Goal: Transaction & Acquisition: Book appointment/travel/reservation

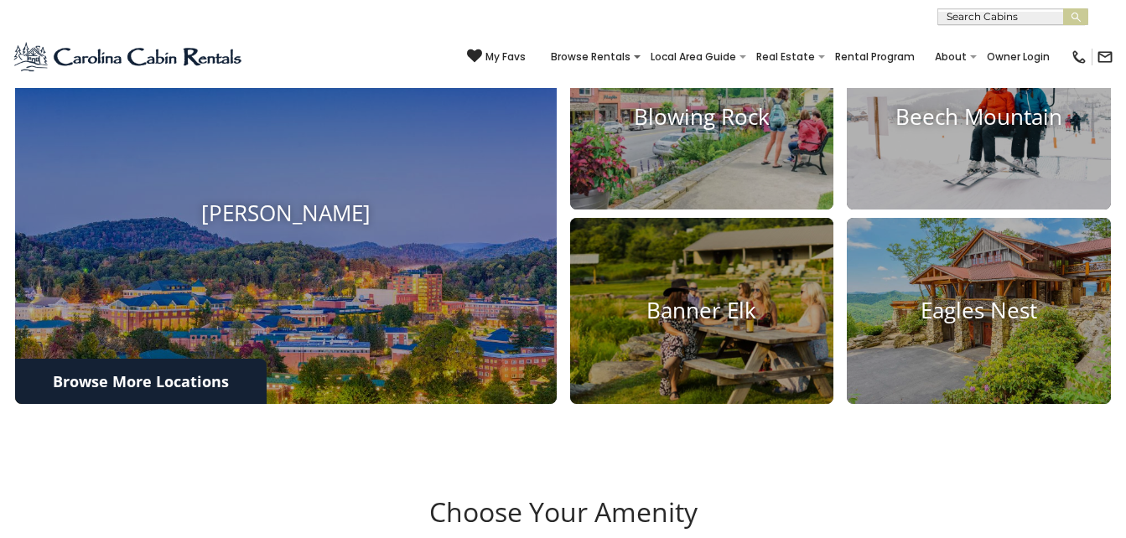
scroll to position [655, 0]
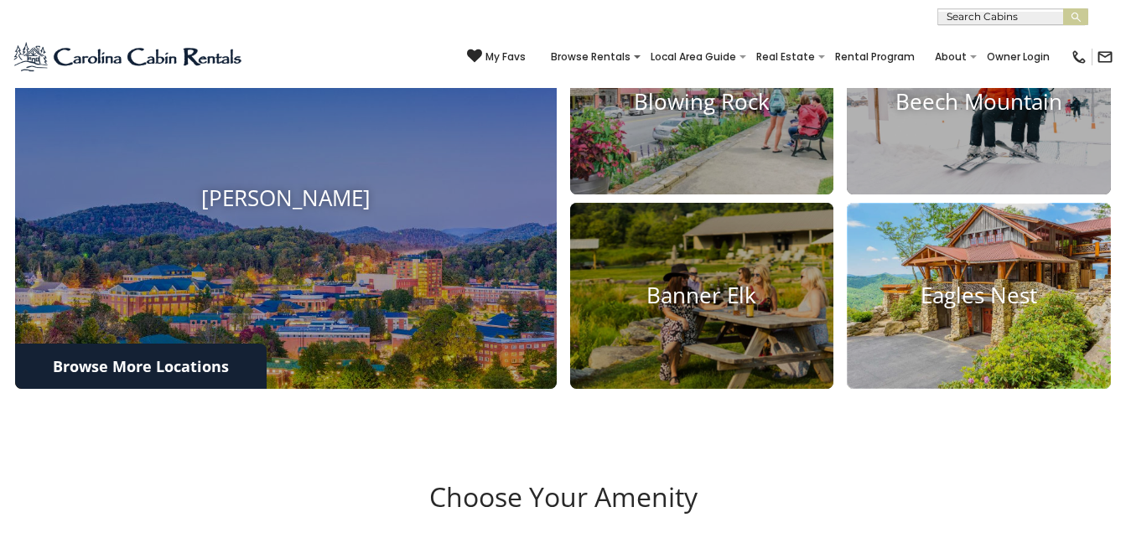
click at [980, 309] on h4 "Eagles Nest" at bounding box center [979, 296] width 264 height 26
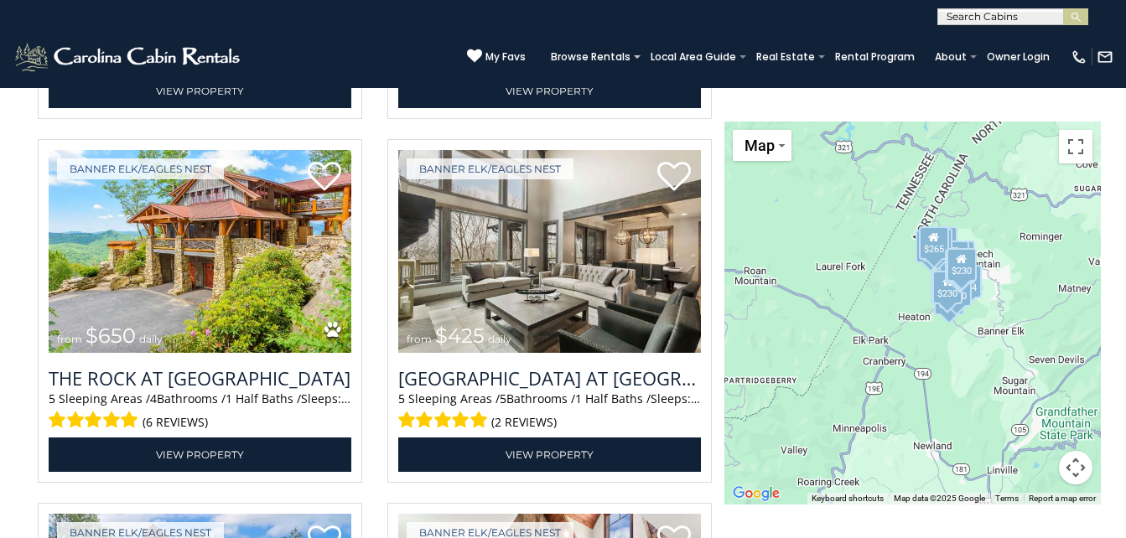
scroll to position [2158, 0]
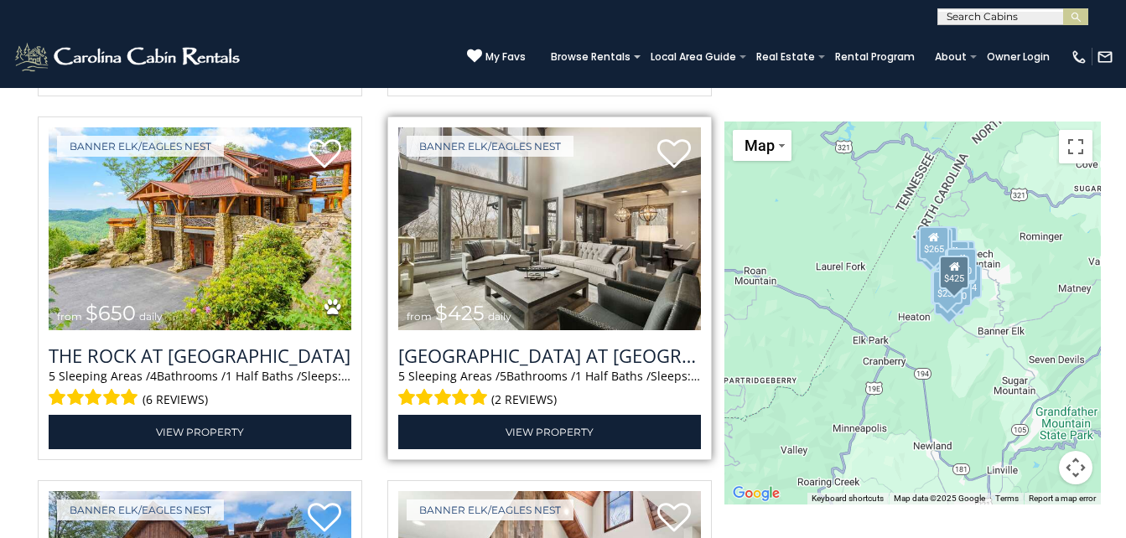
click at [592, 280] on img at bounding box center [549, 228] width 303 height 203
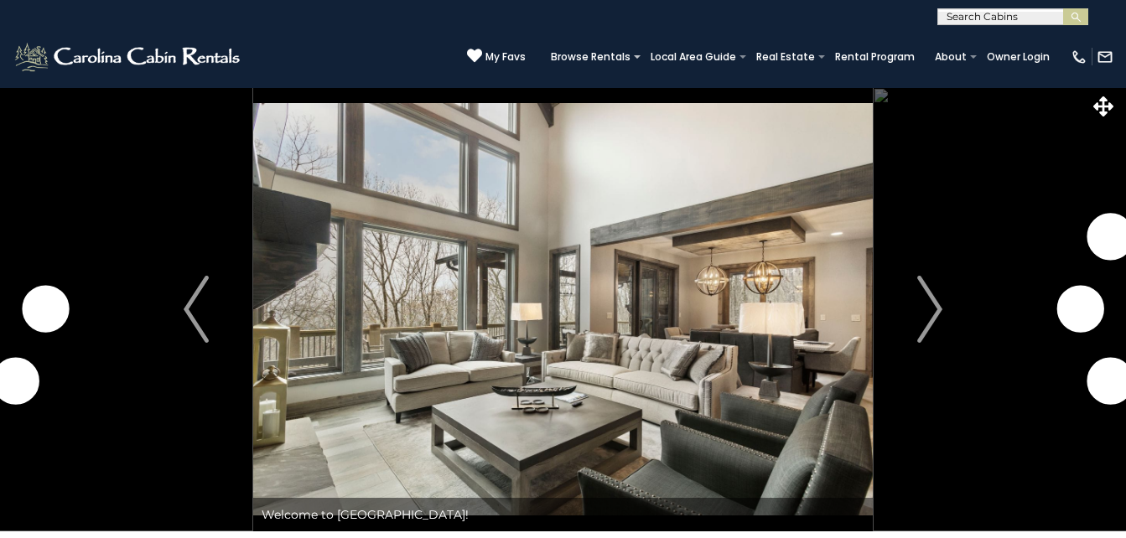
click at [921, 317] on img "Next" at bounding box center [930, 309] width 25 height 67
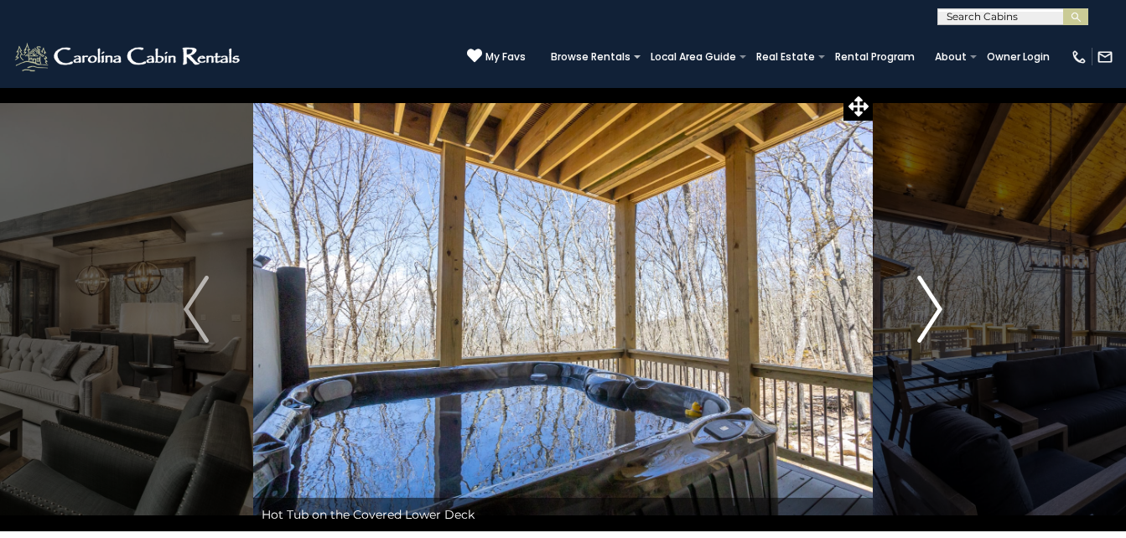
click at [934, 317] on img "Next" at bounding box center [930, 309] width 25 height 67
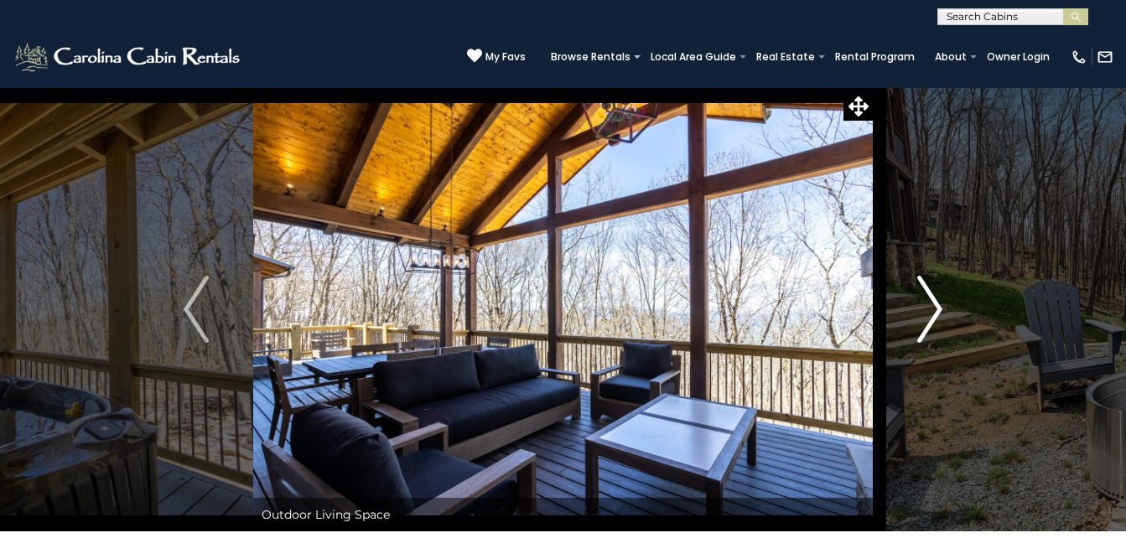
click at [934, 309] on img "Next" at bounding box center [930, 309] width 25 height 67
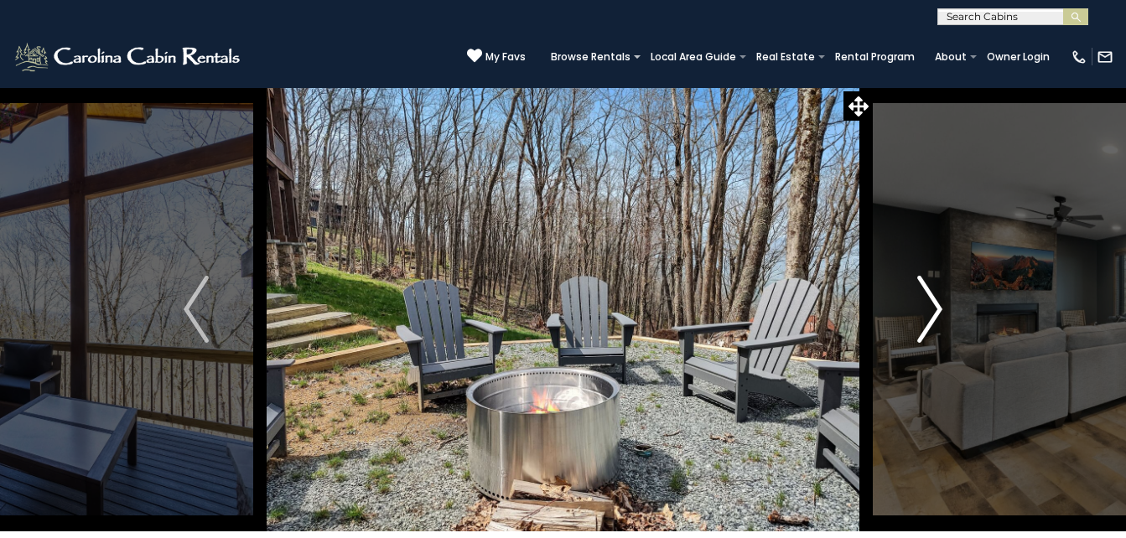
click at [934, 309] on img "Next" at bounding box center [930, 309] width 25 height 67
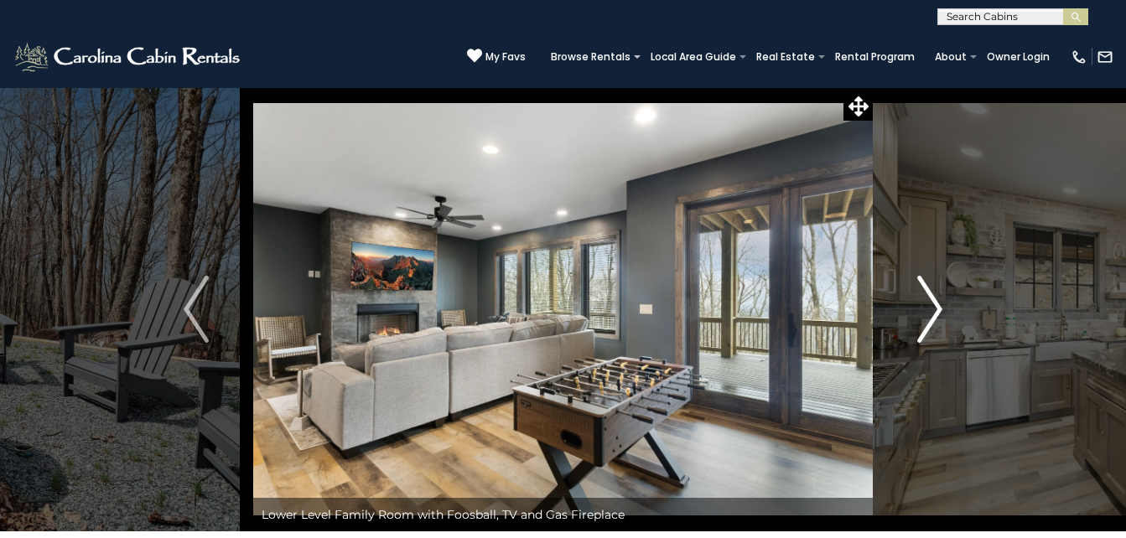
click at [934, 309] on img "Next" at bounding box center [930, 309] width 25 height 67
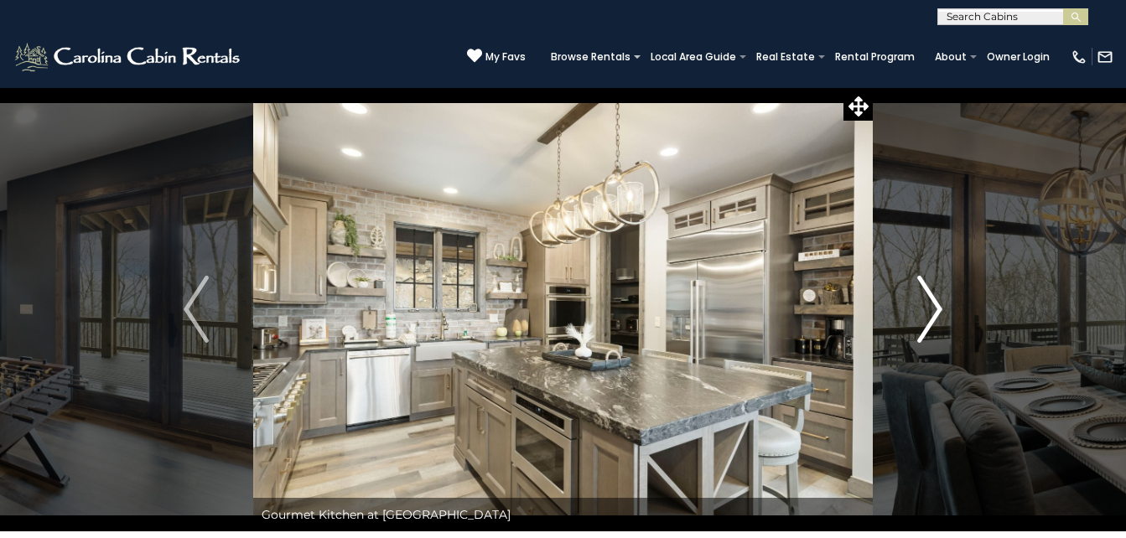
click at [934, 309] on img "Next" at bounding box center [930, 309] width 25 height 67
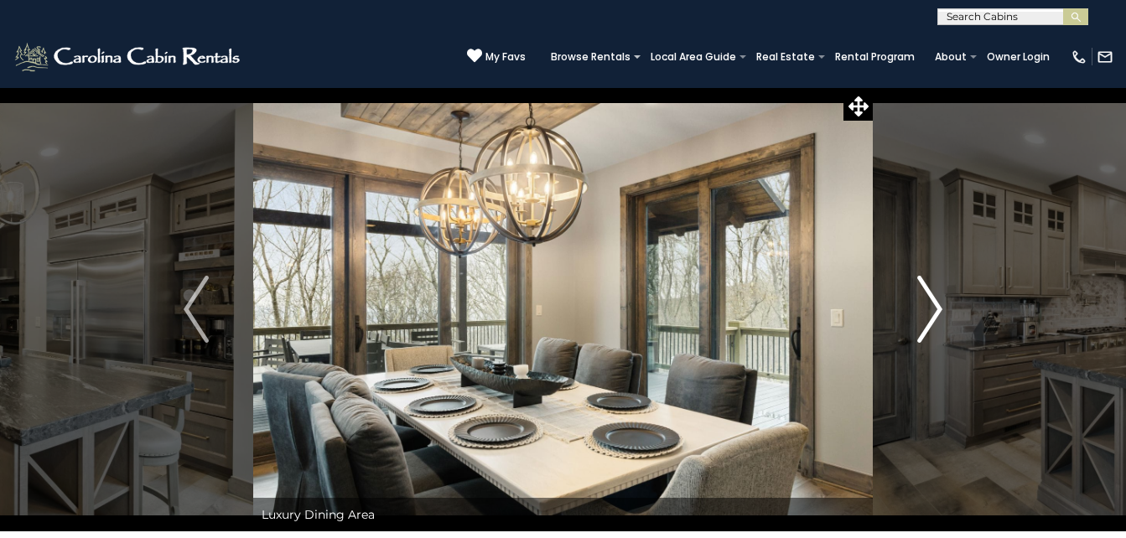
click at [934, 309] on img "Next" at bounding box center [930, 309] width 25 height 67
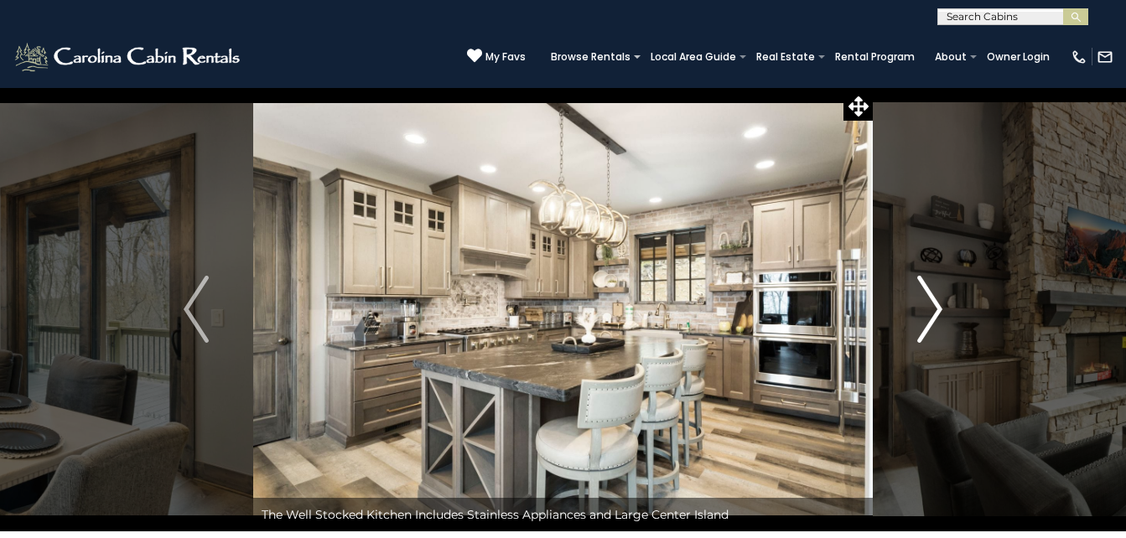
click at [934, 309] on img "Next" at bounding box center [930, 309] width 25 height 67
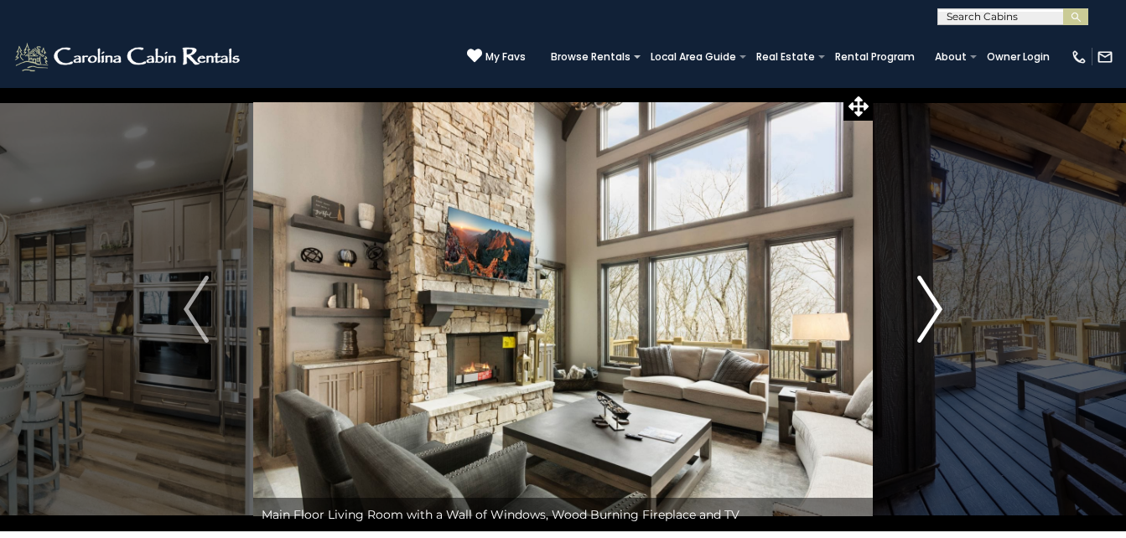
click at [934, 309] on img "Next" at bounding box center [930, 309] width 25 height 67
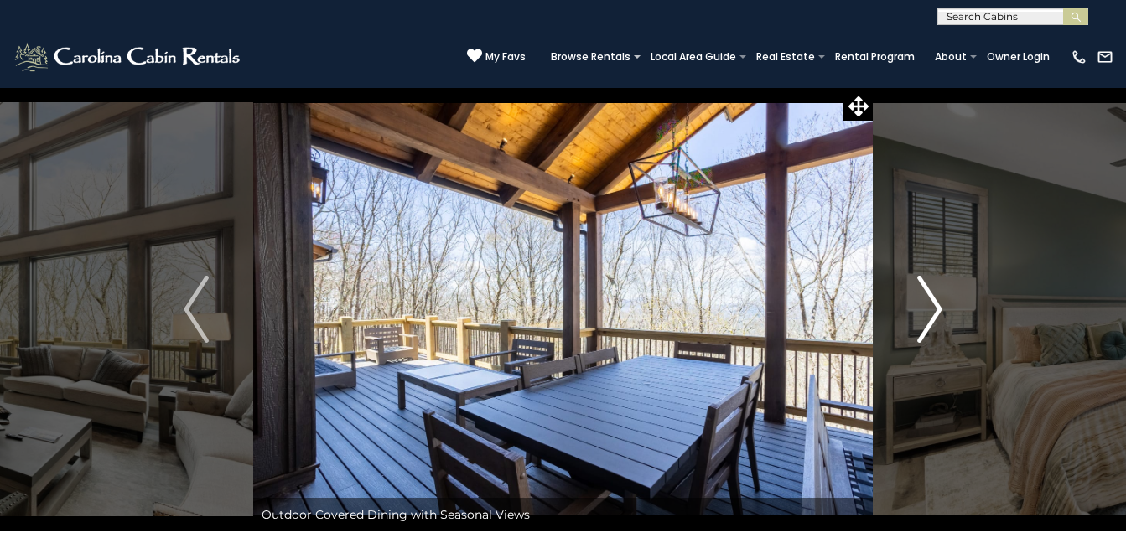
click at [934, 309] on img "Next" at bounding box center [930, 309] width 25 height 67
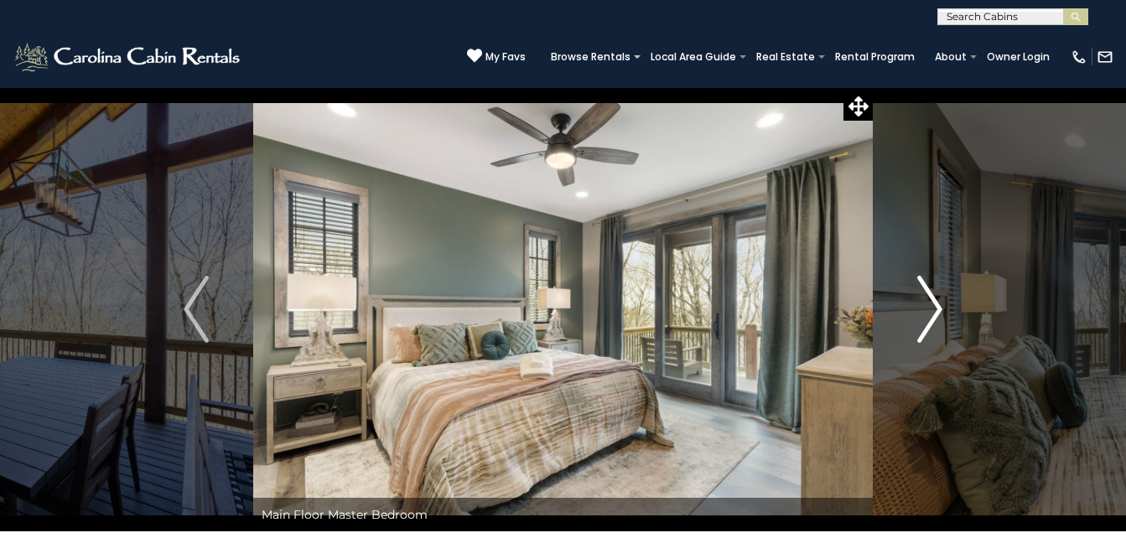
click at [934, 309] on img "Next" at bounding box center [930, 309] width 25 height 67
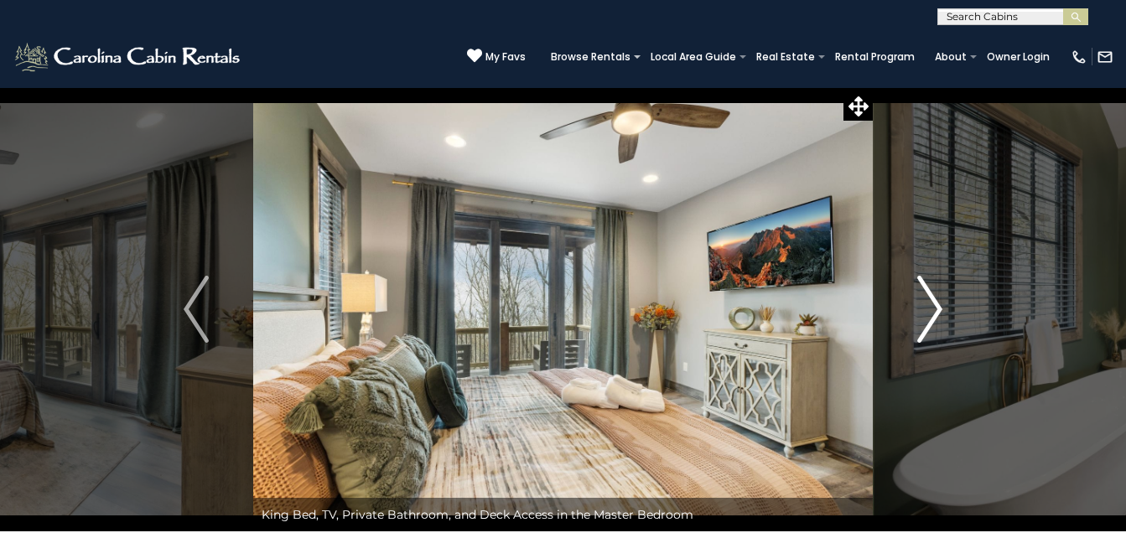
click at [934, 309] on img "Next" at bounding box center [930, 309] width 25 height 67
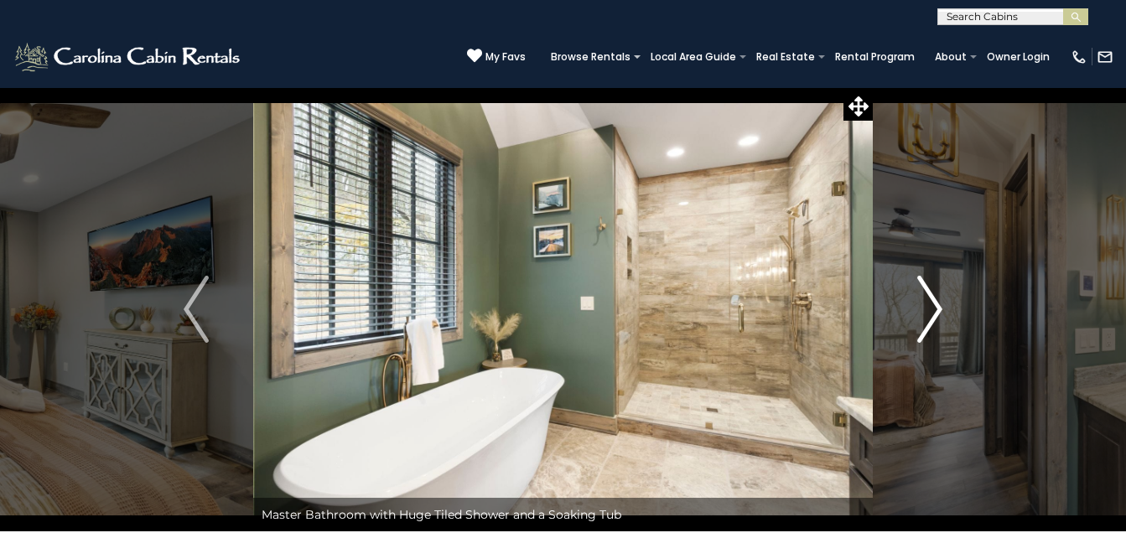
click at [934, 309] on img "Next" at bounding box center [930, 309] width 25 height 67
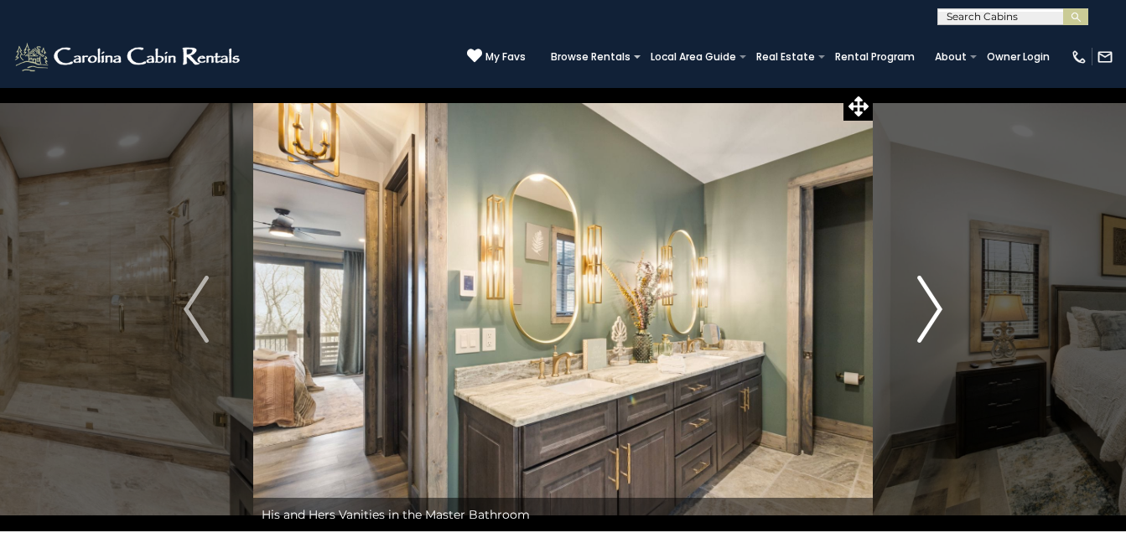
click at [934, 309] on img "Next" at bounding box center [930, 309] width 25 height 67
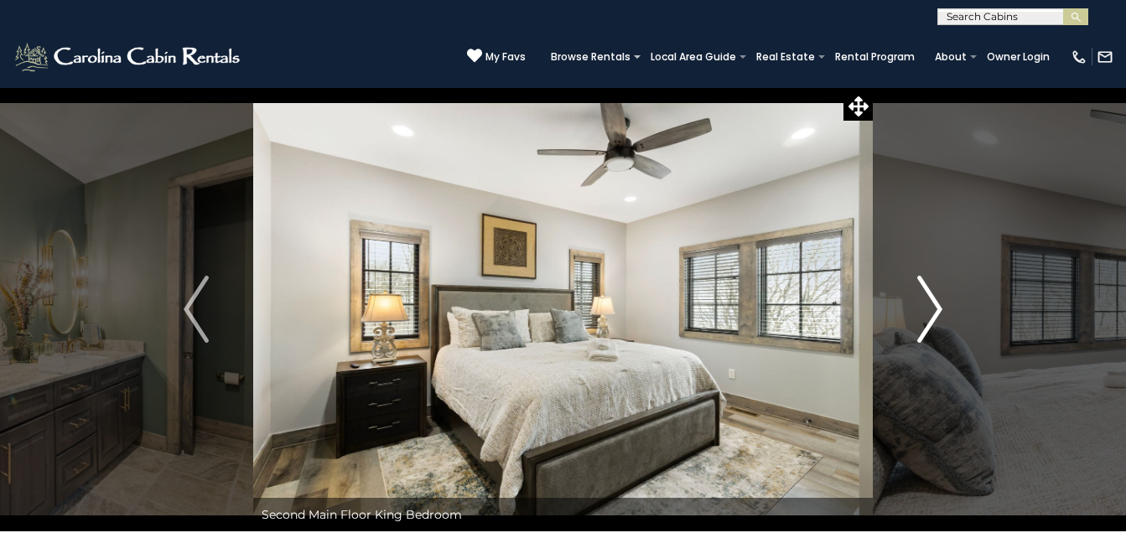
click at [934, 309] on img "Next" at bounding box center [930, 309] width 25 height 67
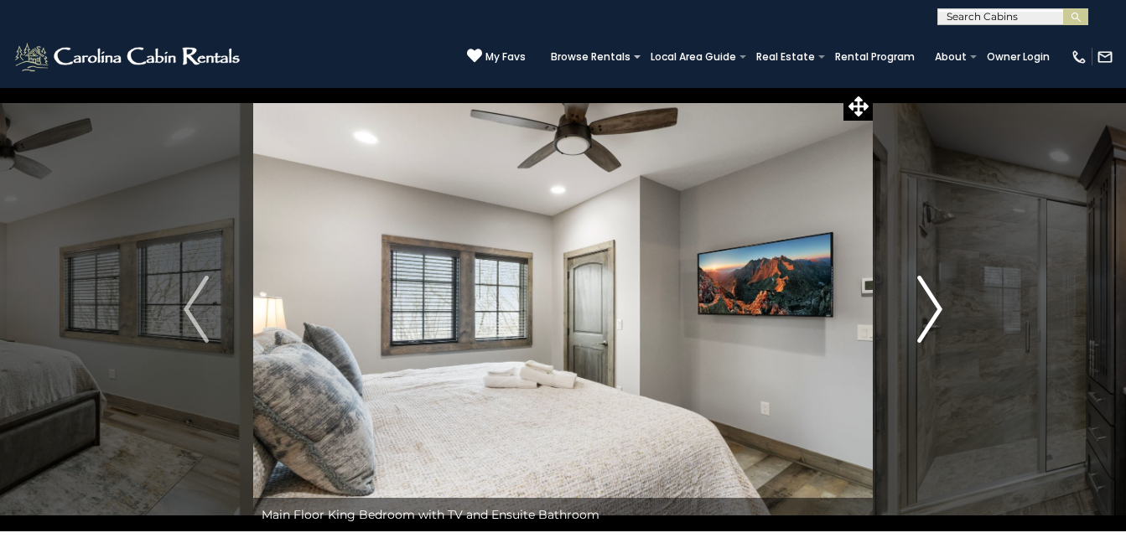
click at [934, 309] on img "Next" at bounding box center [930, 309] width 25 height 67
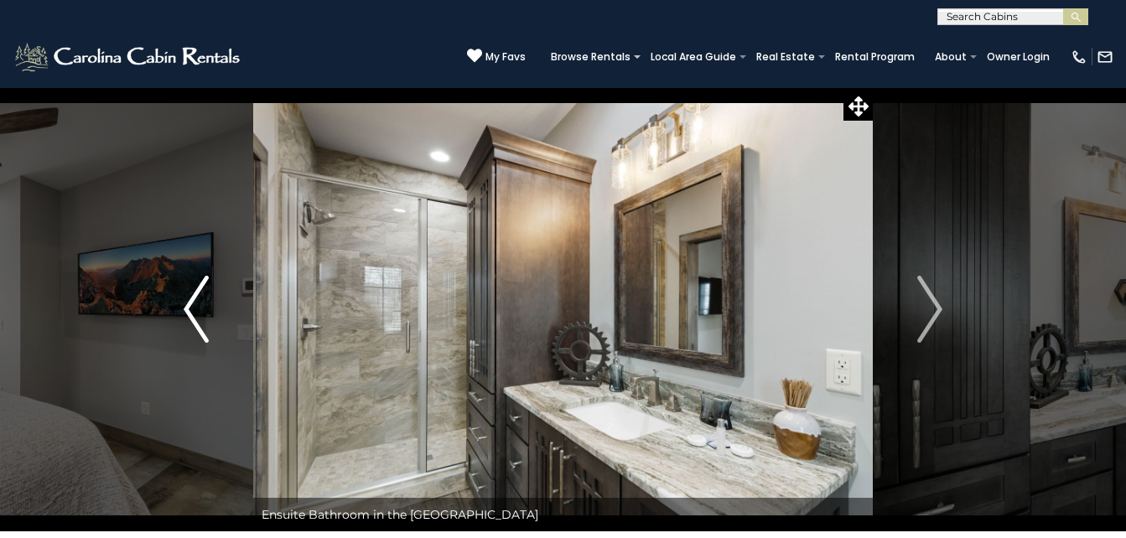
click at [194, 326] on img "Previous" at bounding box center [196, 309] width 25 height 67
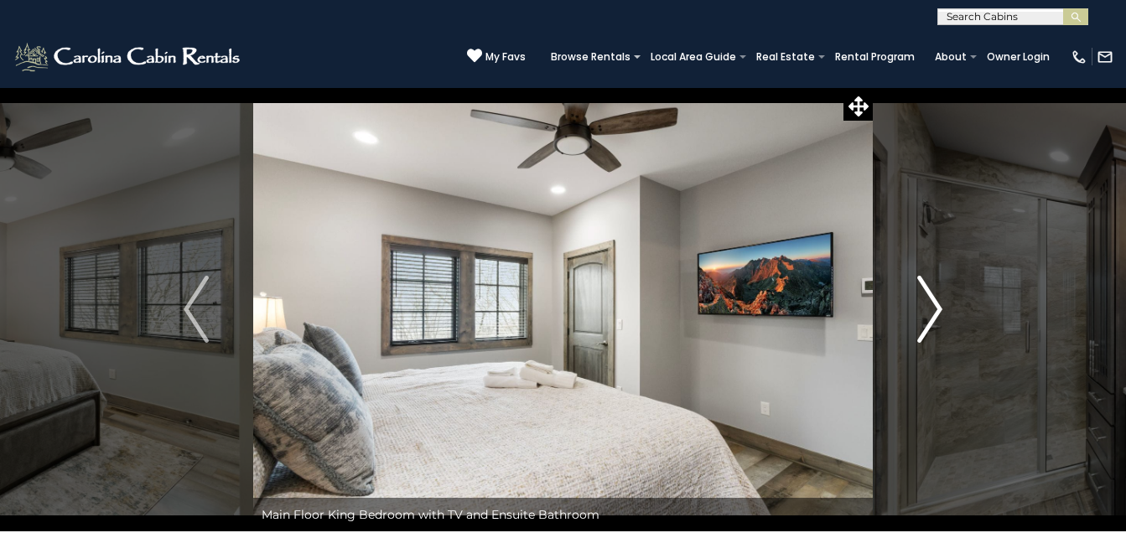
click at [932, 306] on img "Next" at bounding box center [930, 309] width 25 height 67
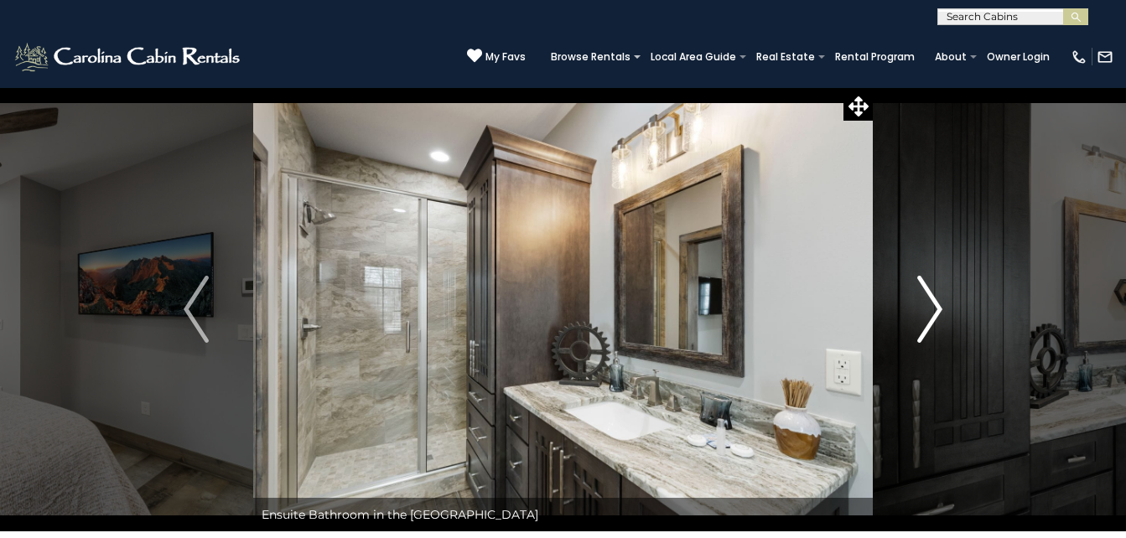
click at [942, 310] on img "Next" at bounding box center [930, 309] width 25 height 67
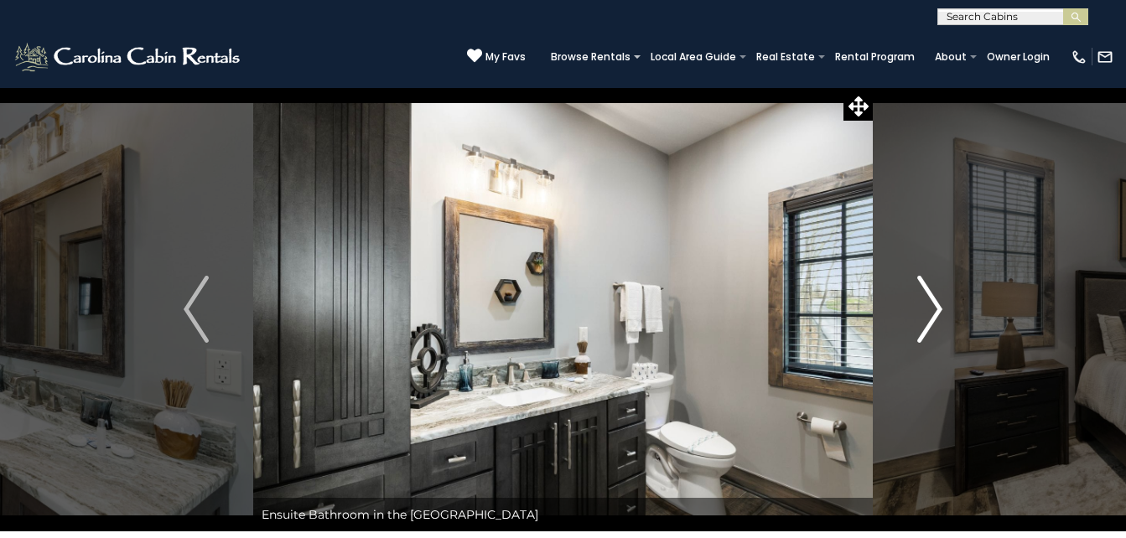
click at [942, 310] on img "Next" at bounding box center [930, 309] width 25 height 67
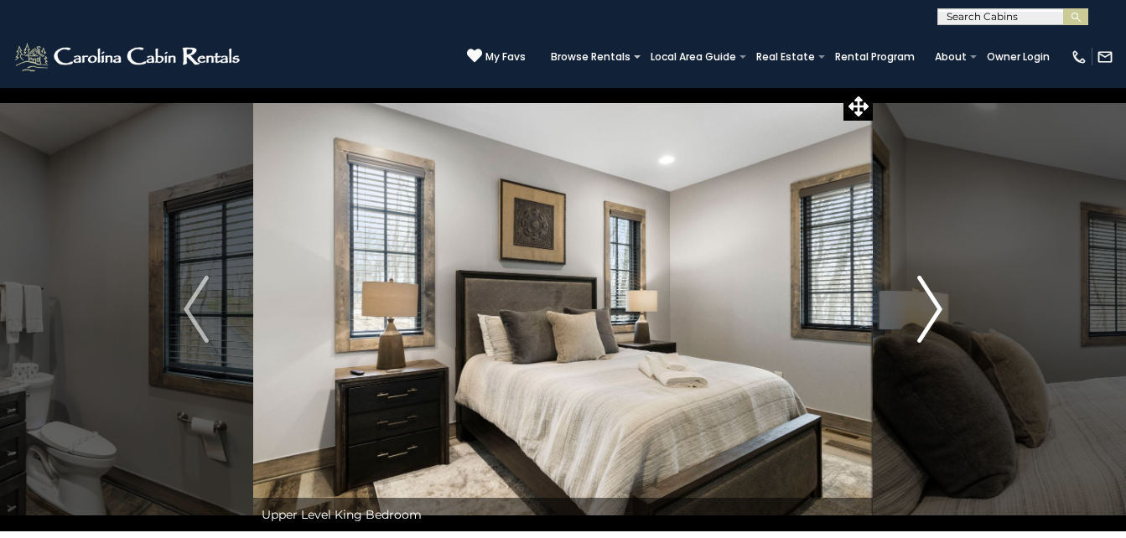
click at [942, 310] on img "Next" at bounding box center [930, 309] width 25 height 67
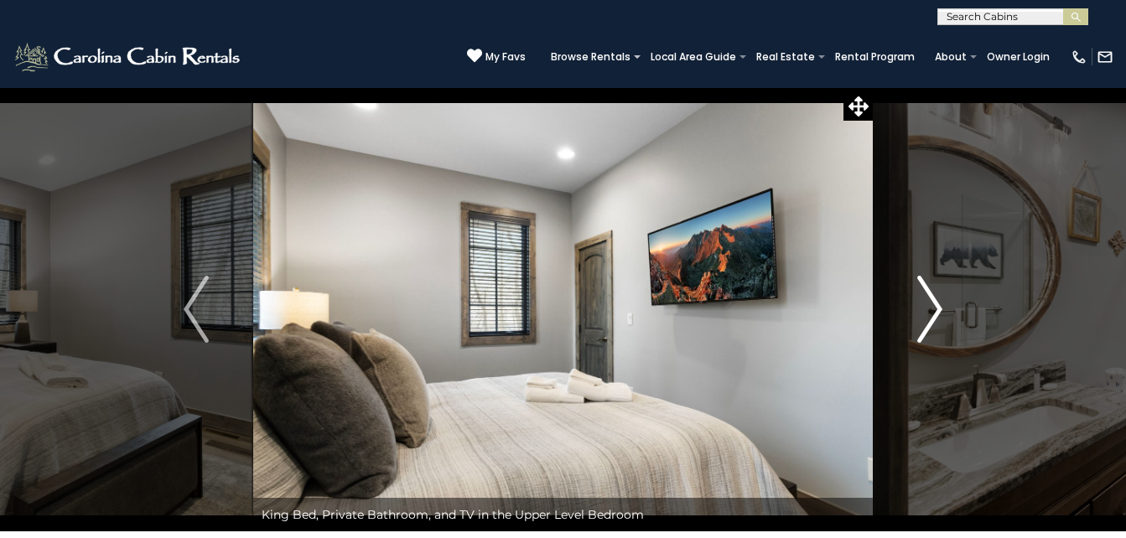
click at [942, 310] on img "Next" at bounding box center [930, 309] width 25 height 67
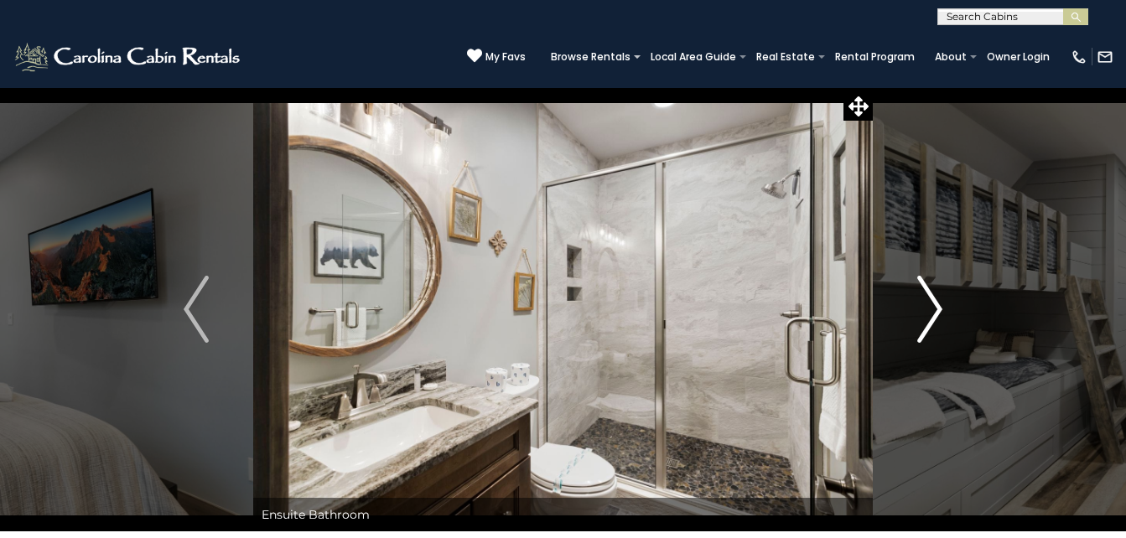
click at [942, 310] on img "Next" at bounding box center [930, 309] width 25 height 67
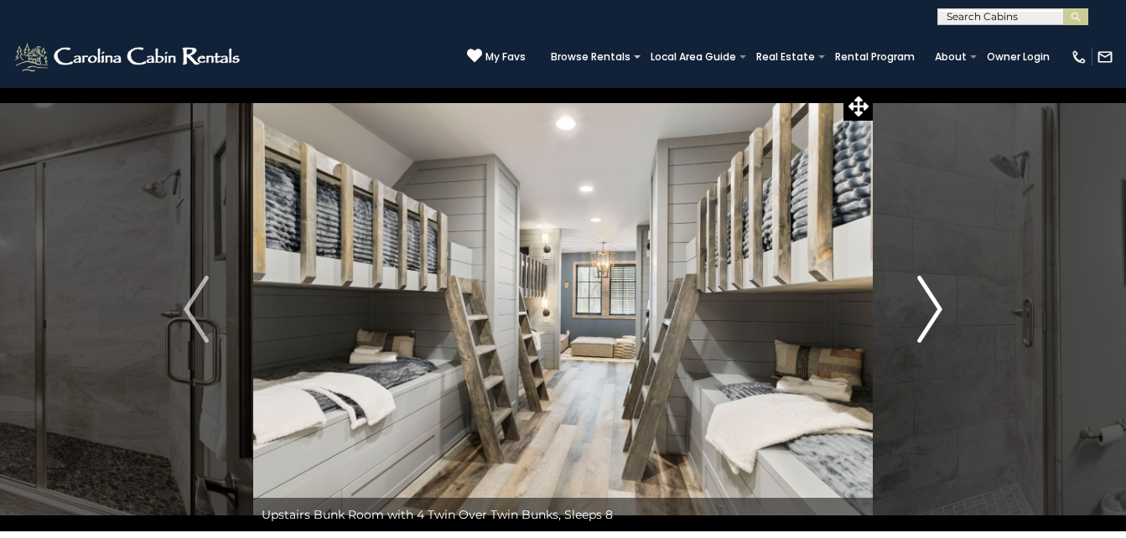
click at [942, 310] on img "Next" at bounding box center [930, 309] width 25 height 67
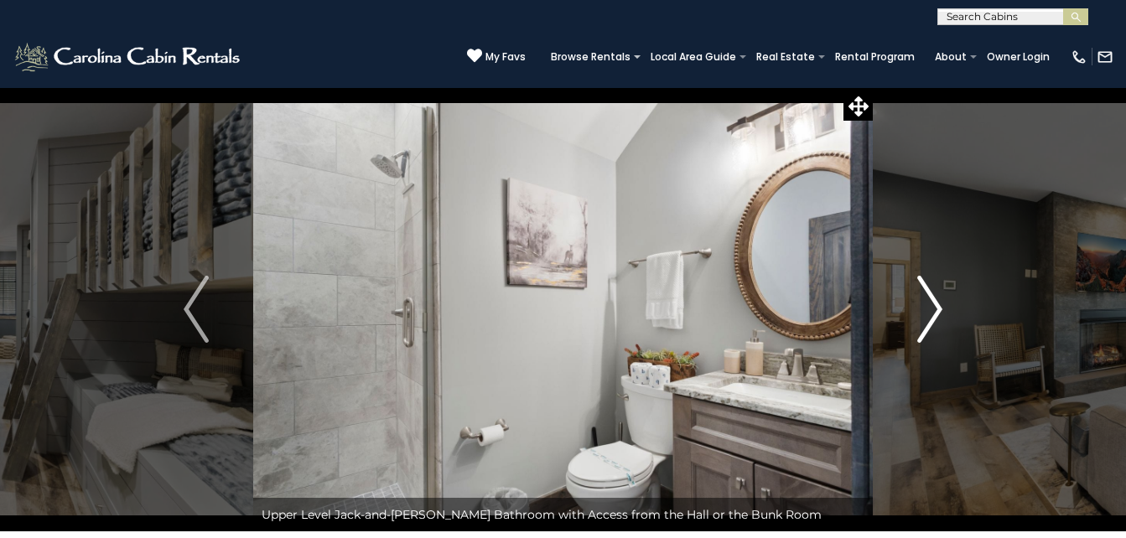
click at [942, 310] on img "Next" at bounding box center [930, 309] width 25 height 67
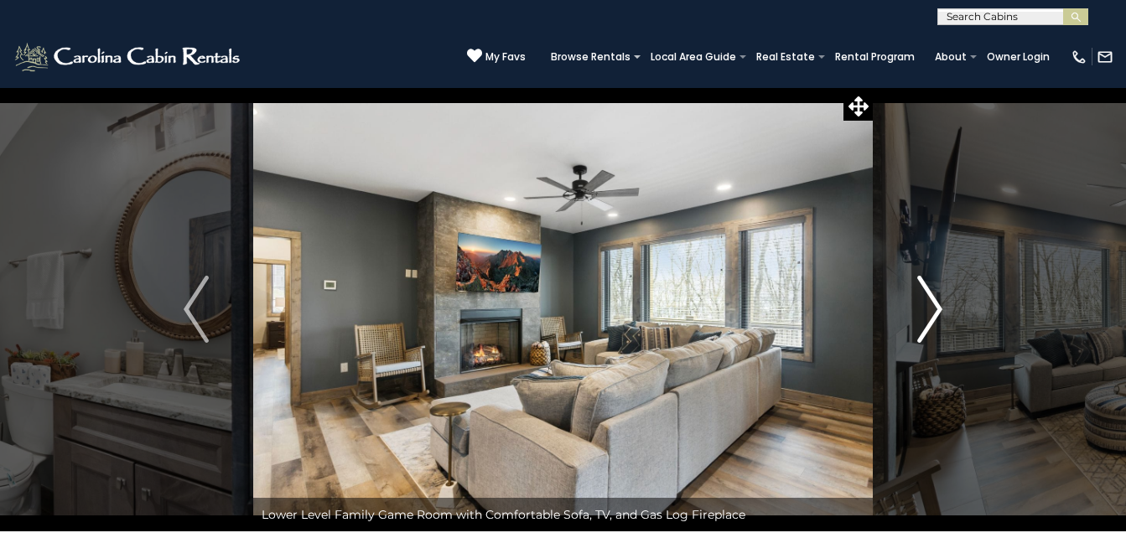
click at [942, 310] on img "Next" at bounding box center [930, 309] width 25 height 67
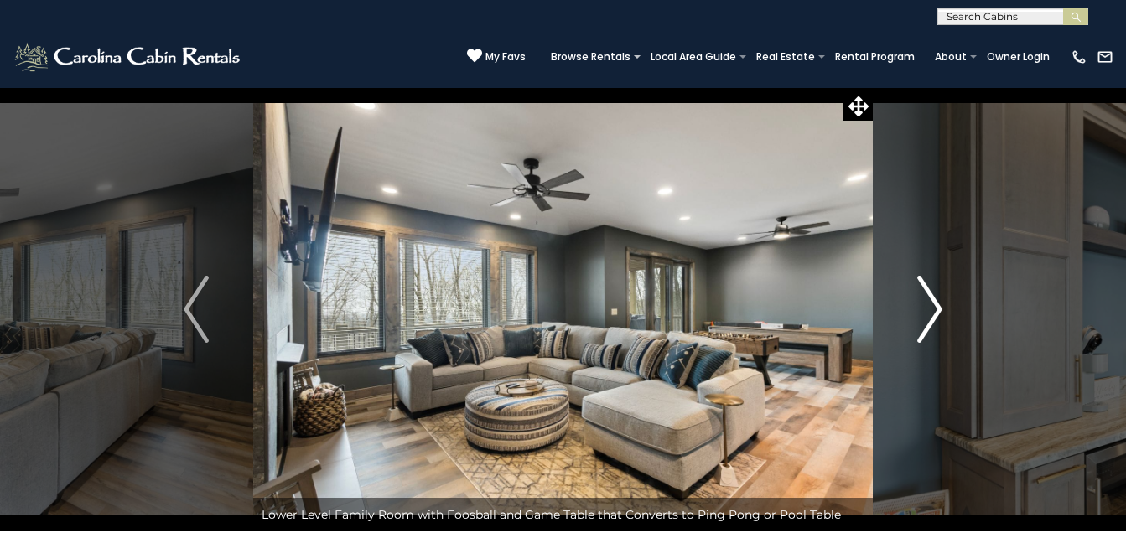
click at [940, 308] on img "Next" at bounding box center [930, 309] width 25 height 67
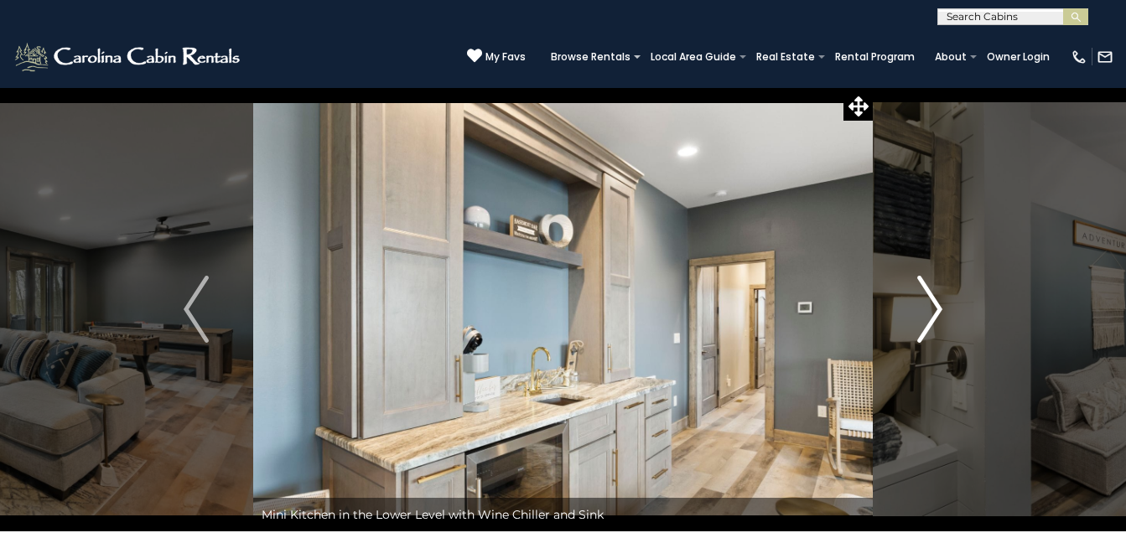
click at [940, 308] on img "Next" at bounding box center [930, 309] width 25 height 67
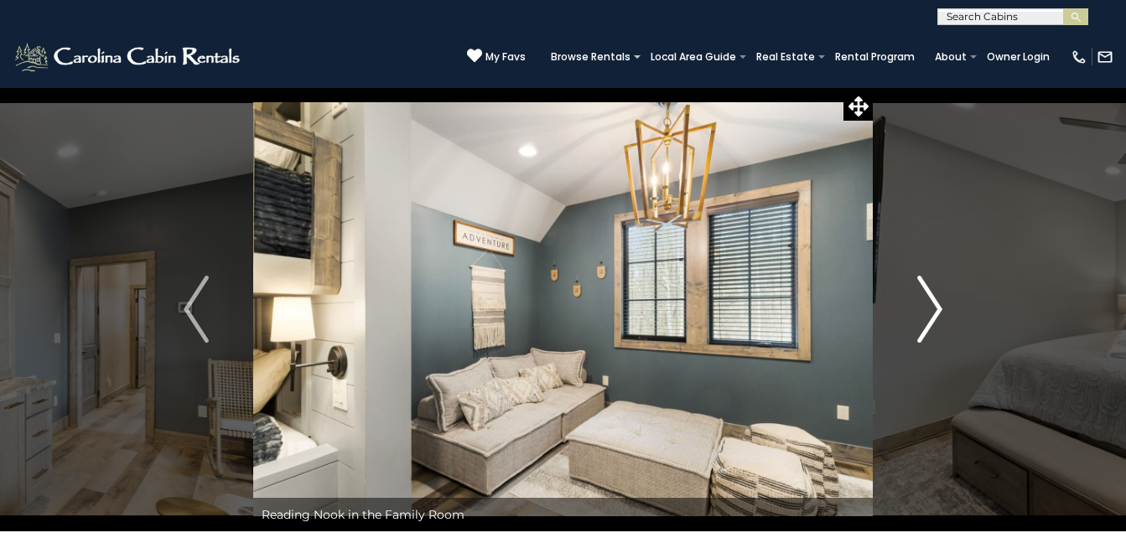
click at [940, 308] on img "Next" at bounding box center [930, 309] width 25 height 67
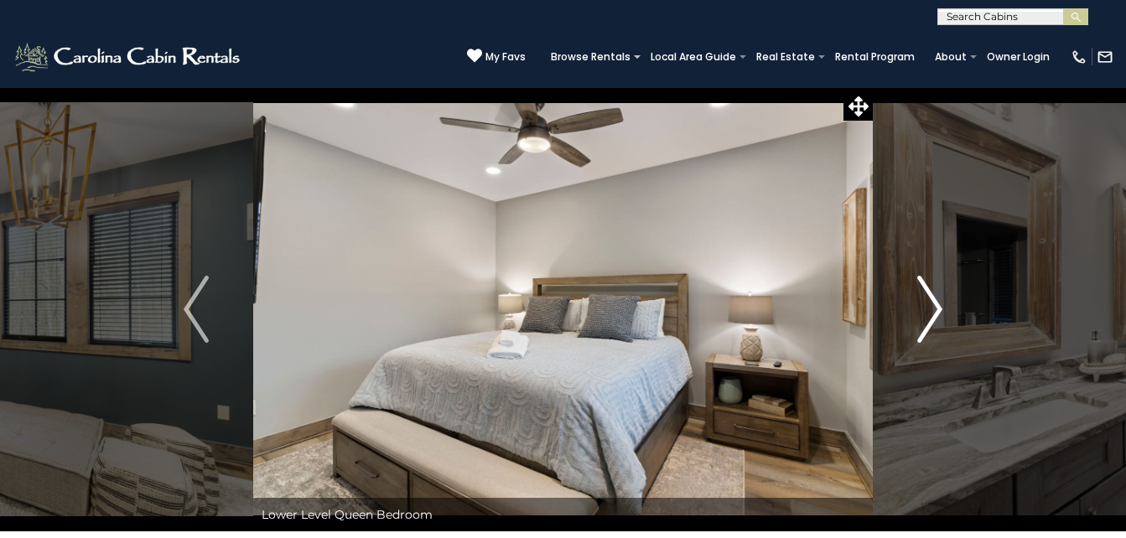
click at [940, 308] on img "Next" at bounding box center [930, 309] width 25 height 67
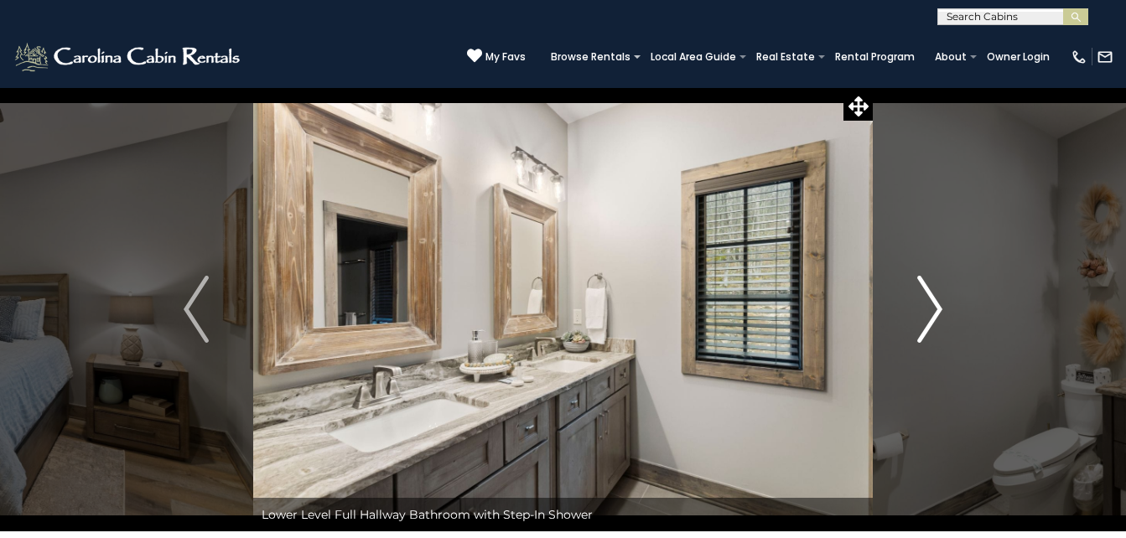
click at [940, 308] on img "Next" at bounding box center [930, 309] width 25 height 67
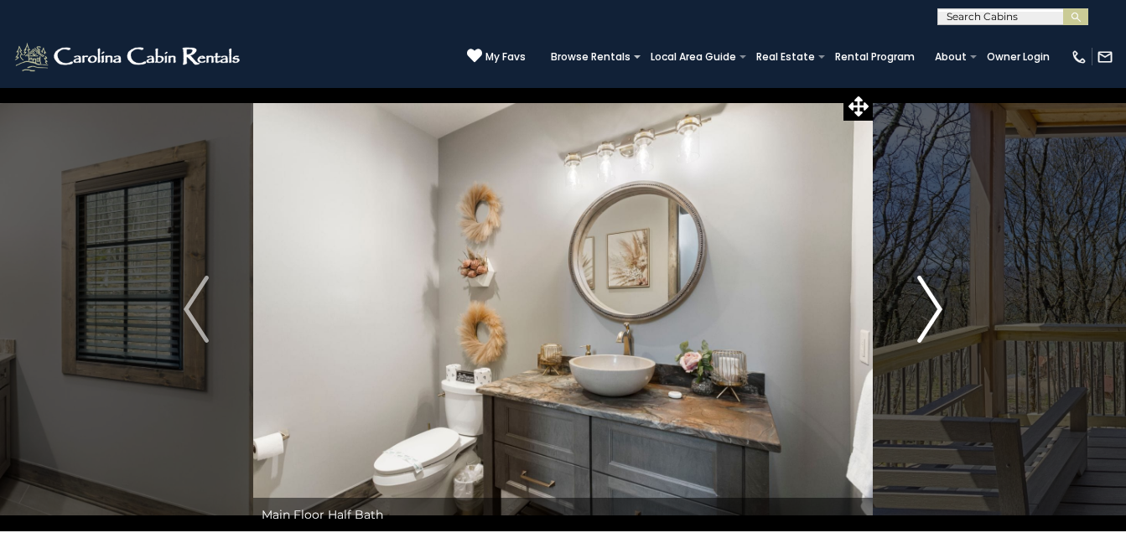
click at [940, 308] on img "Next" at bounding box center [930, 309] width 25 height 67
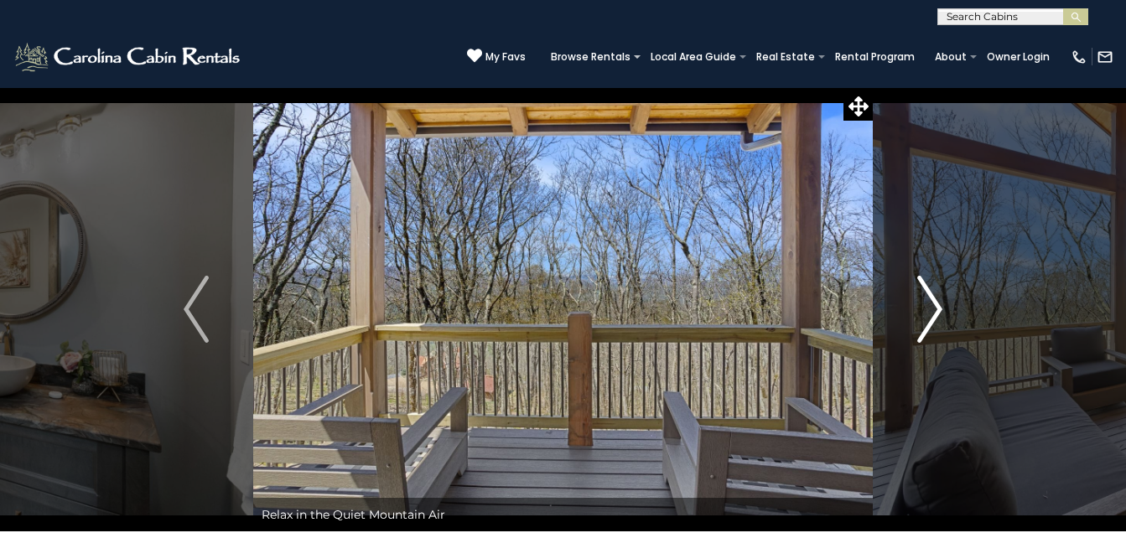
click at [940, 308] on img "Next" at bounding box center [930, 309] width 25 height 67
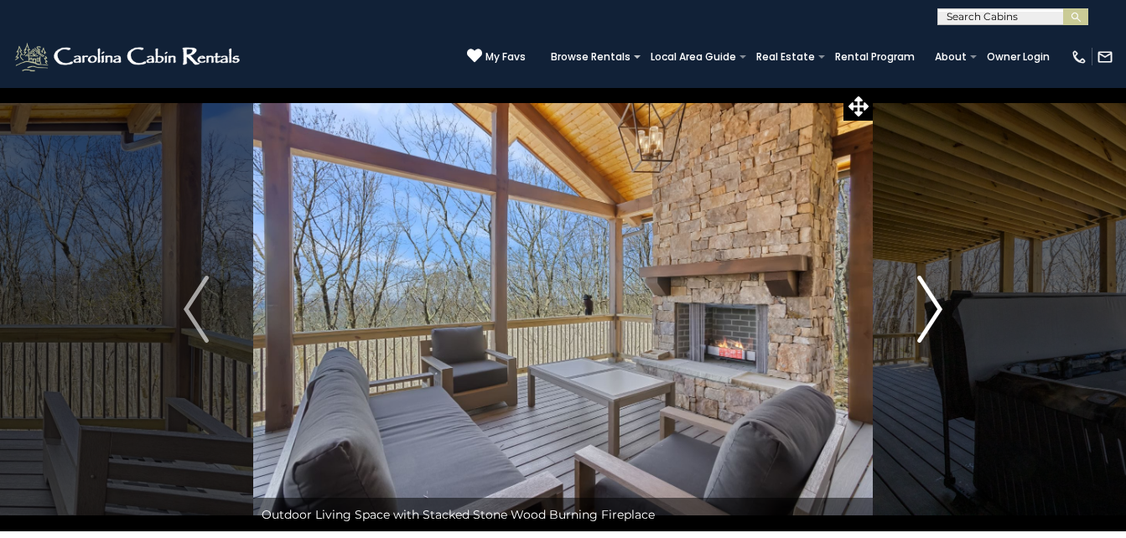
click at [925, 298] on img "Next" at bounding box center [930, 309] width 25 height 67
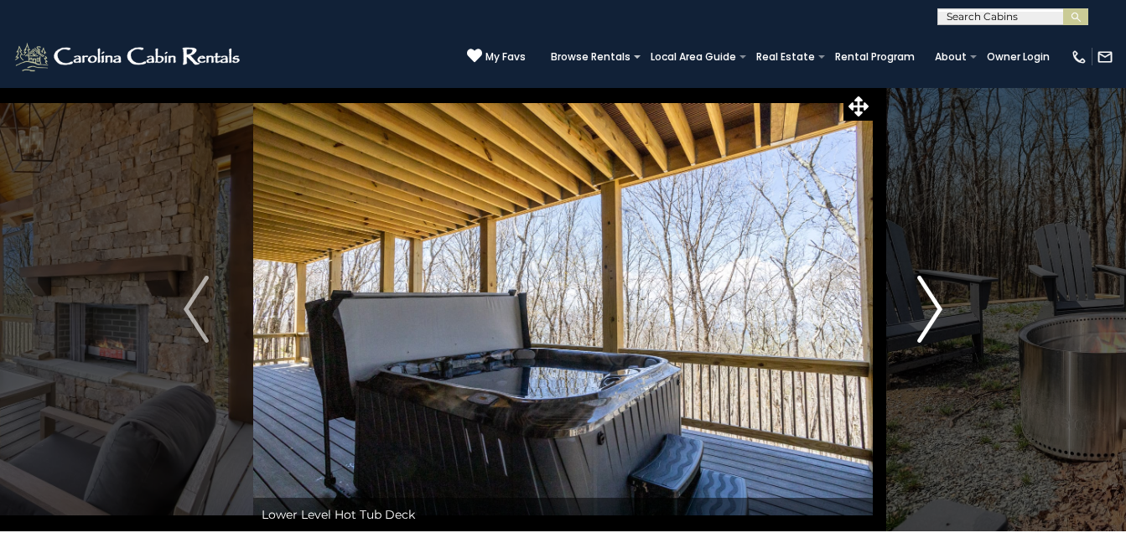
click at [925, 298] on img "Next" at bounding box center [930, 309] width 25 height 67
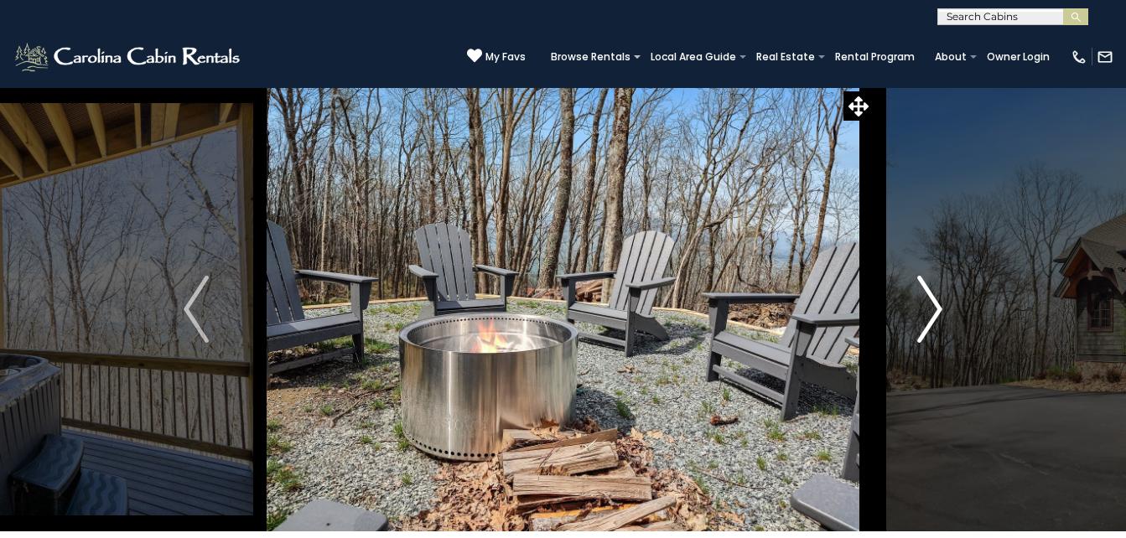
click at [925, 298] on img "Next" at bounding box center [930, 309] width 25 height 67
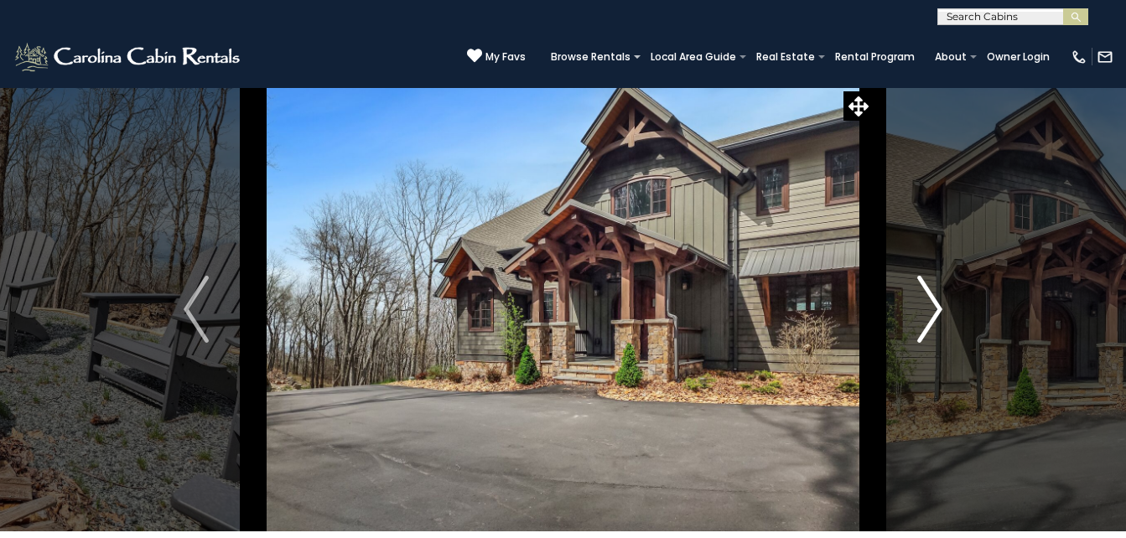
click at [925, 303] on img "Next" at bounding box center [930, 309] width 25 height 67
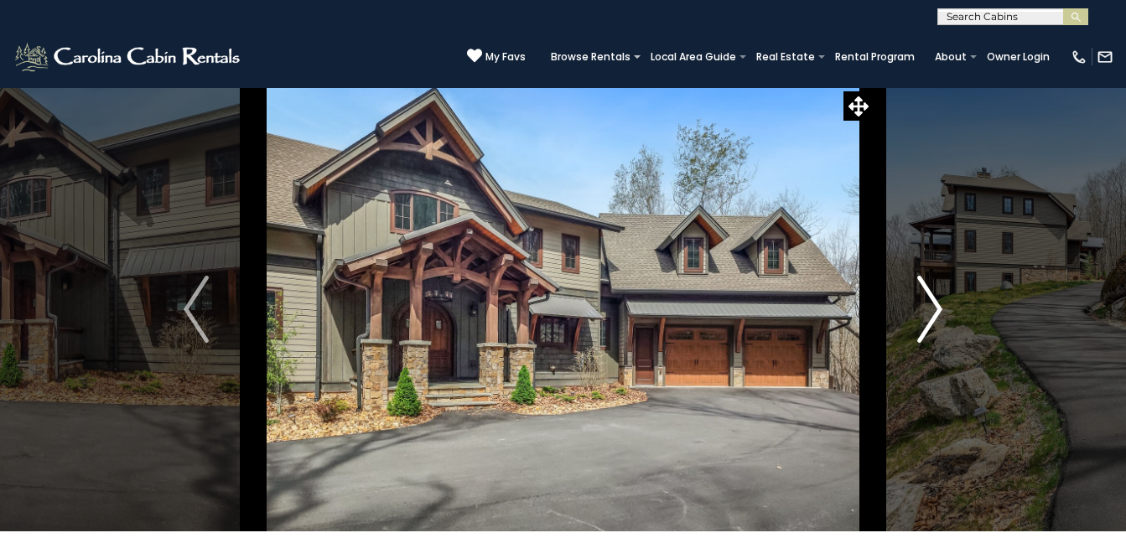
click at [933, 304] on img "Next" at bounding box center [930, 309] width 25 height 67
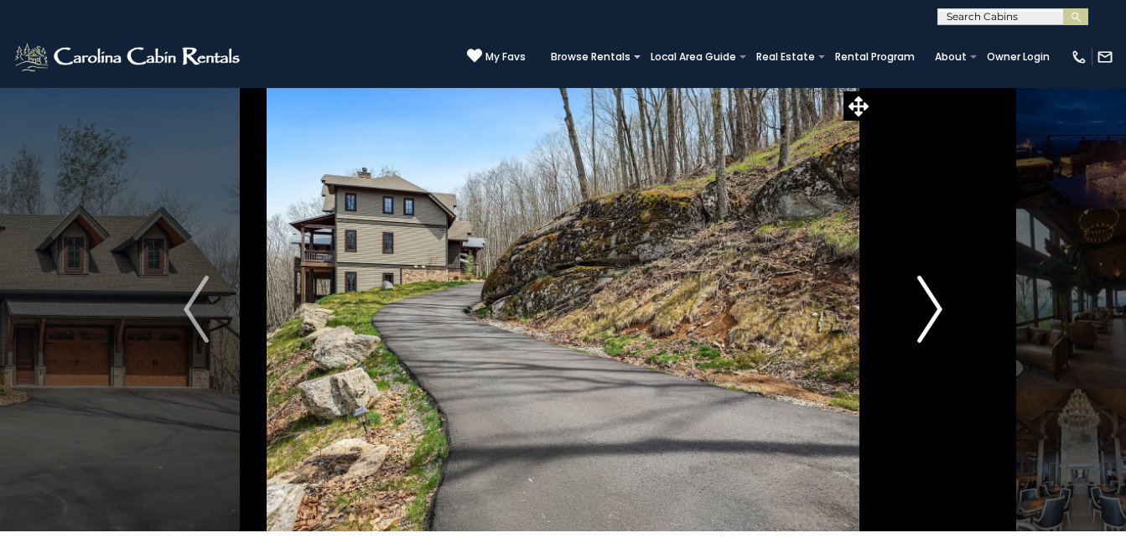
click at [933, 304] on img "Next" at bounding box center [930, 309] width 25 height 67
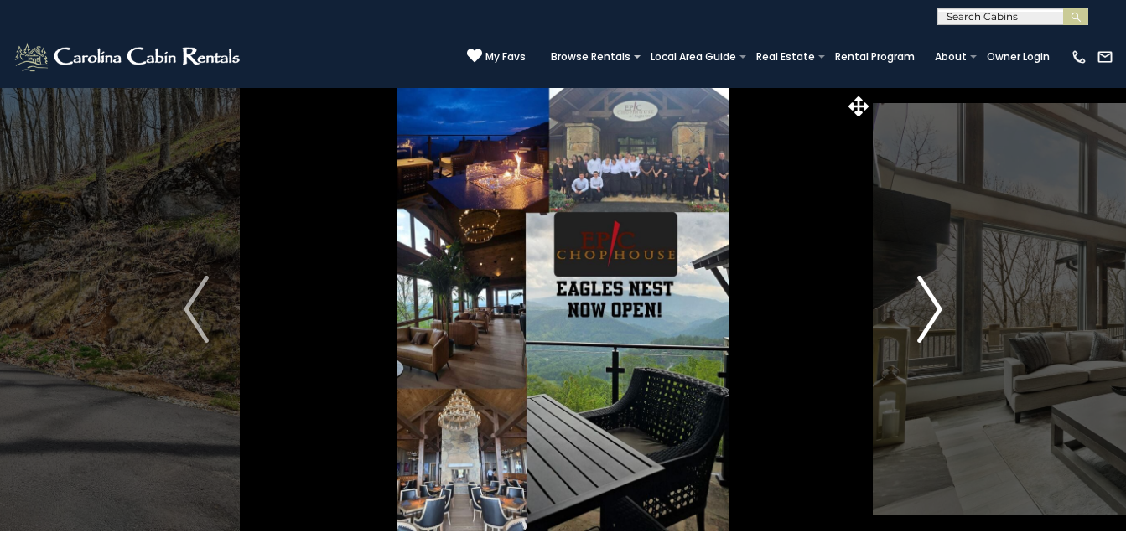
click at [928, 312] on img "Next" at bounding box center [930, 309] width 25 height 67
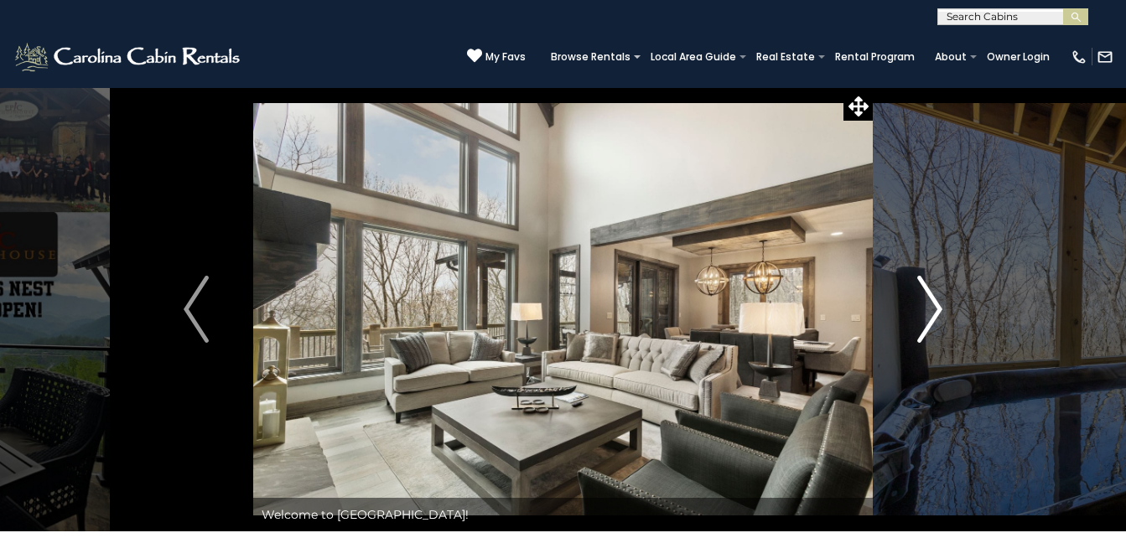
click at [928, 312] on img "Next" at bounding box center [930, 309] width 25 height 67
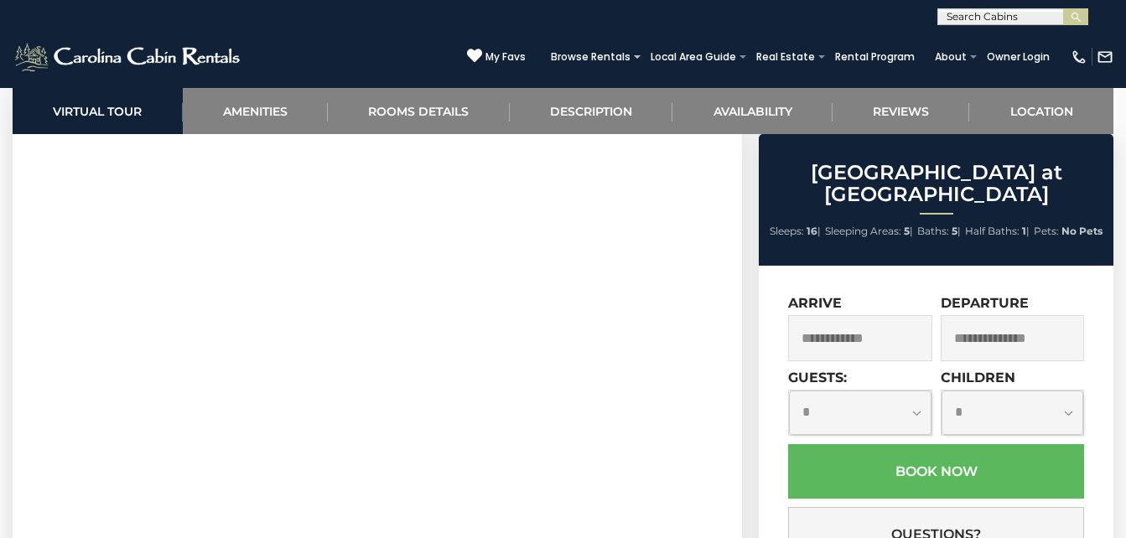
scroll to position [793, 0]
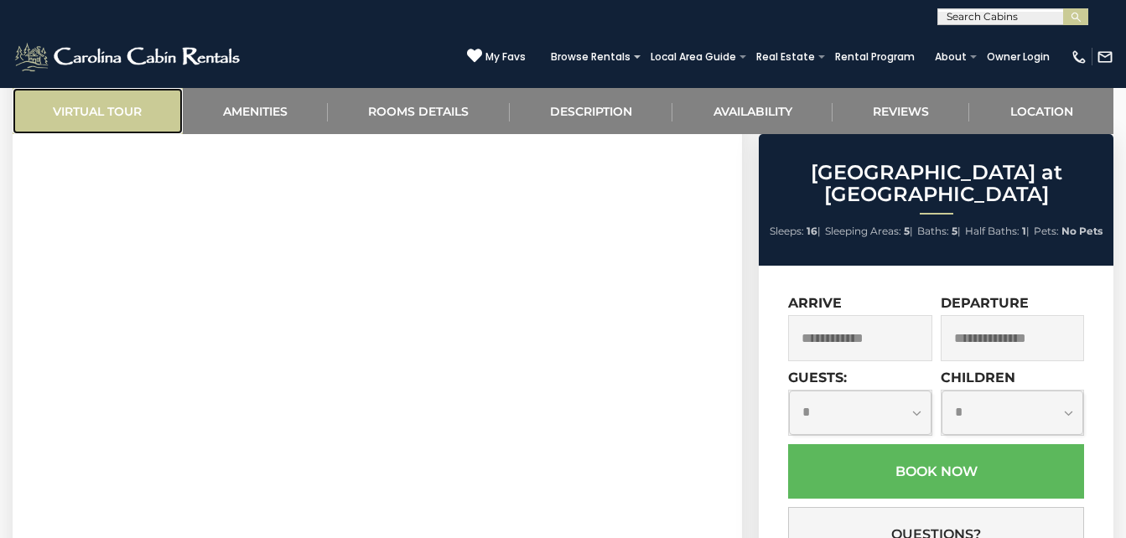
click at [76, 117] on link "Virtual Tour" at bounding box center [98, 111] width 170 height 46
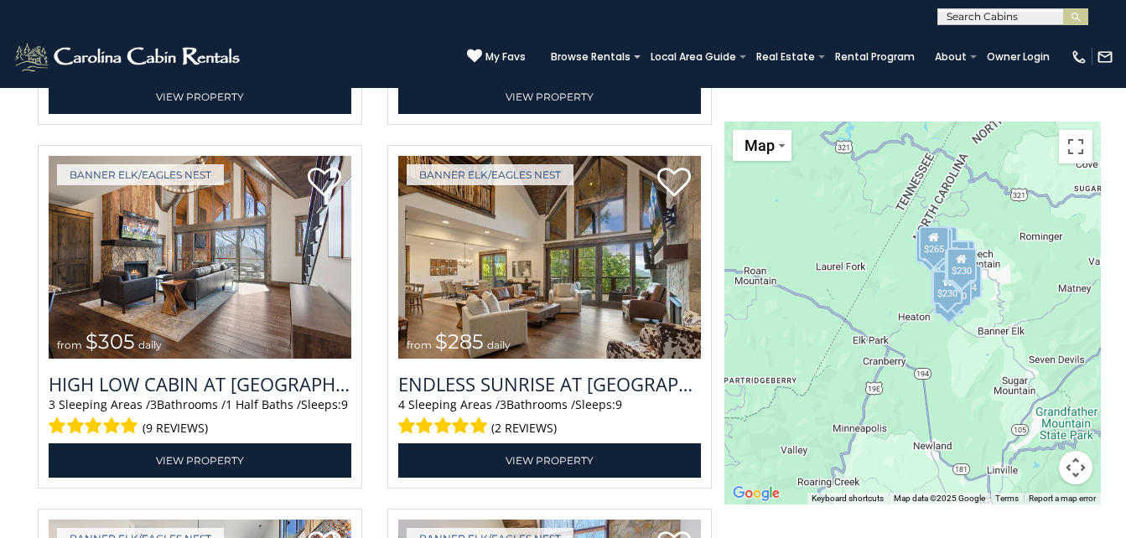
scroll to position [2873, 0]
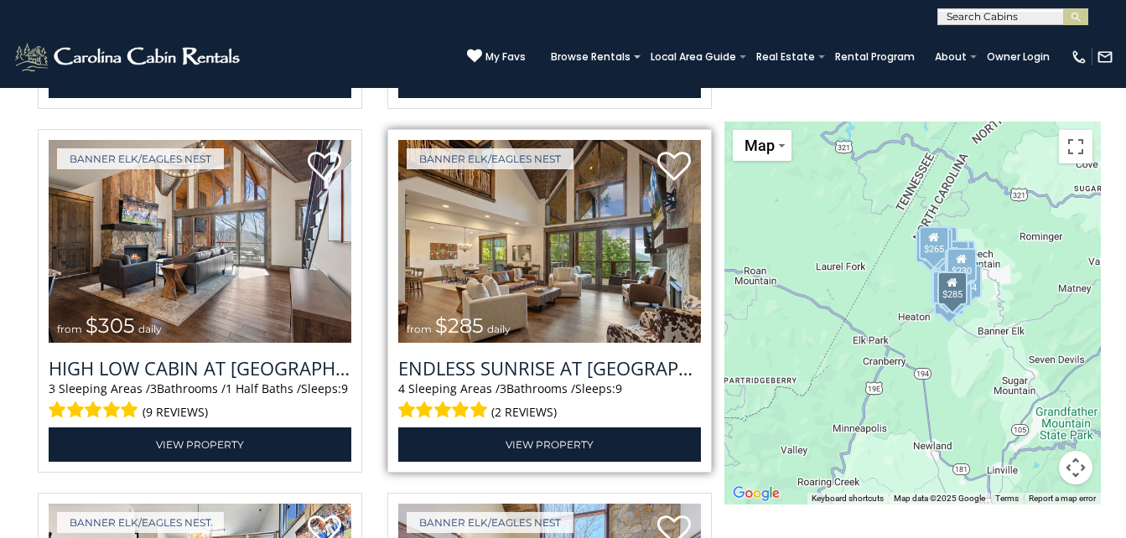
click at [559, 290] on img at bounding box center [549, 241] width 303 height 203
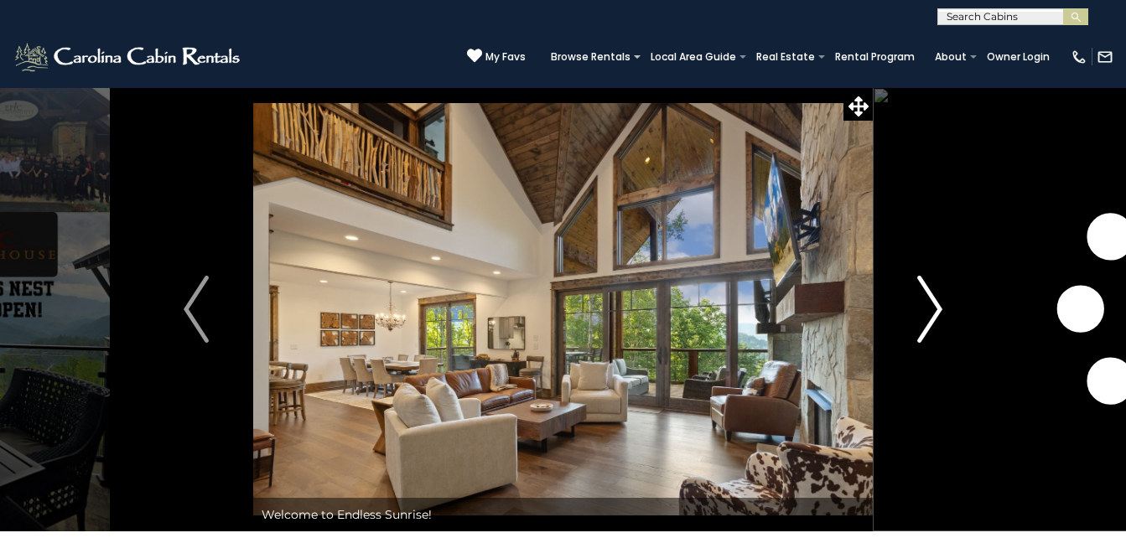
click at [929, 320] on img "Next" at bounding box center [930, 309] width 25 height 67
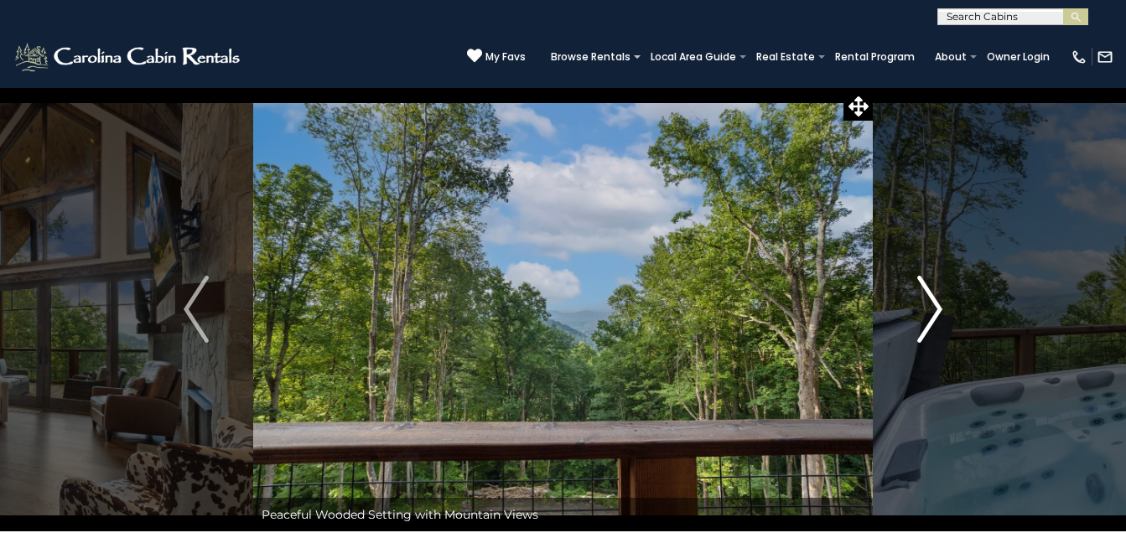
click at [929, 320] on img "Next" at bounding box center [930, 309] width 25 height 67
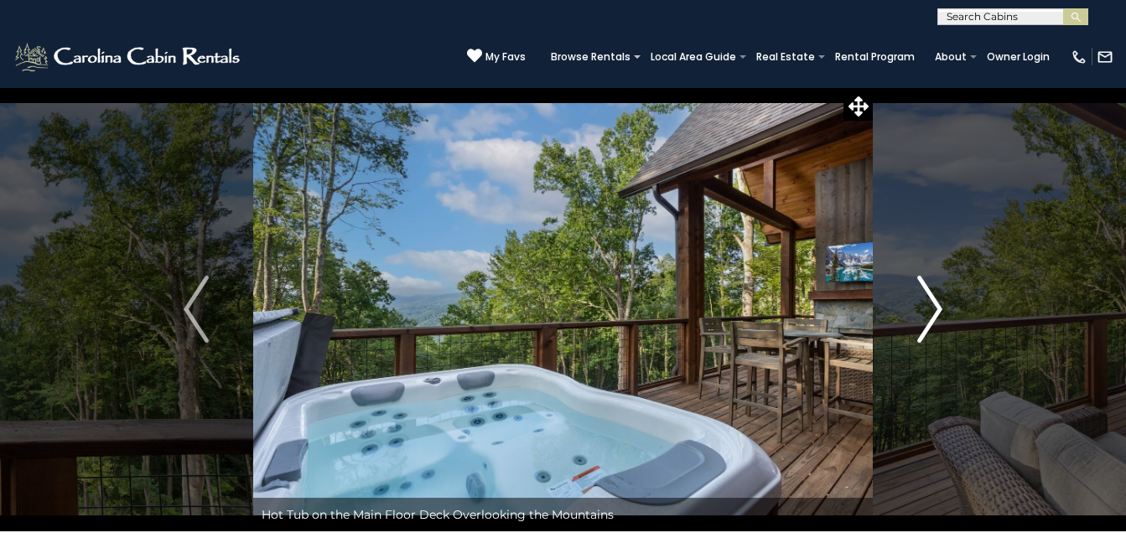
click at [929, 320] on img "Next" at bounding box center [930, 309] width 25 height 67
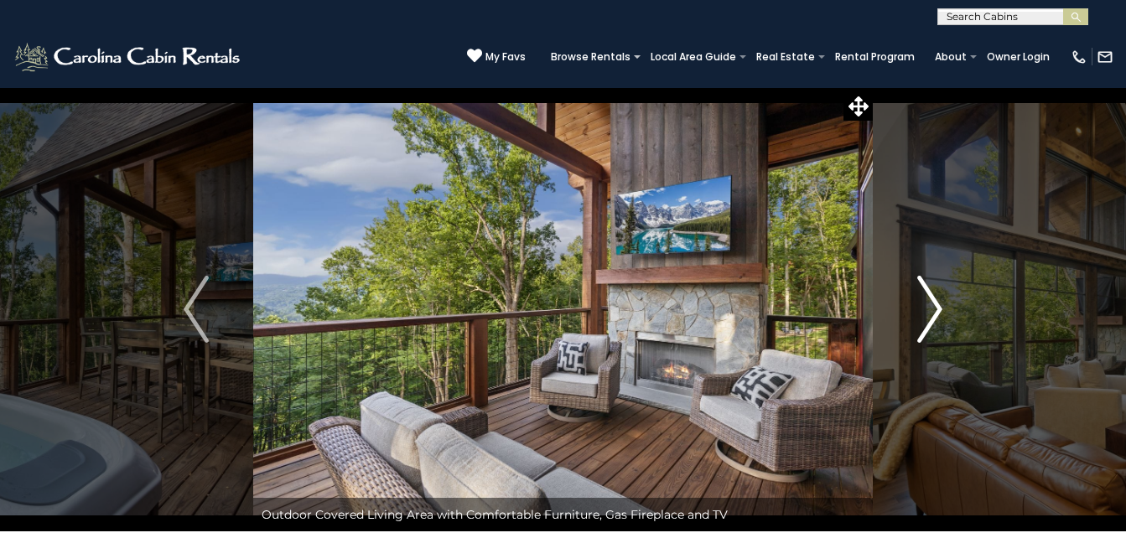
click at [929, 320] on img "Next" at bounding box center [930, 309] width 25 height 67
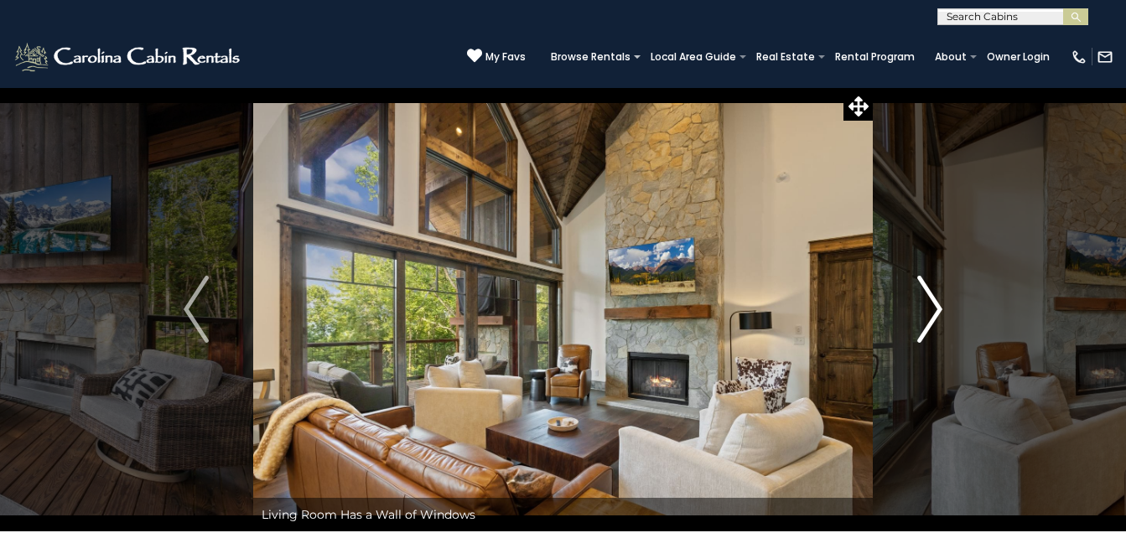
click at [929, 320] on img "Next" at bounding box center [930, 309] width 25 height 67
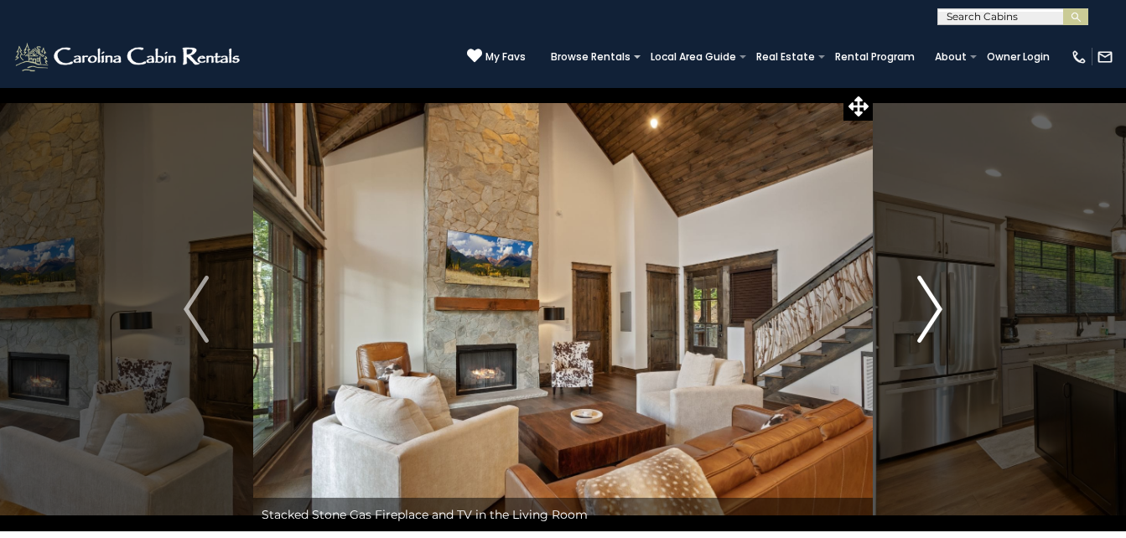
click at [929, 320] on img "Next" at bounding box center [930, 309] width 25 height 67
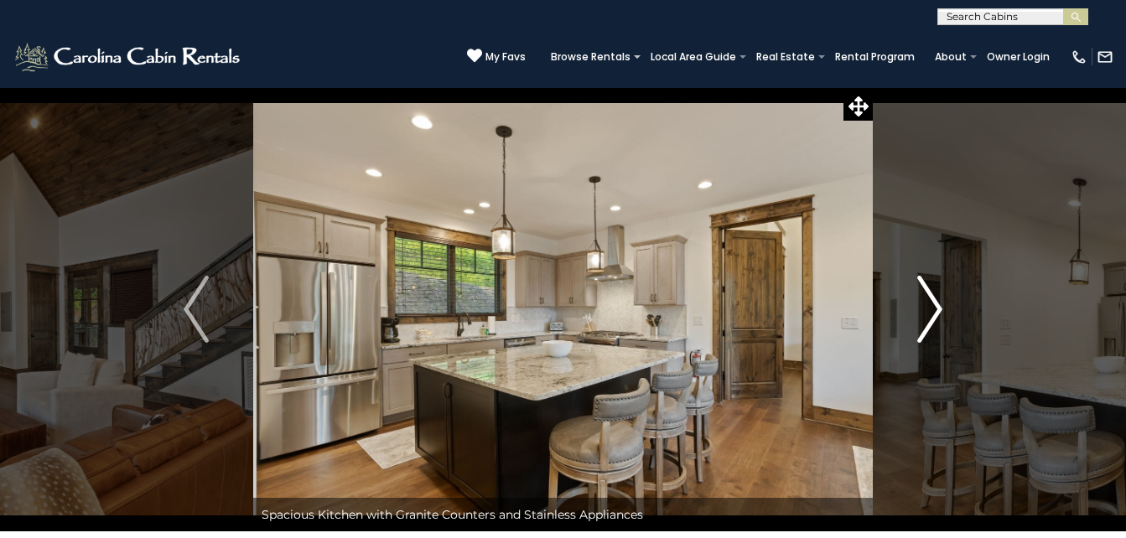
click at [929, 320] on img "Next" at bounding box center [930, 309] width 25 height 67
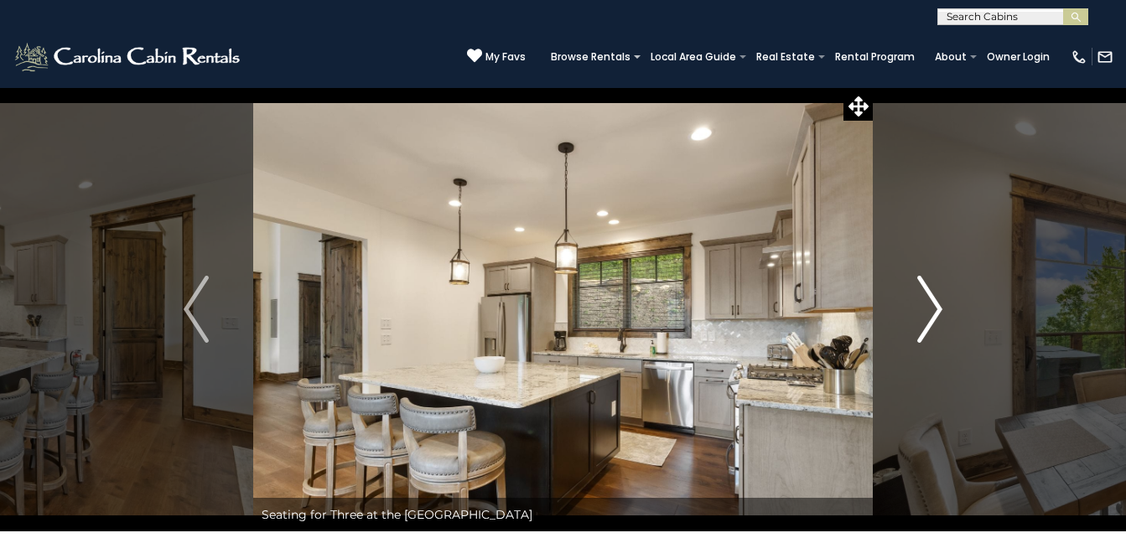
click at [929, 320] on img "Next" at bounding box center [930, 309] width 25 height 67
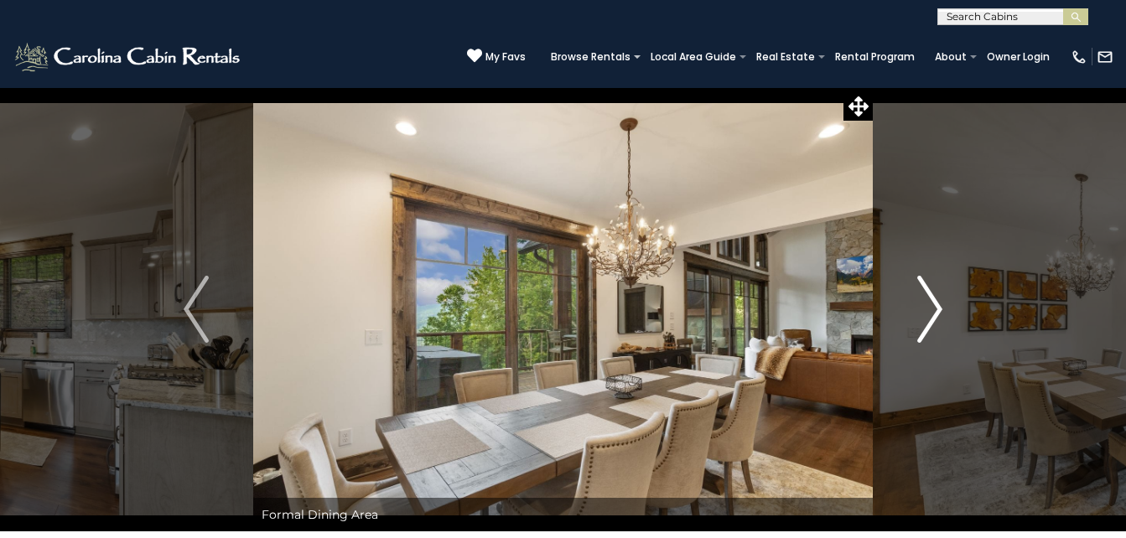
click at [929, 320] on img "Next" at bounding box center [930, 309] width 25 height 67
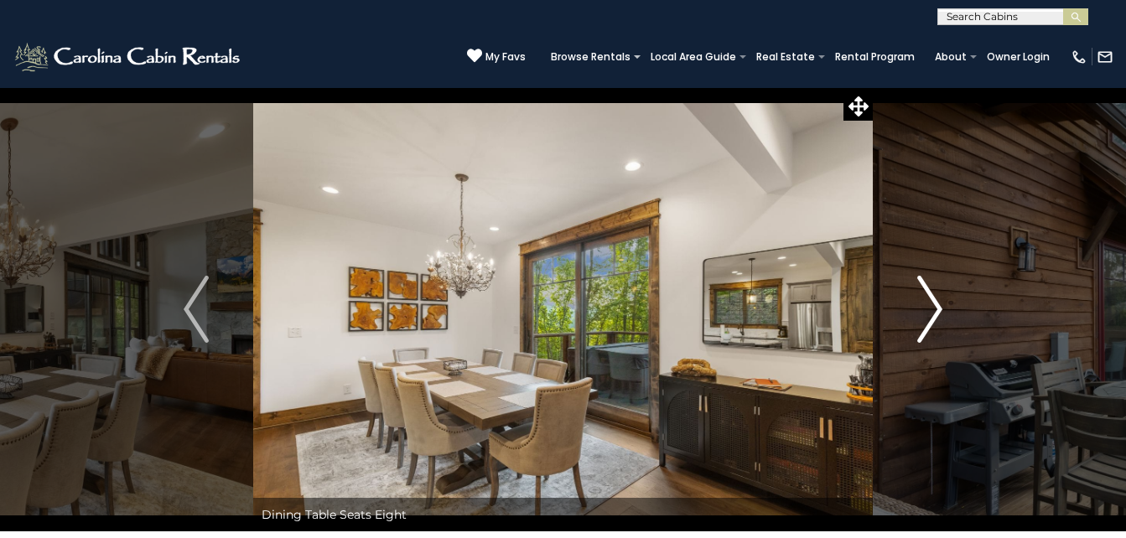
click at [929, 320] on img "Next" at bounding box center [930, 309] width 25 height 67
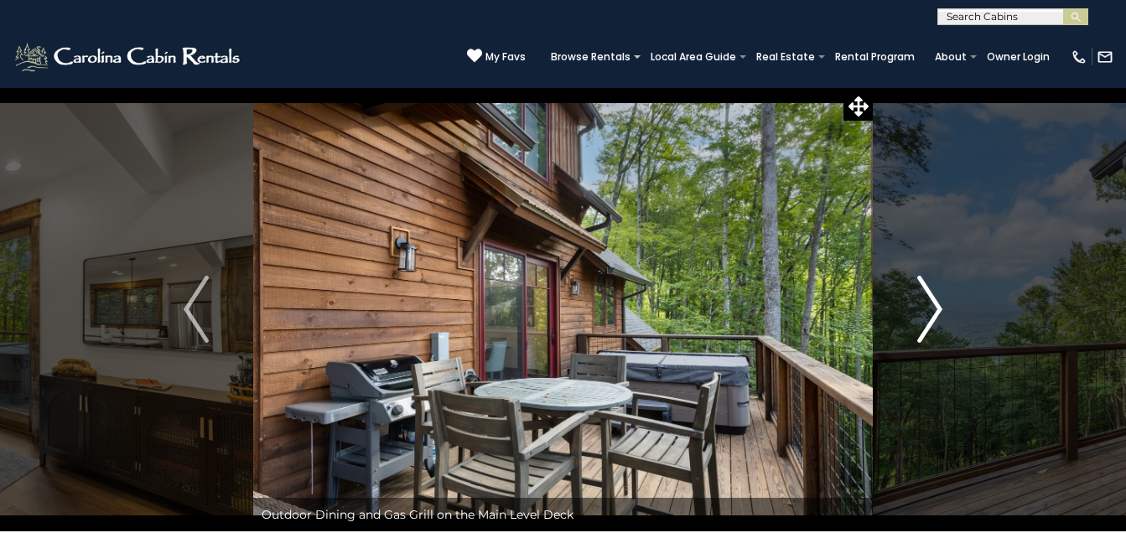
click at [929, 320] on img "Next" at bounding box center [930, 309] width 25 height 67
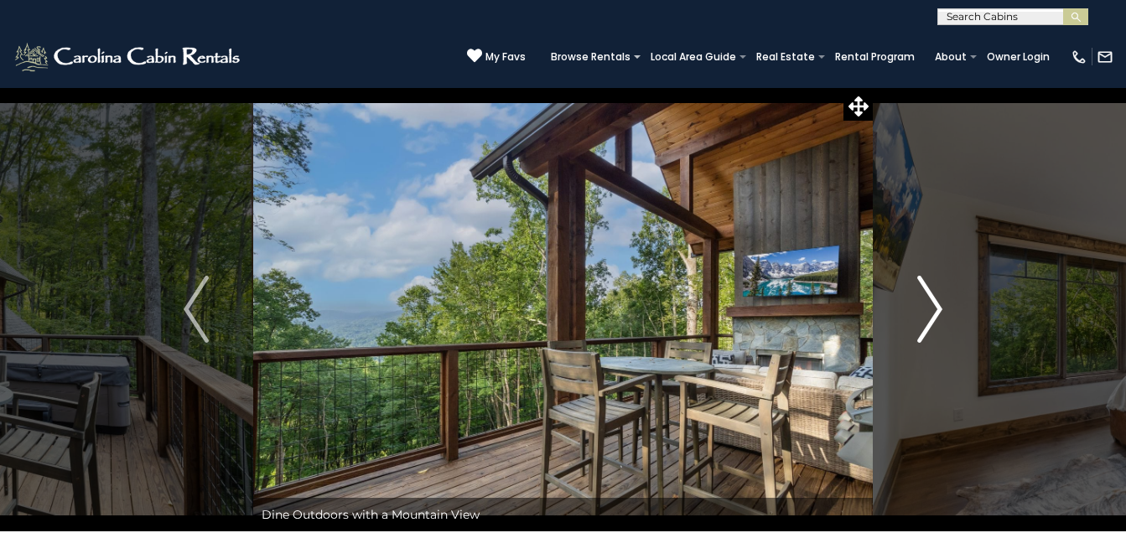
click at [929, 320] on img "Next" at bounding box center [930, 309] width 25 height 67
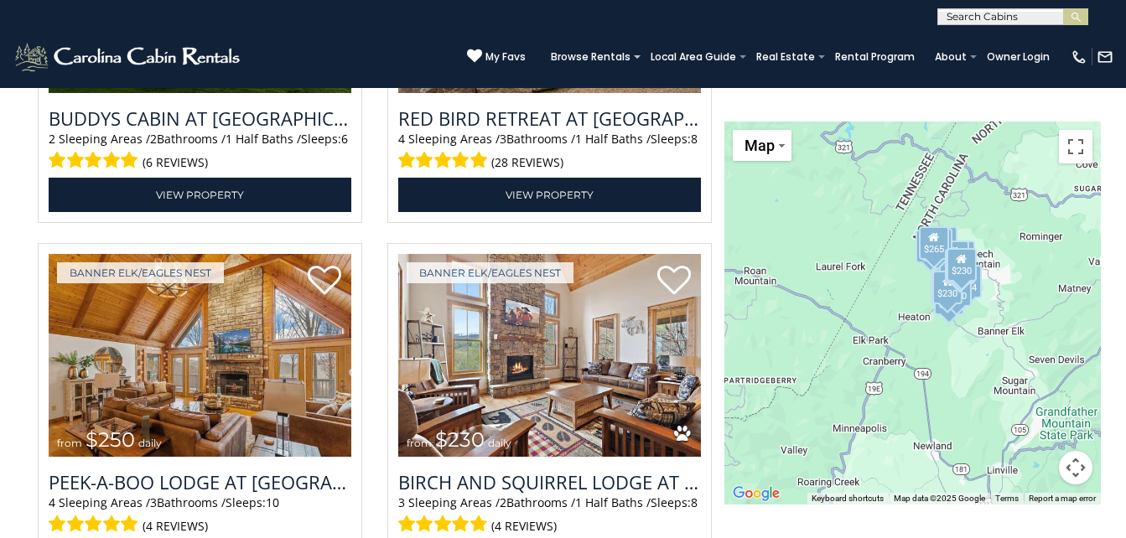
scroll to position [3924, 0]
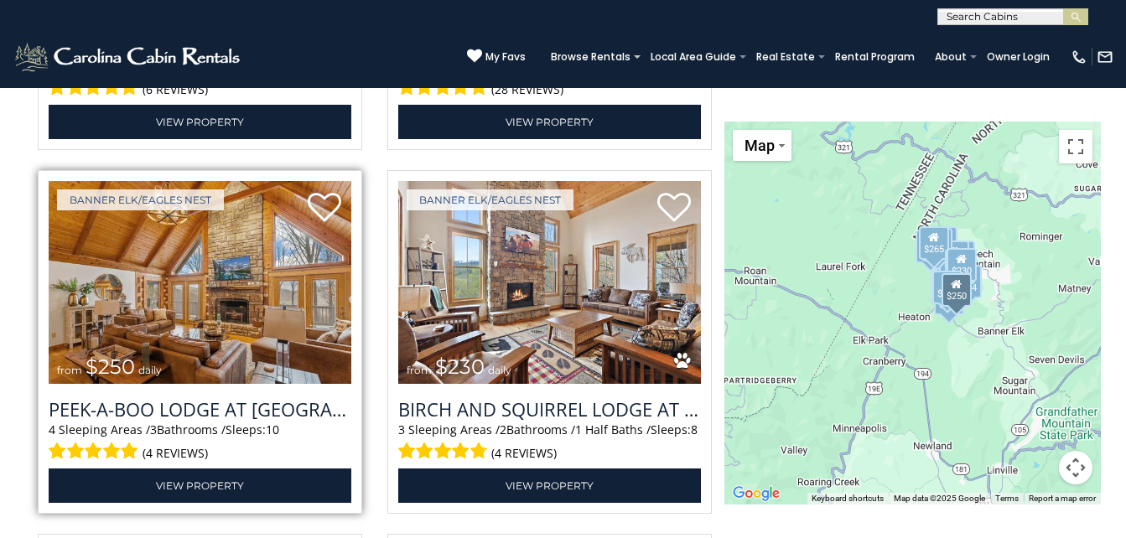
click at [256, 341] on img at bounding box center [200, 282] width 303 height 203
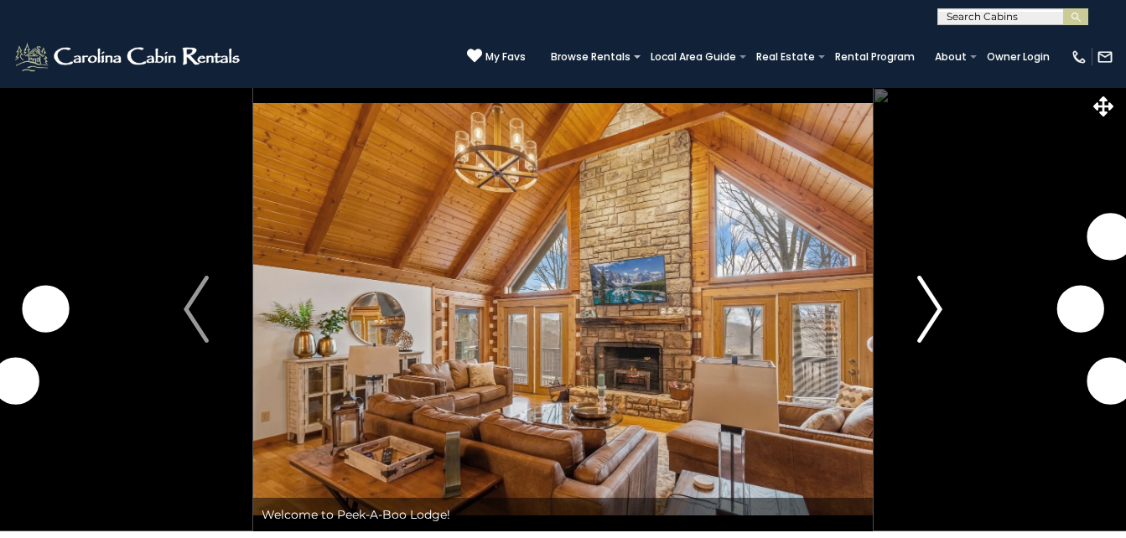
click at [935, 308] on img "Next" at bounding box center [930, 309] width 25 height 67
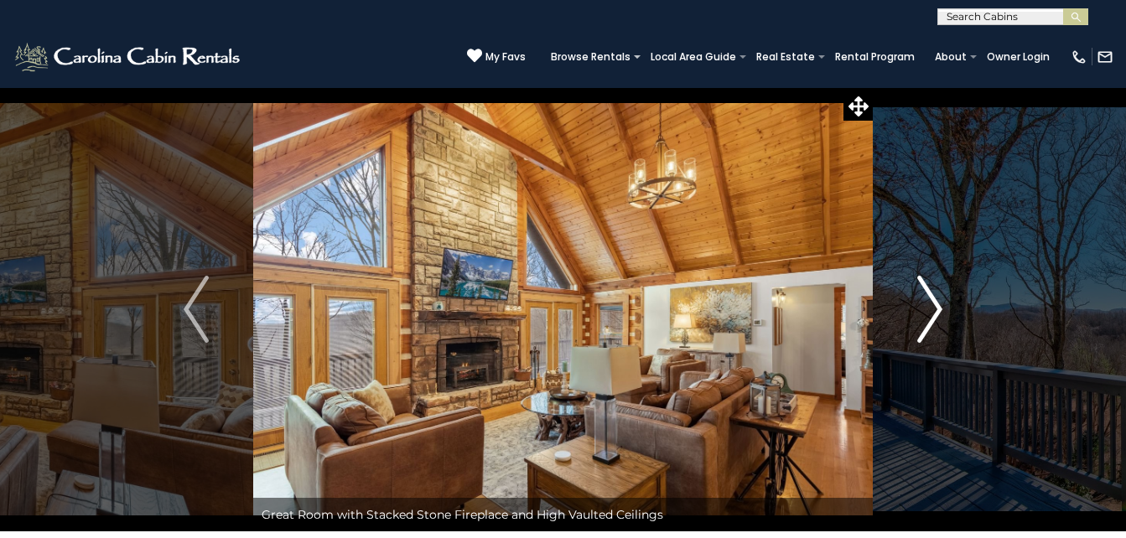
click at [935, 308] on img "Next" at bounding box center [930, 309] width 25 height 67
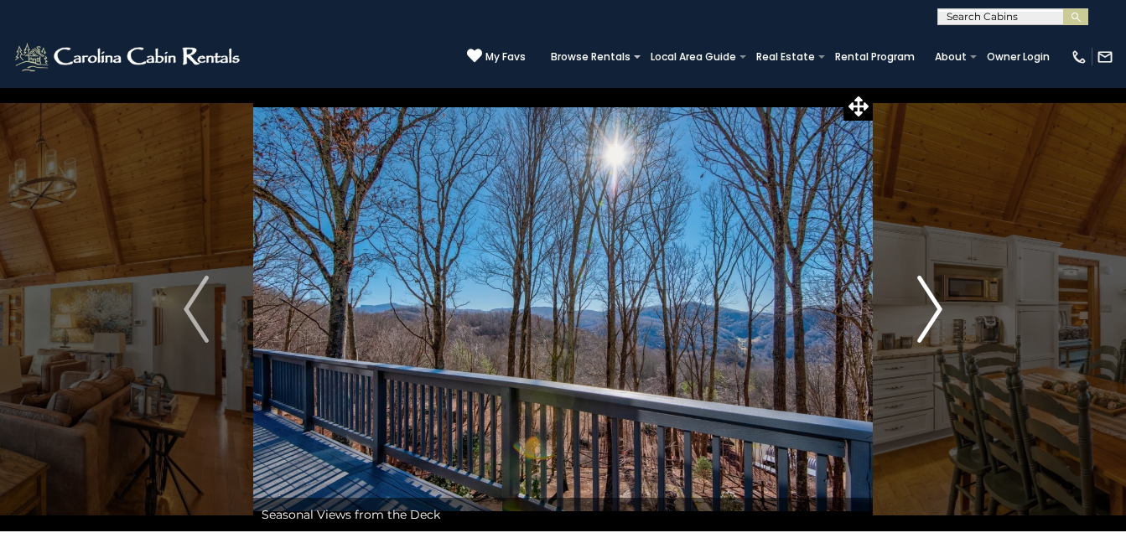
click at [935, 308] on img "Next" at bounding box center [930, 309] width 25 height 67
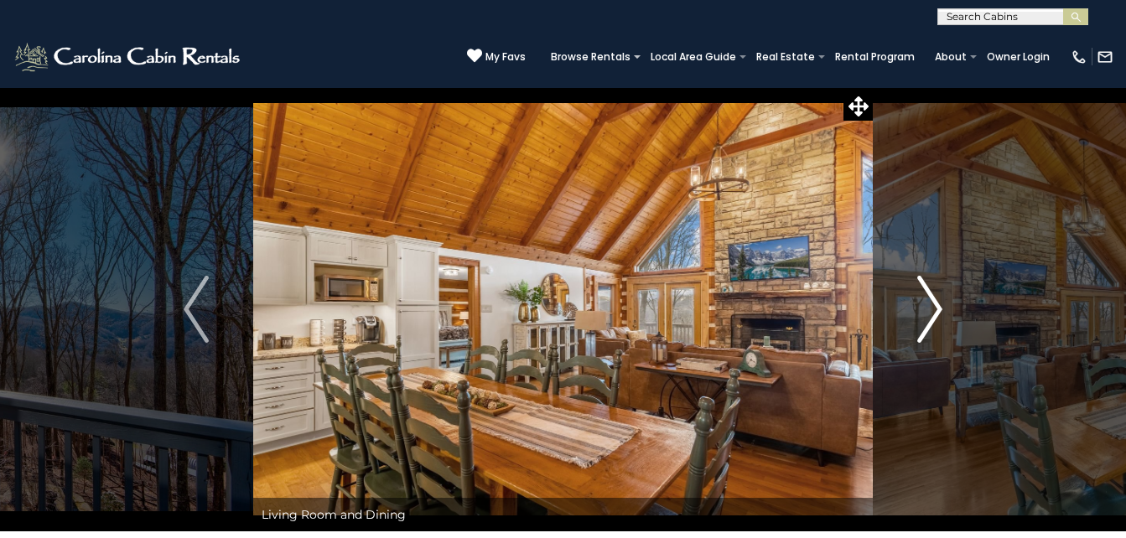
click at [935, 308] on img "Next" at bounding box center [930, 309] width 25 height 67
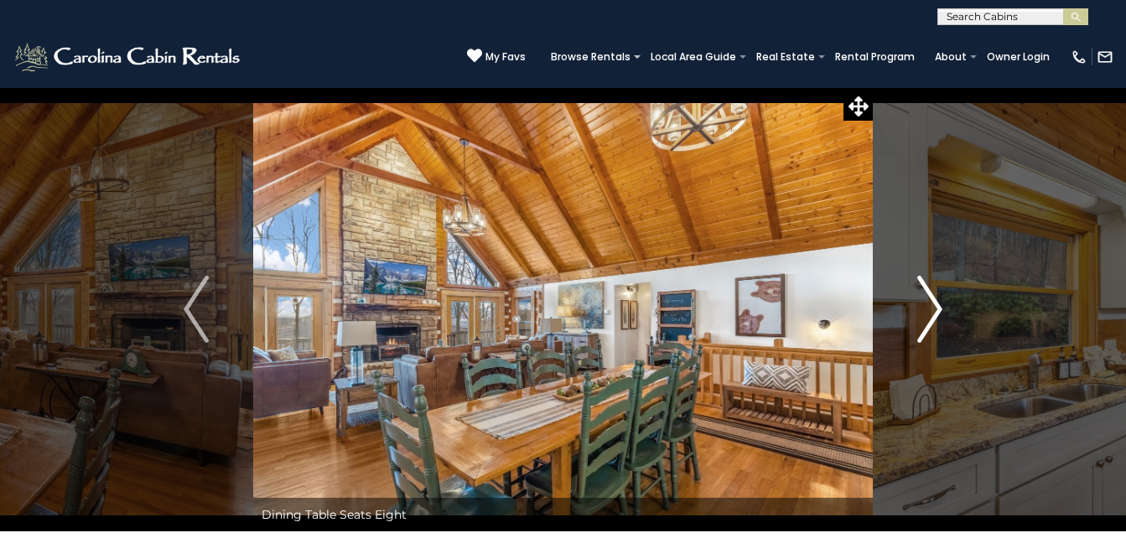
click at [935, 308] on img "Next" at bounding box center [930, 309] width 25 height 67
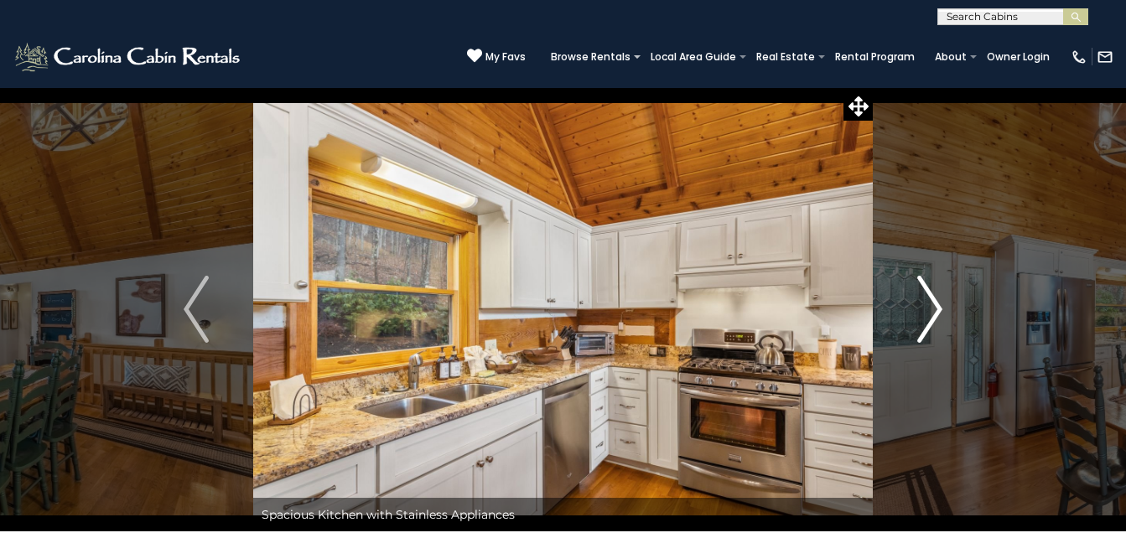
click at [935, 308] on img "Next" at bounding box center [930, 309] width 25 height 67
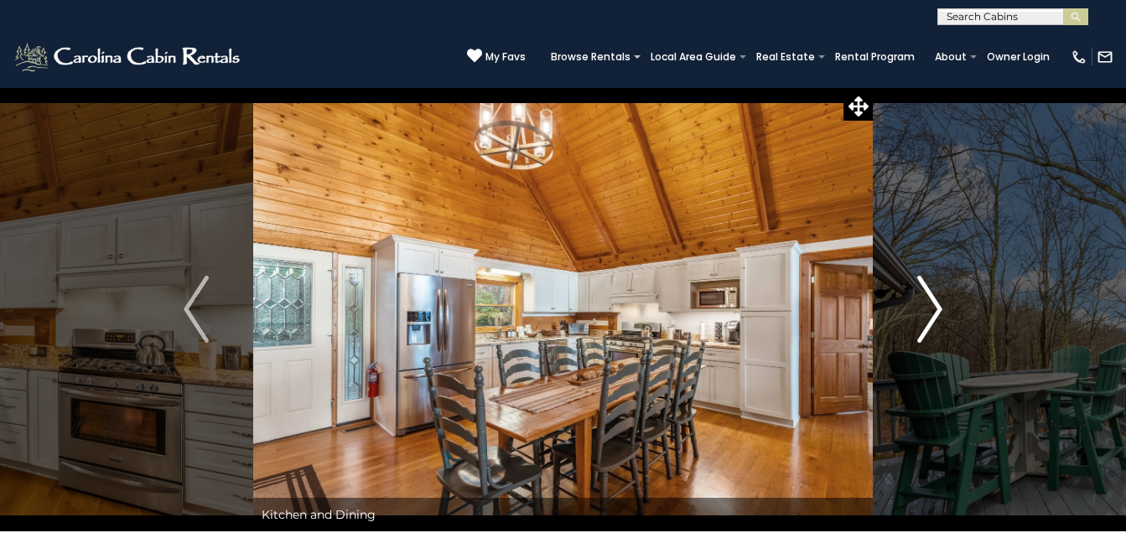
click at [935, 308] on img "Next" at bounding box center [930, 309] width 25 height 67
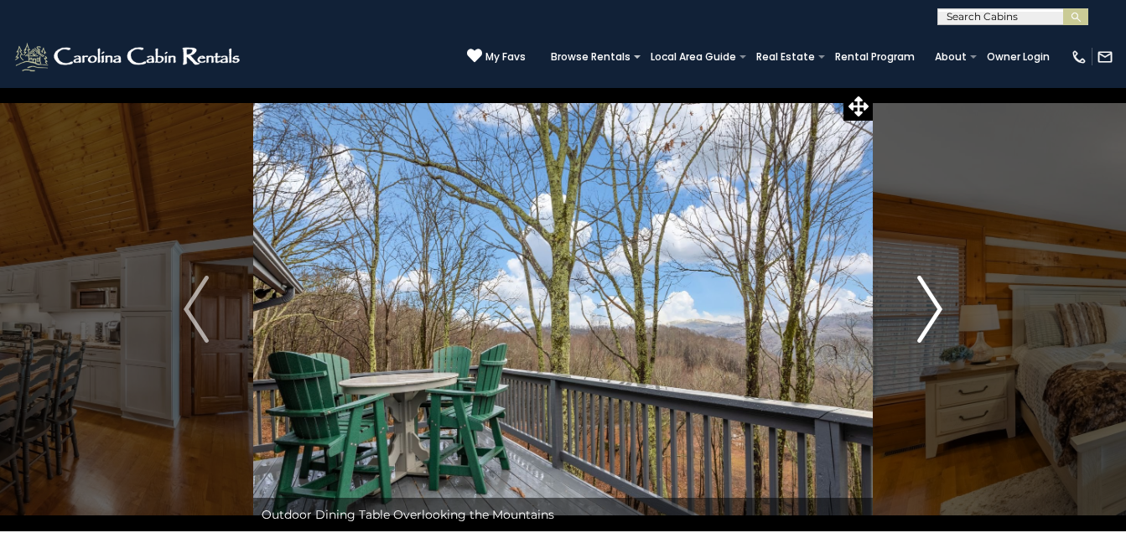
click at [935, 308] on img "Next" at bounding box center [930, 309] width 25 height 67
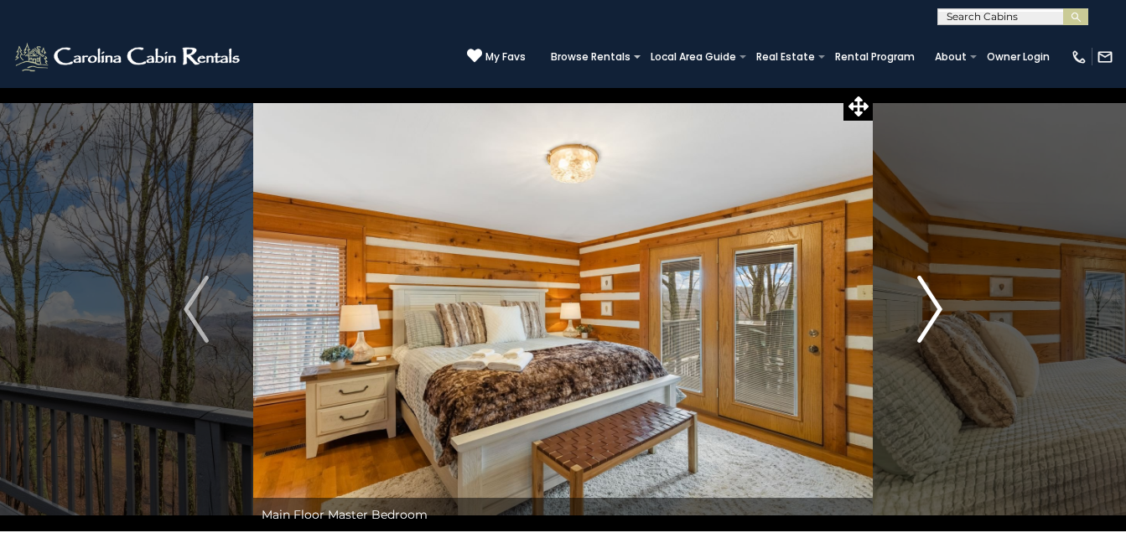
click at [935, 308] on img "Next" at bounding box center [930, 309] width 25 height 67
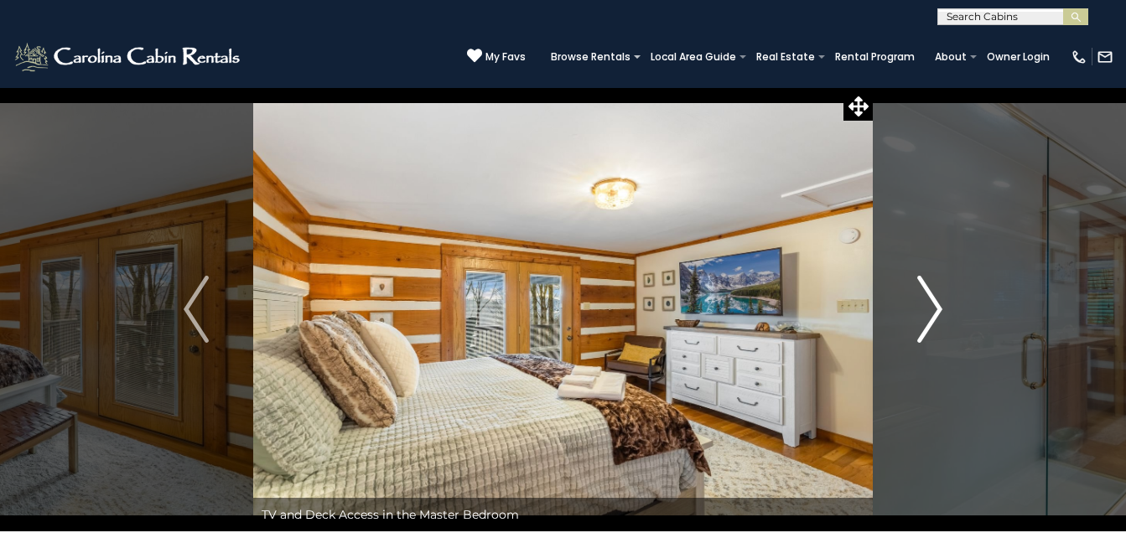
click at [935, 308] on img "Next" at bounding box center [930, 309] width 25 height 67
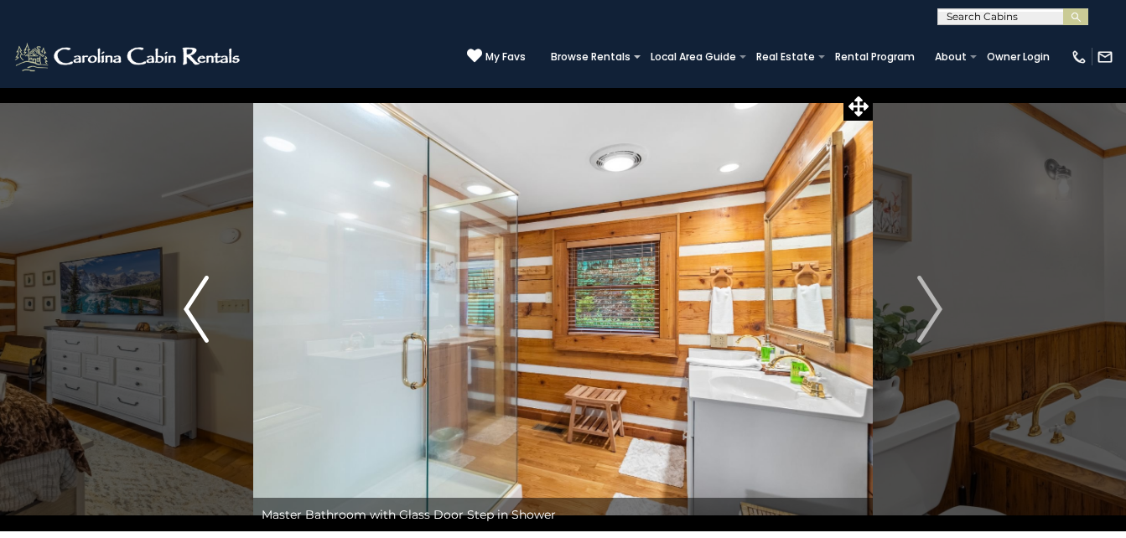
click at [185, 321] on img "Previous" at bounding box center [196, 309] width 25 height 67
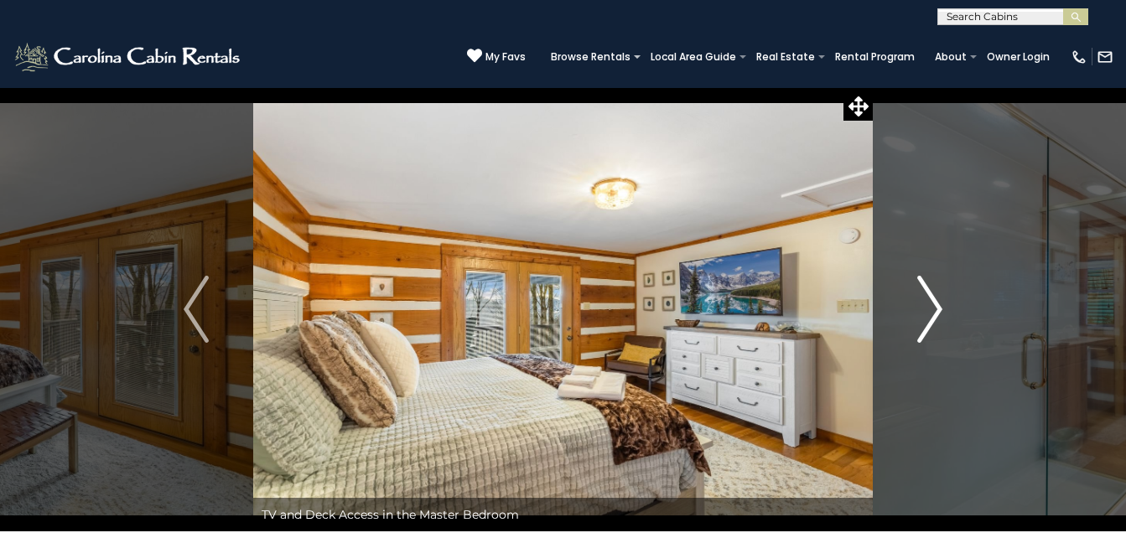
click at [930, 305] on img "Next" at bounding box center [930, 309] width 25 height 67
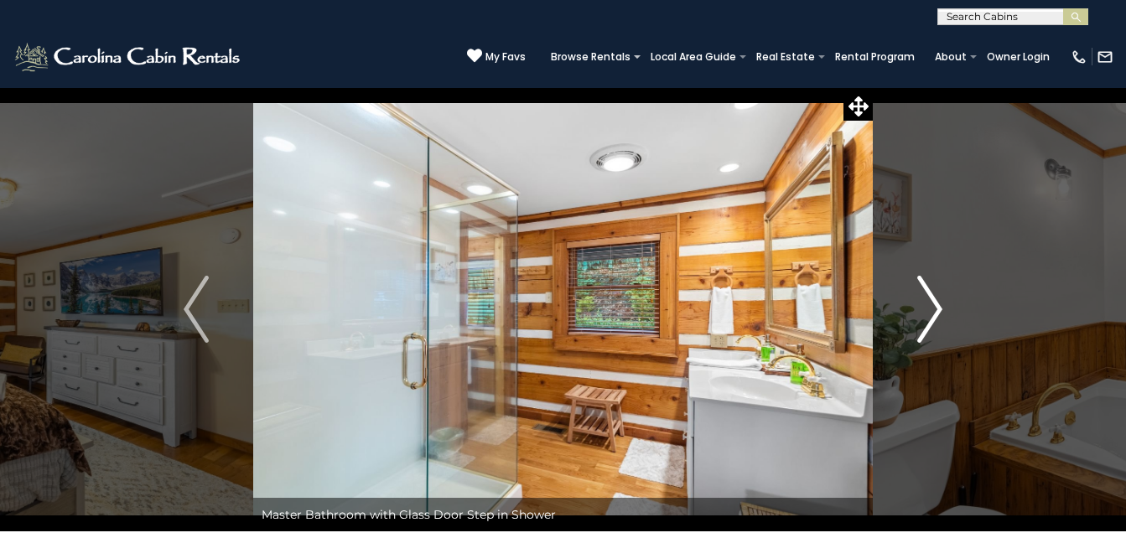
click at [930, 305] on img "Next" at bounding box center [930, 309] width 25 height 67
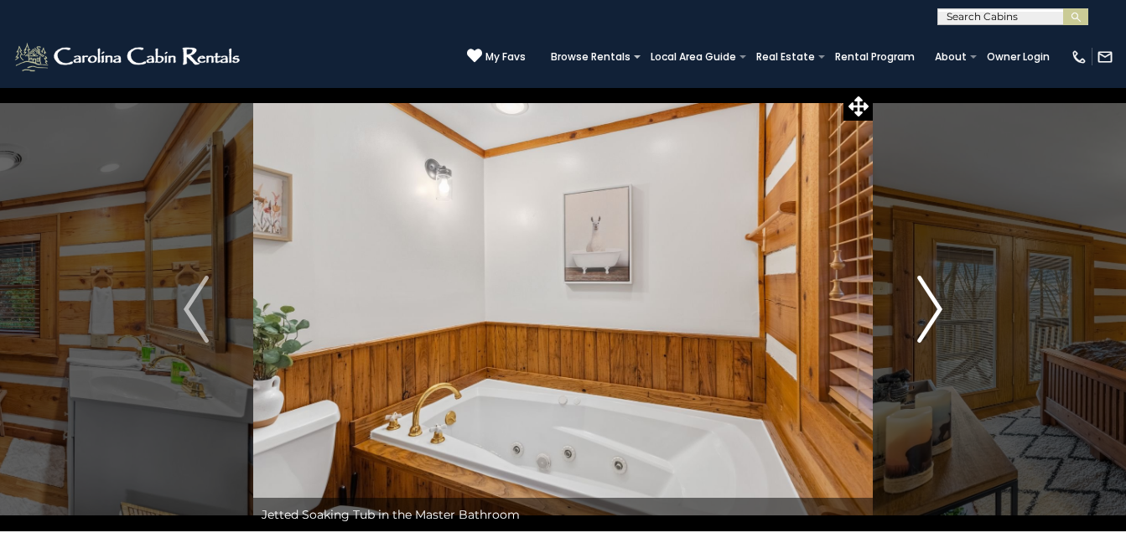
click at [930, 305] on img "Next" at bounding box center [930, 309] width 25 height 67
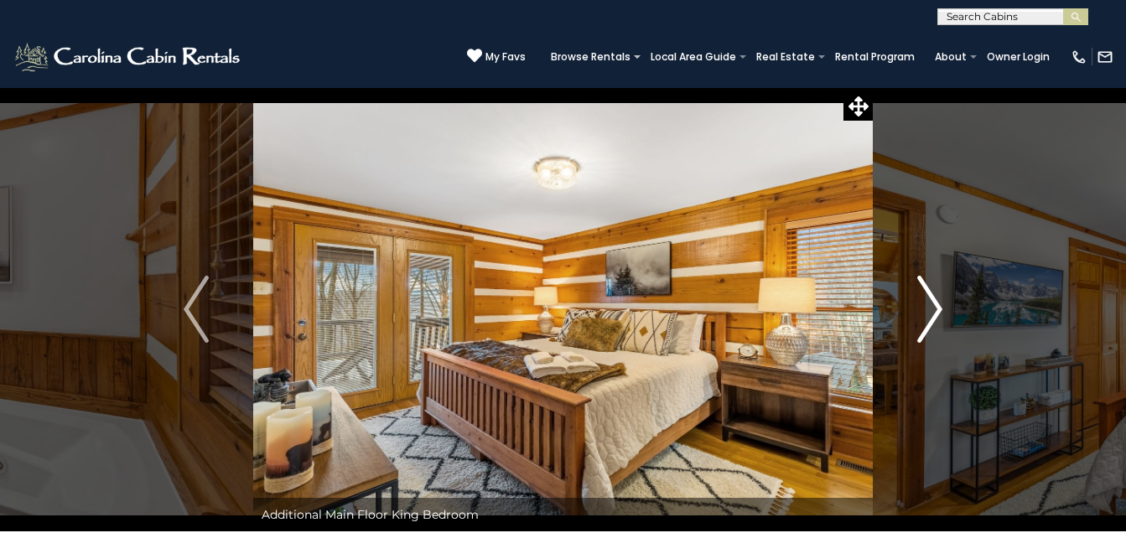
click at [930, 305] on img "Next" at bounding box center [930, 309] width 25 height 67
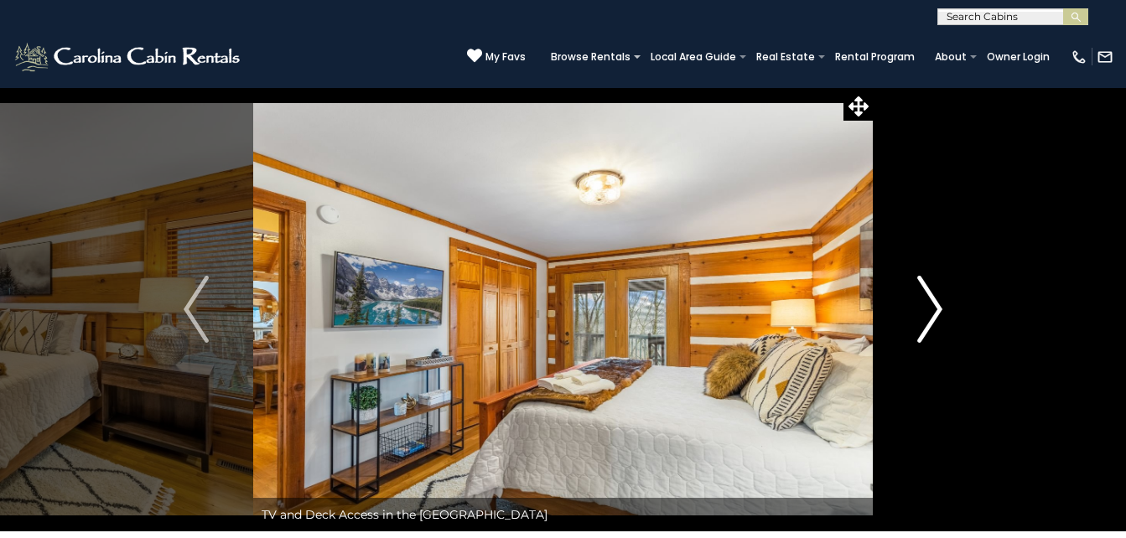
click at [930, 305] on img "Next" at bounding box center [930, 309] width 25 height 67
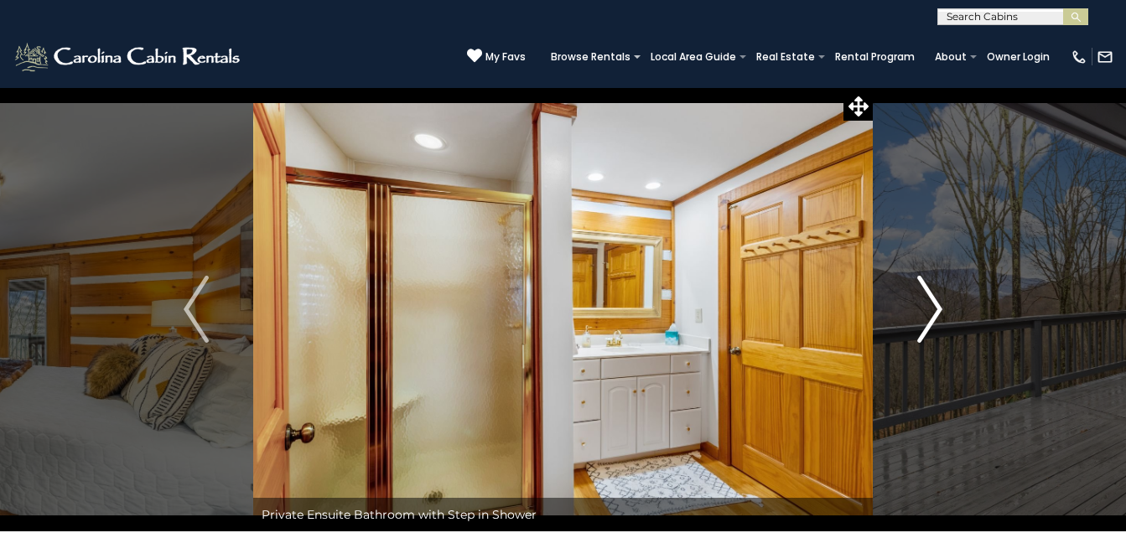
click at [930, 305] on img "Next" at bounding box center [930, 309] width 25 height 67
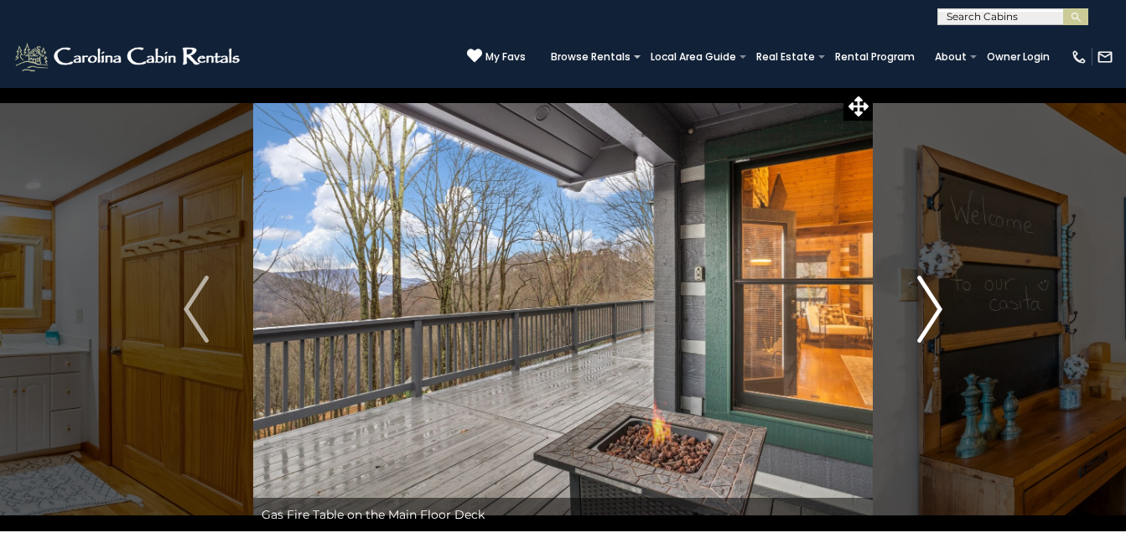
click at [930, 305] on img "Next" at bounding box center [930, 309] width 25 height 67
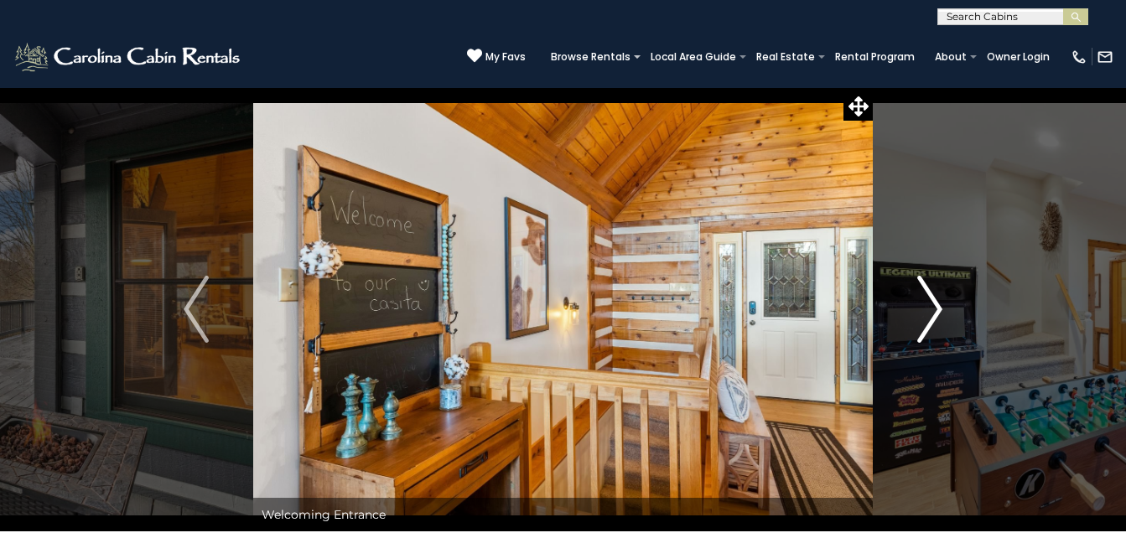
click at [930, 305] on img "Next" at bounding box center [930, 309] width 25 height 67
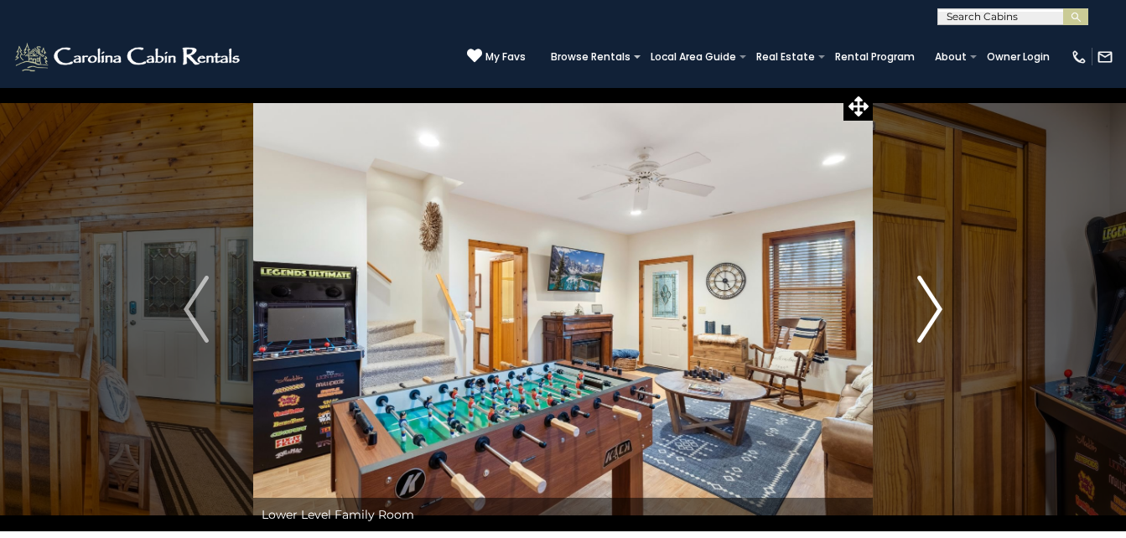
click at [930, 305] on img "Next" at bounding box center [930, 309] width 25 height 67
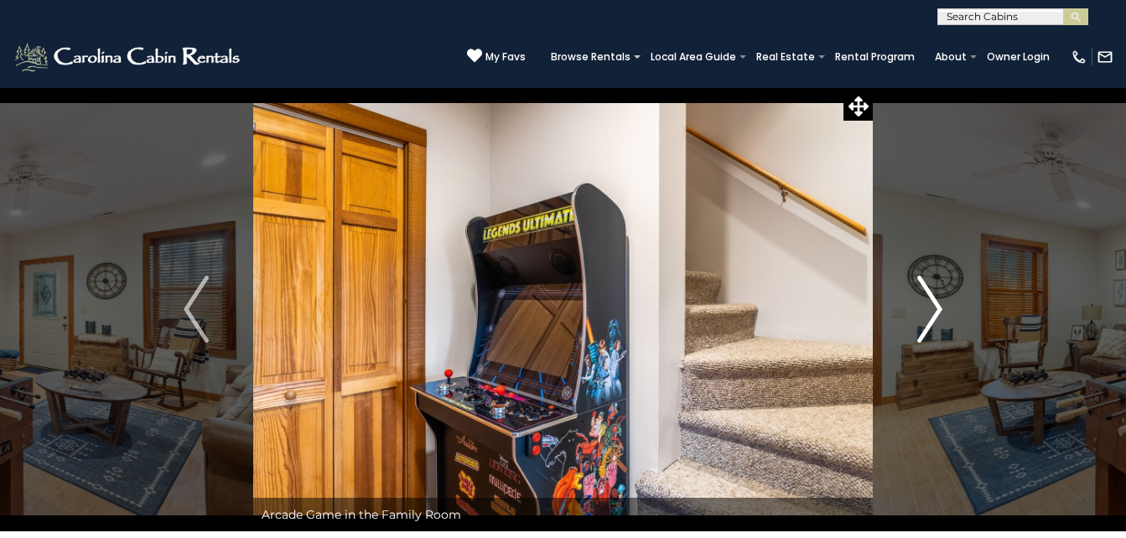
click at [930, 305] on img "Next" at bounding box center [930, 309] width 25 height 67
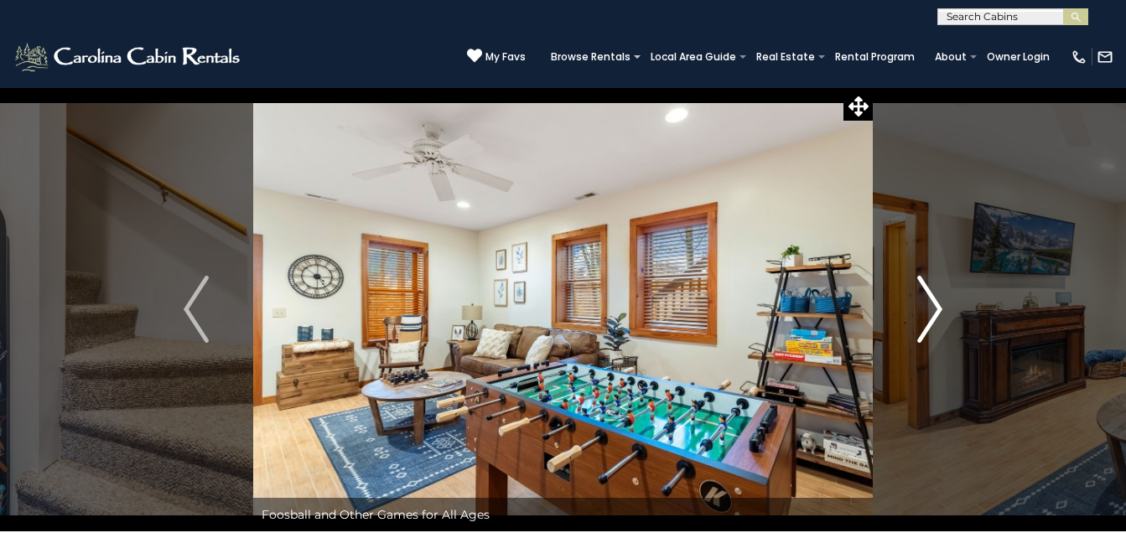
click at [930, 305] on img "Next" at bounding box center [930, 309] width 25 height 67
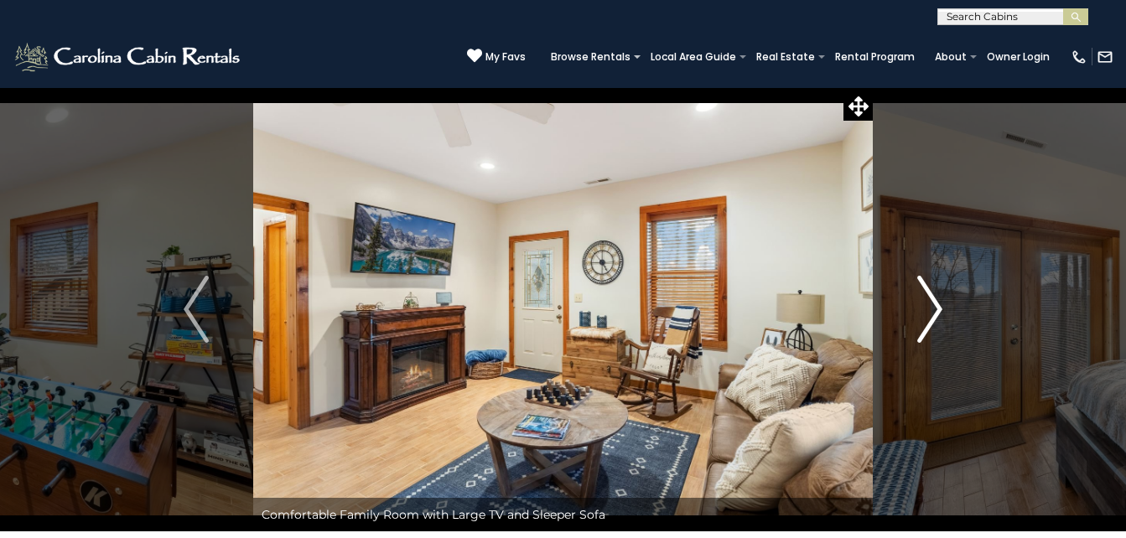
click at [930, 305] on img "Next" at bounding box center [930, 309] width 25 height 67
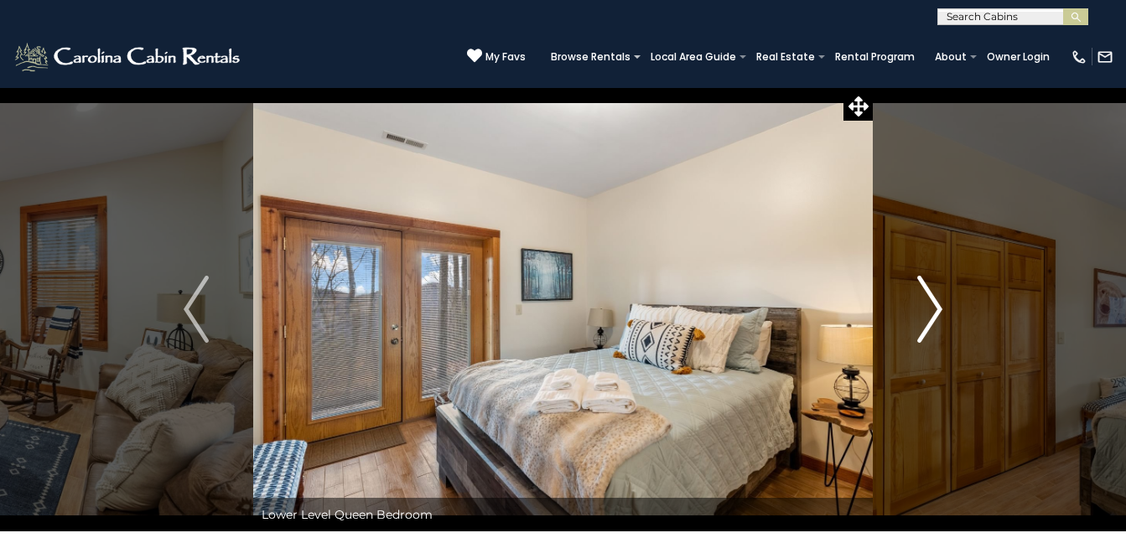
click at [930, 305] on img "Next" at bounding box center [930, 309] width 25 height 67
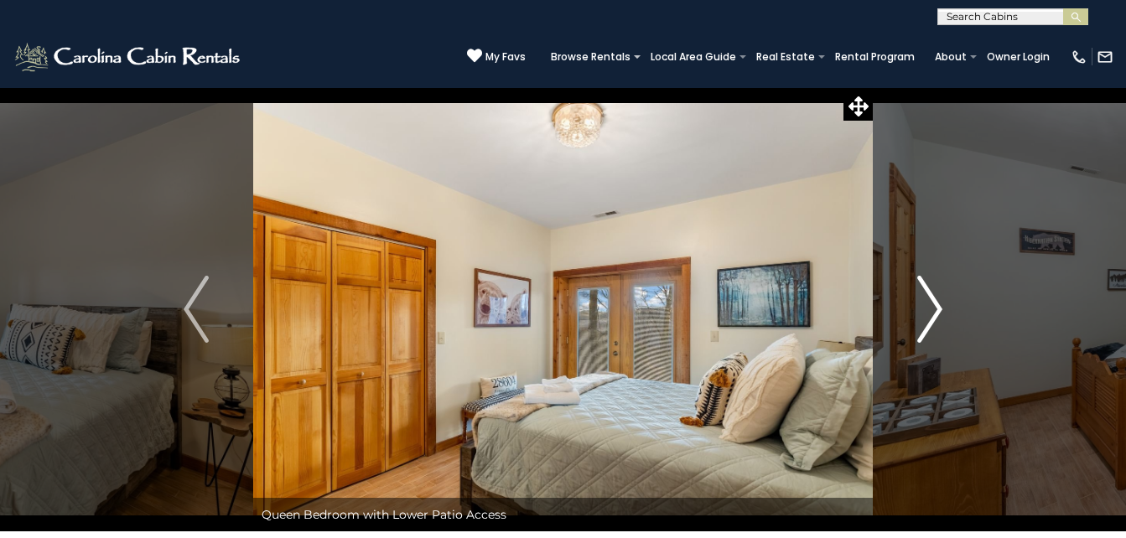
click at [930, 305] on img "Next" at bounding box center [930, 309] width 25 height 67
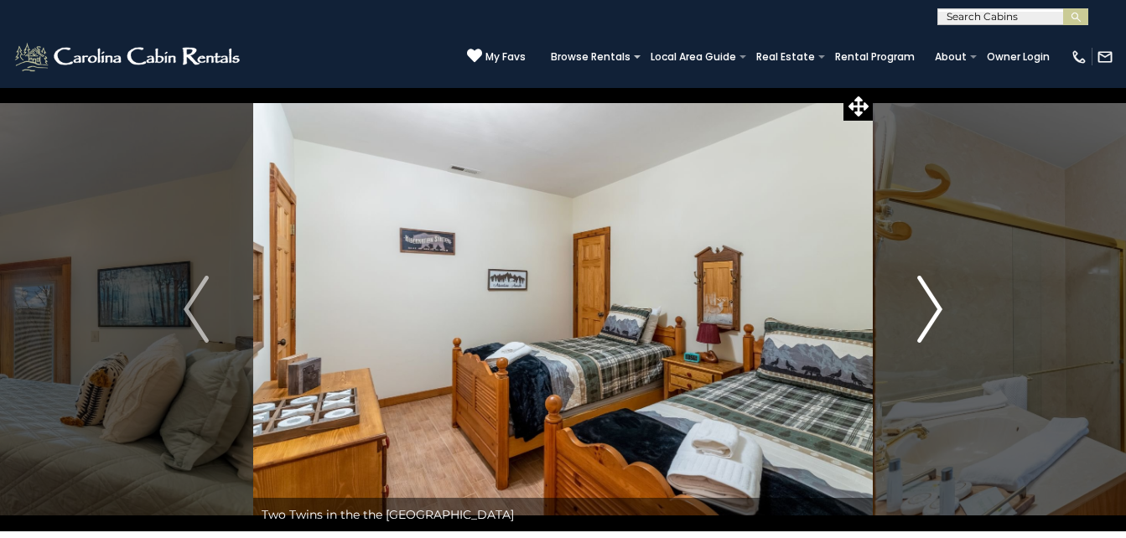
click at [930, 305] on img "Next" at bounding box center [930, 309] width 25 height 67
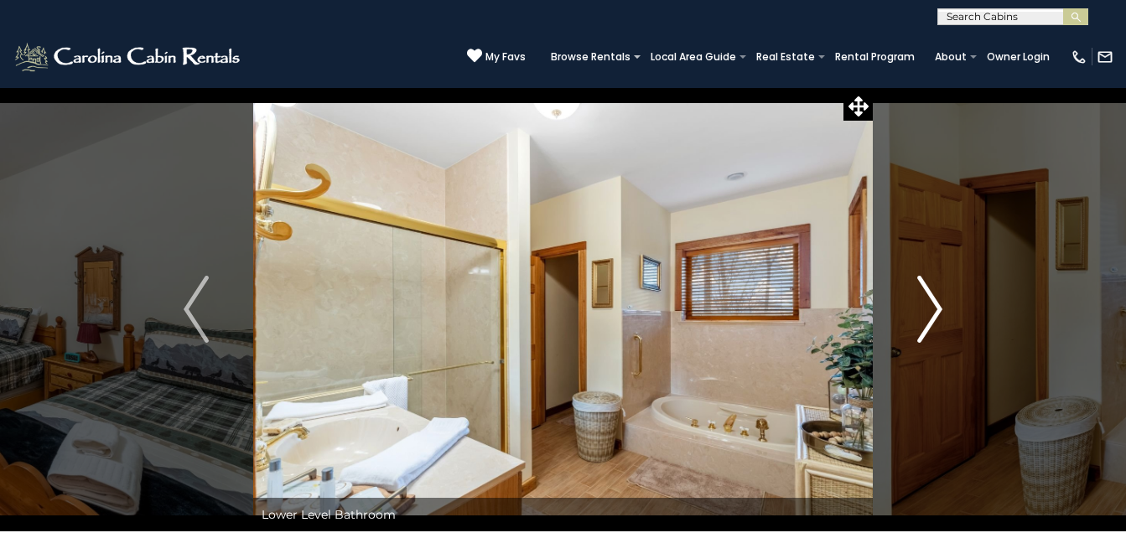
click at [930, 305] on img "Next" at bounding box center [930, 309] width 25 height 67
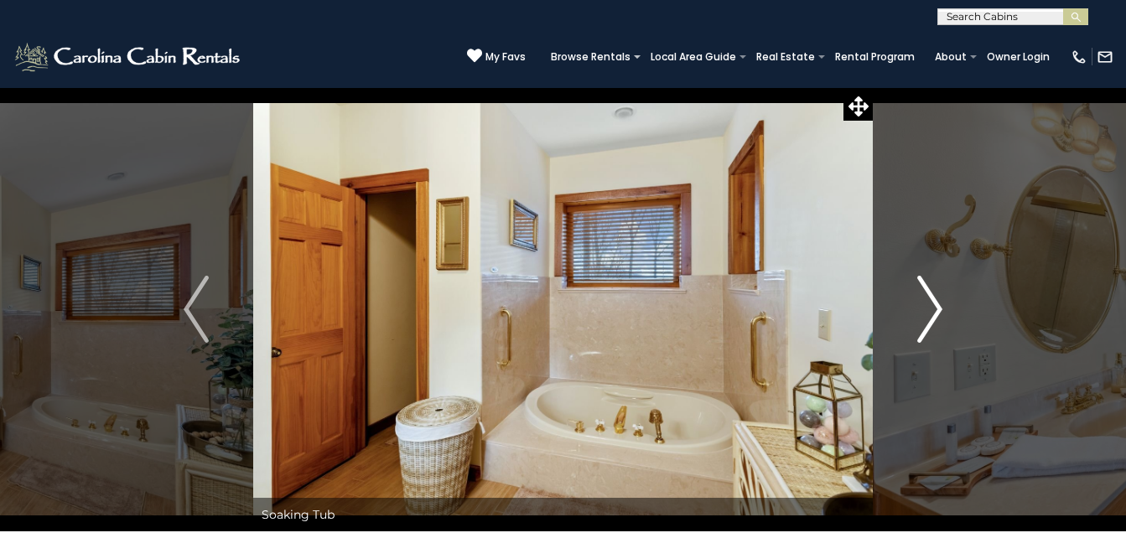
click at [930, 305] on img "Next" at bounding box center [930, 309] width 25 height 67
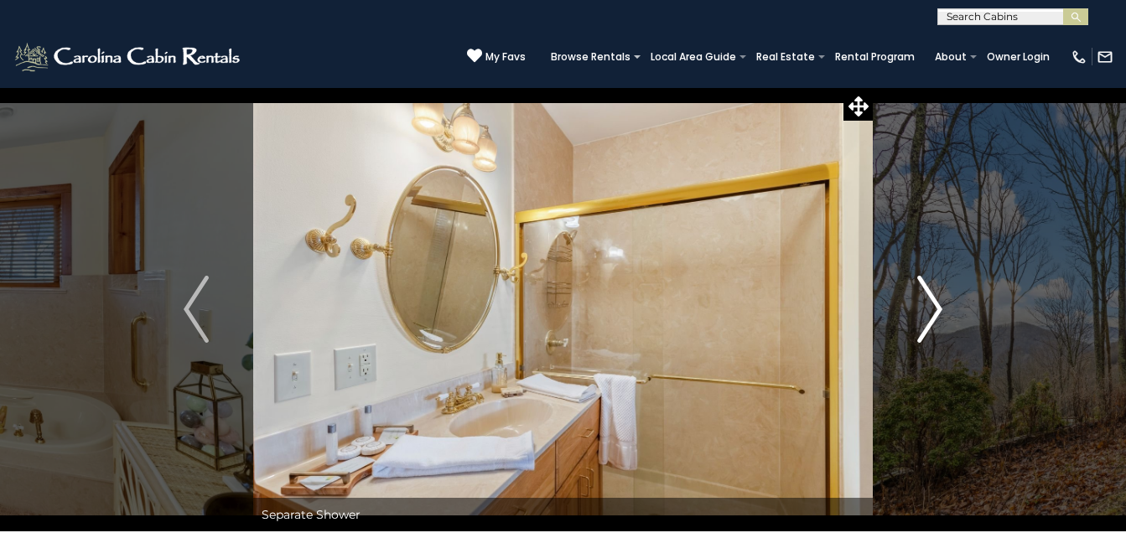
click at [930, 305] on img "Next" at bounding box center [930, 309] width 25 height 67
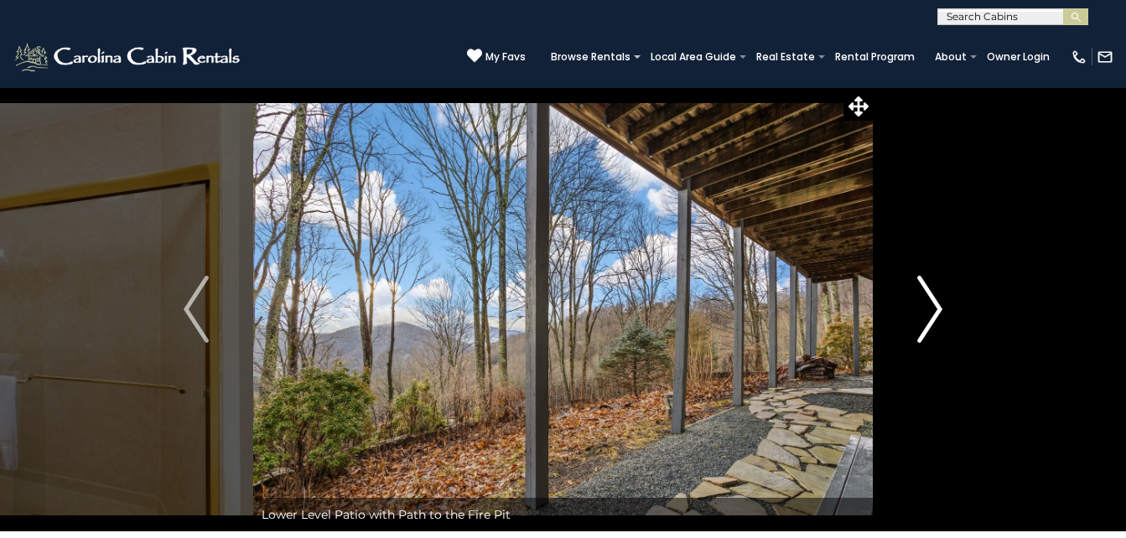
click at [930, 305] on img "Next" at bounding box center [930, 309] width 25 height 67
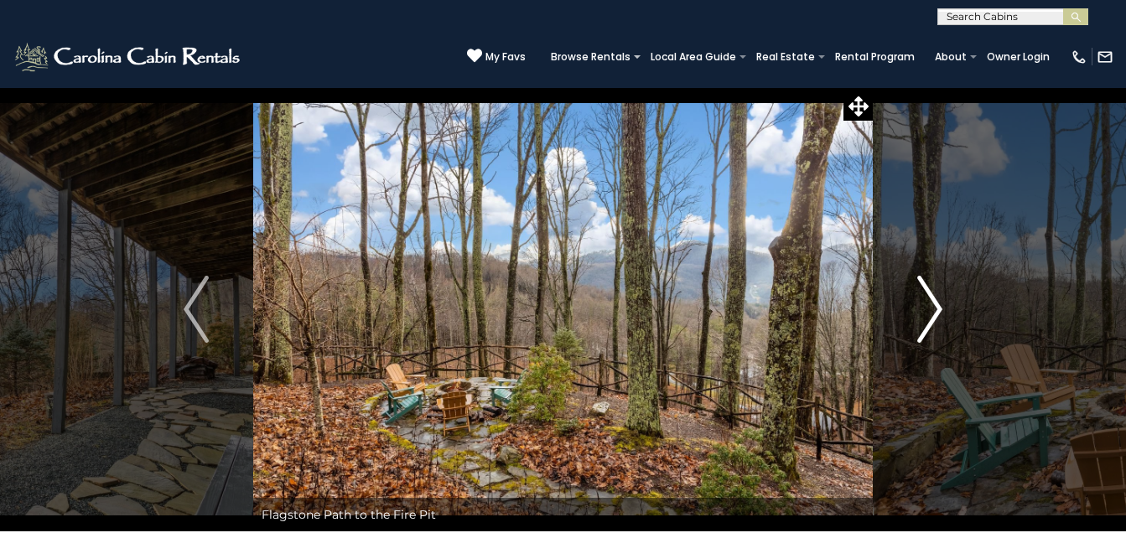
click at [930, 305] on img "Next" at bounding box center [930, 309] width 25 height 67
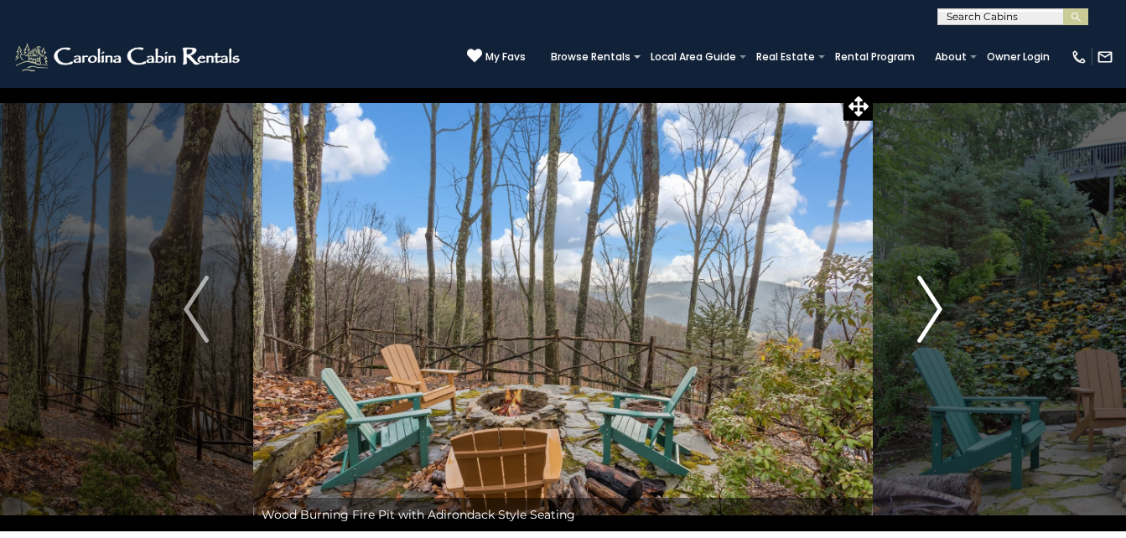
click at [930, 305] on img "Next" at bounding box center [930, 309] width 25 height 67
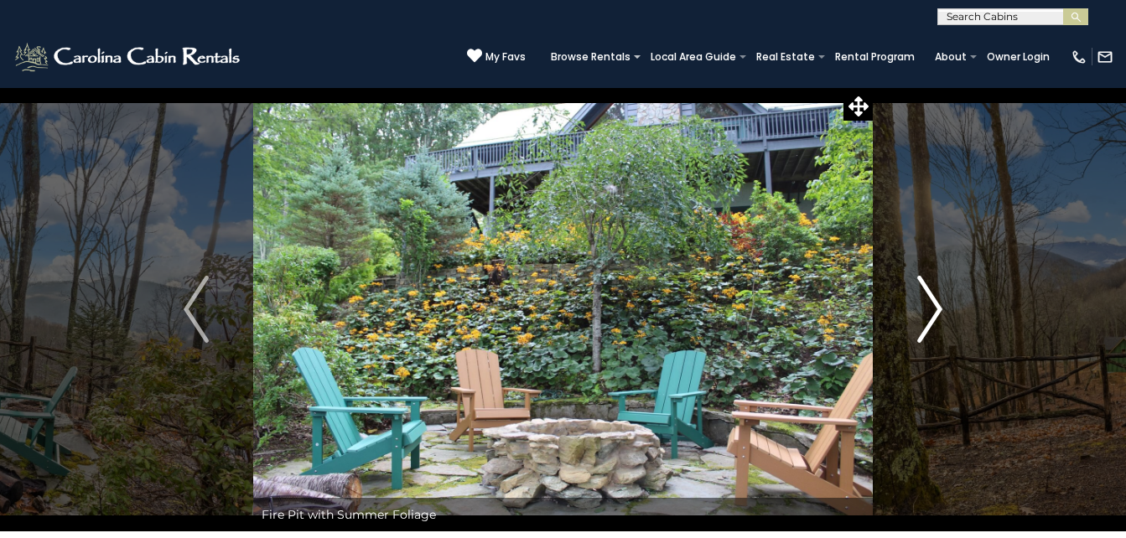
click at [930, 305] on img "Next" at bounding box center [930, 309] width 25 height 67
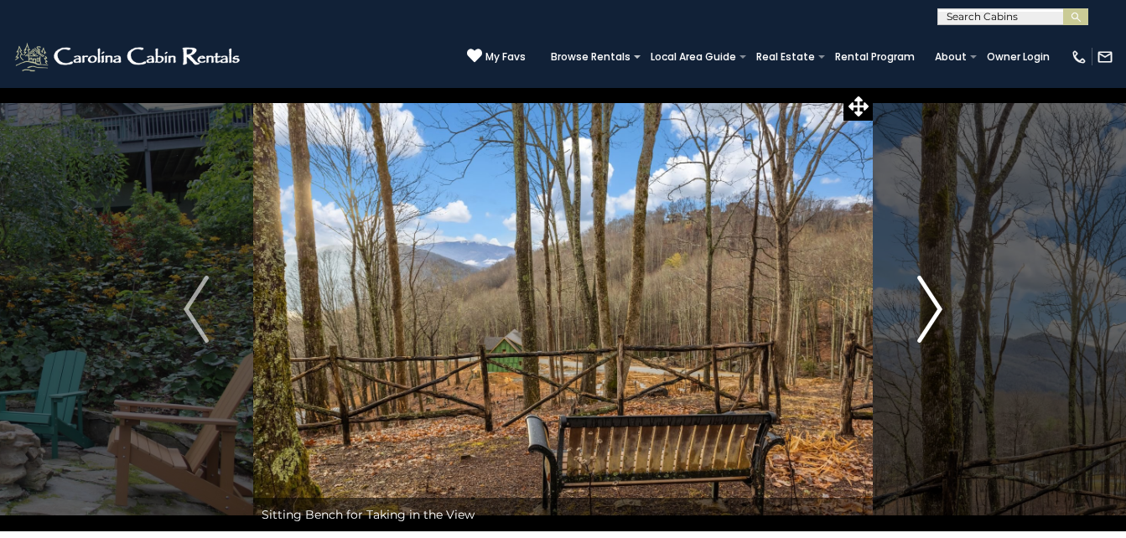
click at [930, 305] on img "Next" at bounding box center [930, 309] width 25 height 67
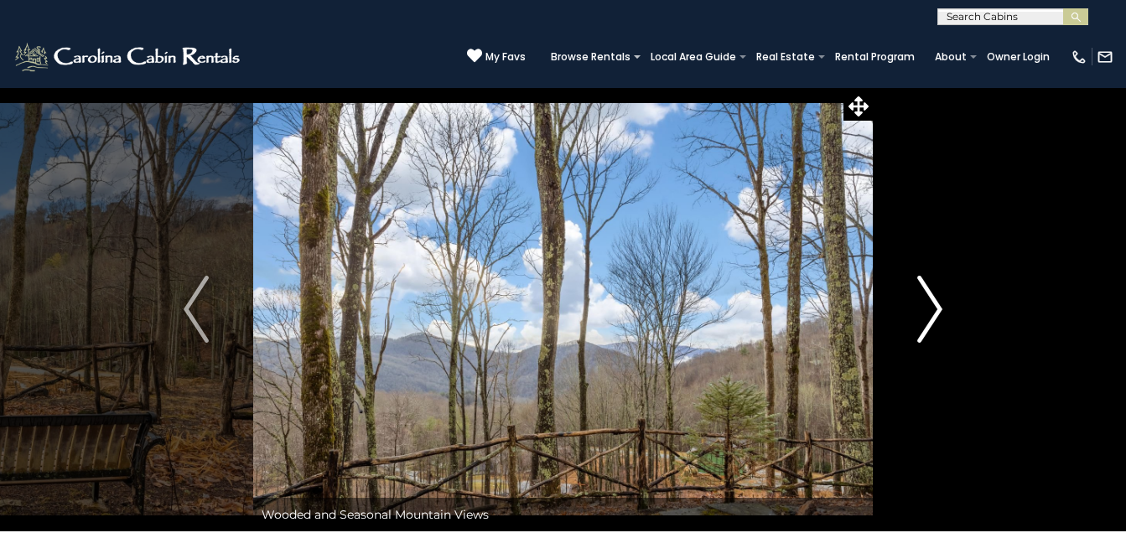
click at [930, 305] on img "Next" at bounding box center [930, 309] width 25 height 67
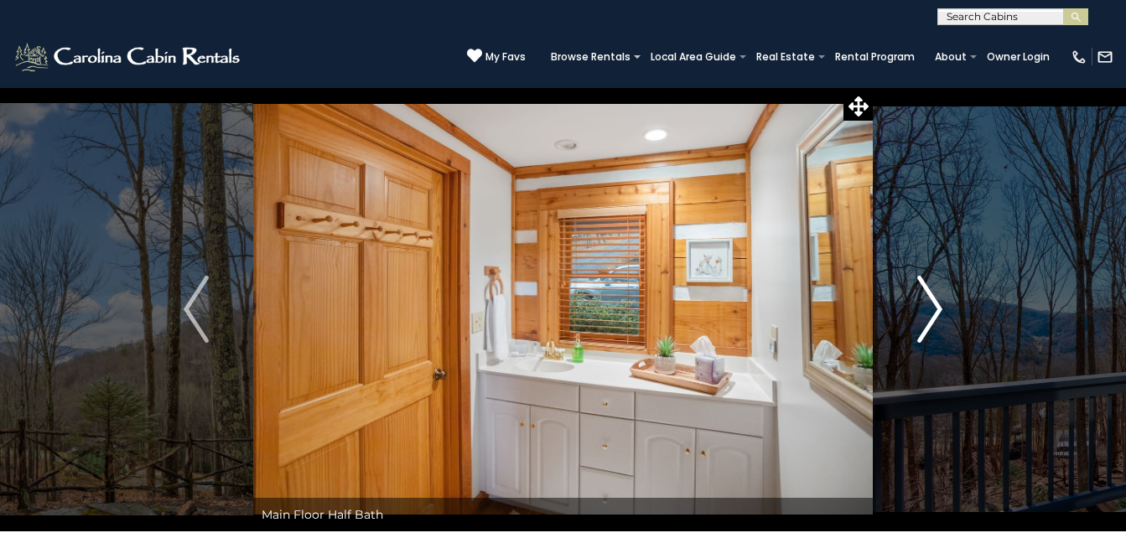
click at [930, 305] on img "Next" at bounding box center [930, 309] width 25 height 67
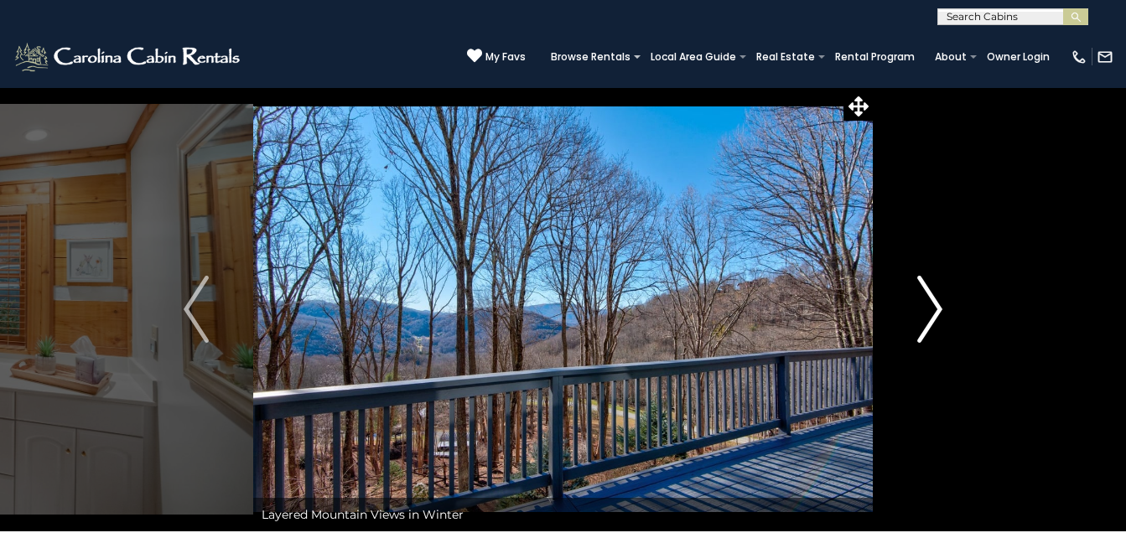
click at [930, 305] on img "Next" at bounding box center [930, 309] width 25 height 67
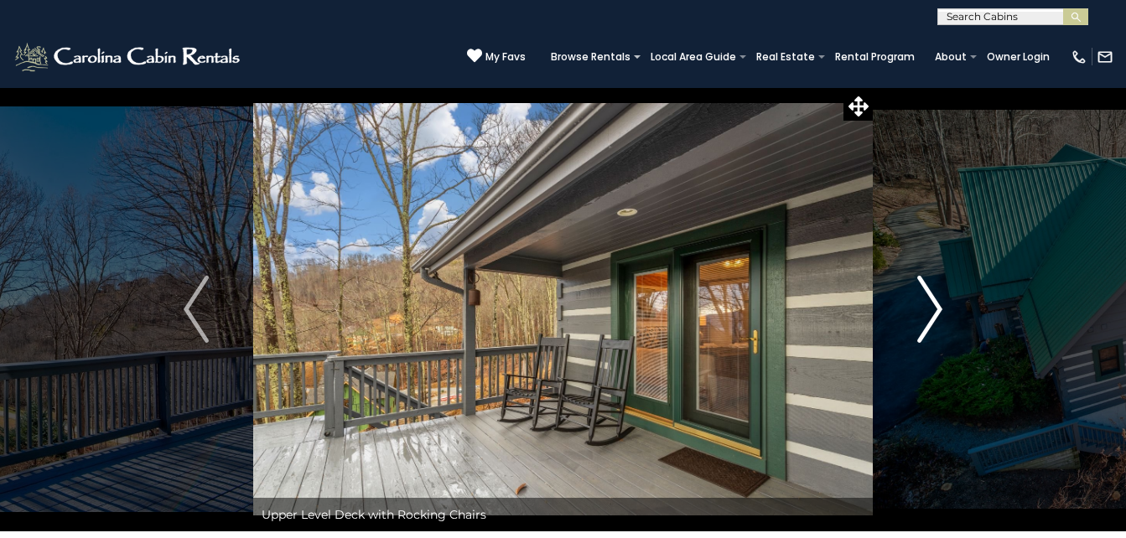
click at [930, 305] on img "Next" at bounding box center [930, 309] width 25 height 67
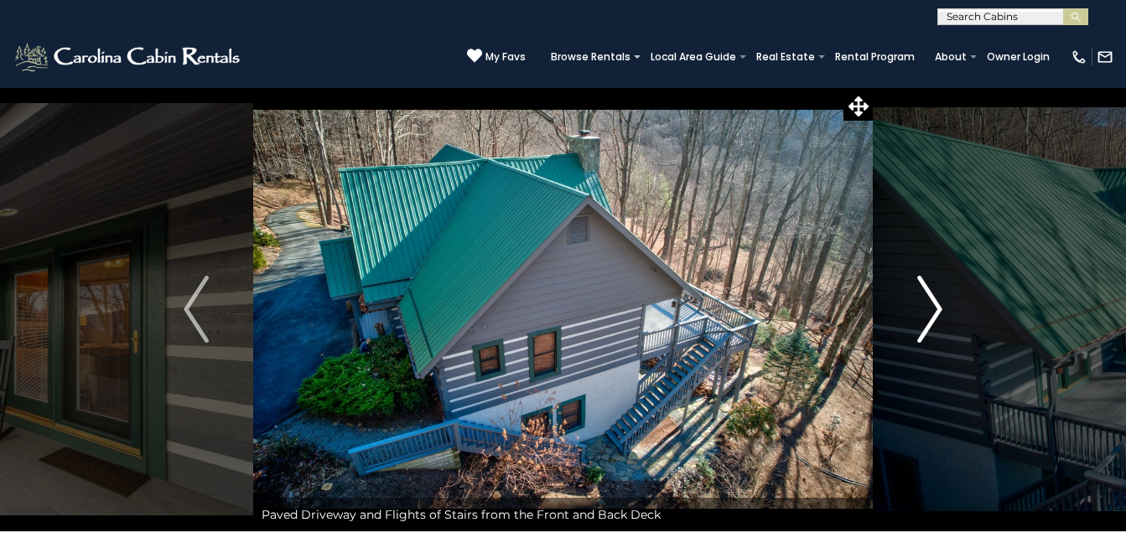
click at [930, 305] on img "Next" at bounding box center [930, 309] width 25 height 67
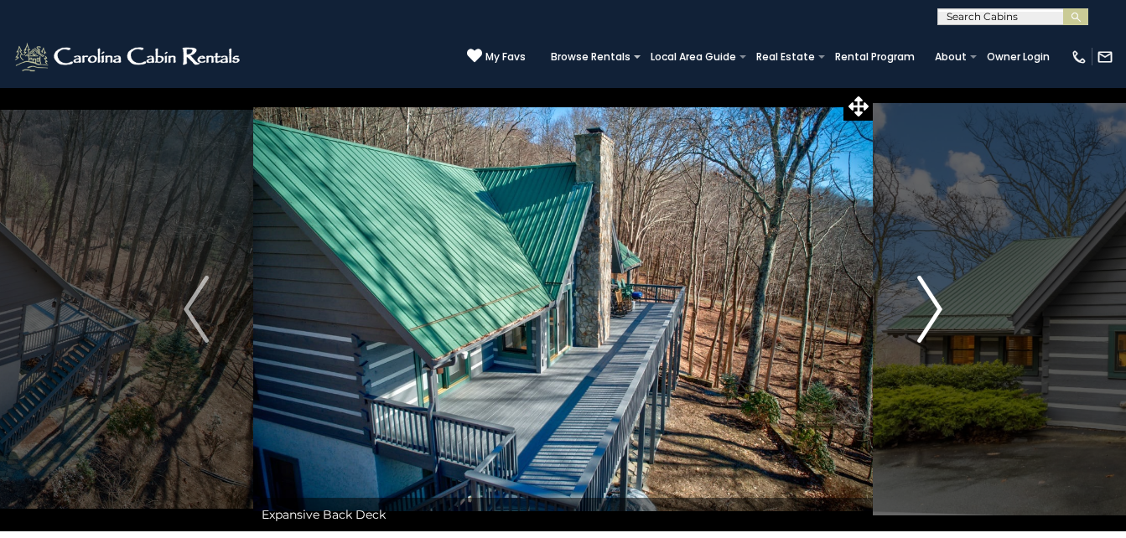
click at [930, 305] on img "Next" at bounding box center [930, 309] width 25 height 67
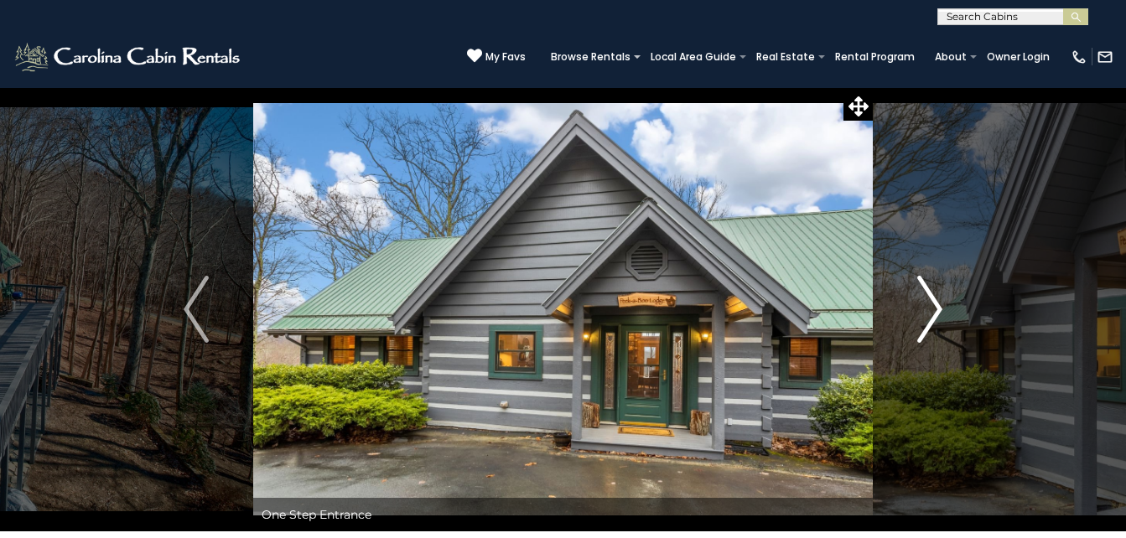
click at [930, 305] on img "Next" at bounding box center [930, 309] width 25 height 67
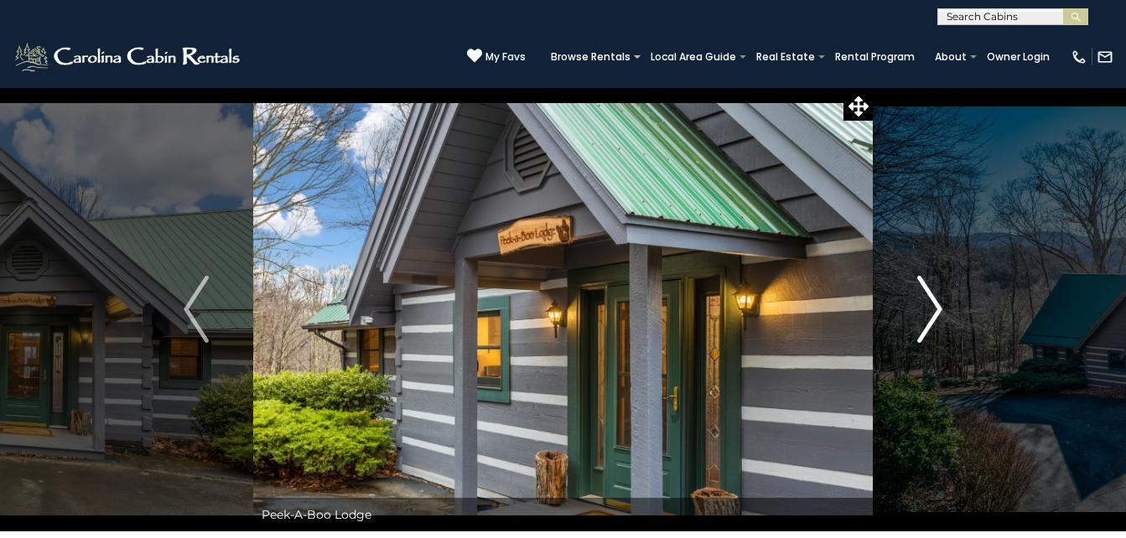
click at [930, 305] on img "Next" at bounding box center [930, 309] width 25 height 67
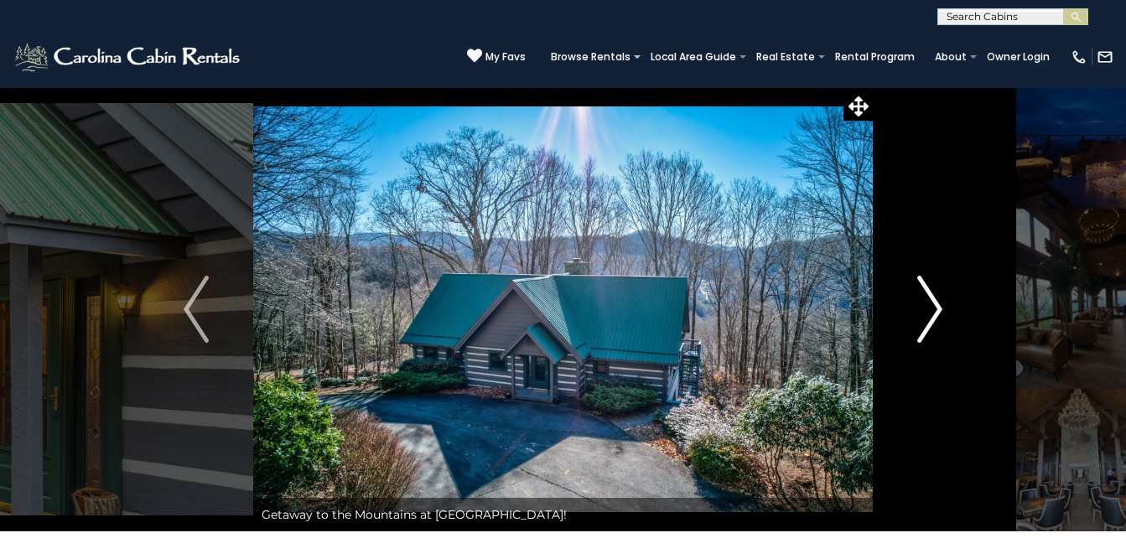
click at [930, 305] on img "Next" at bounding box center [930, 309] width 25 height 67
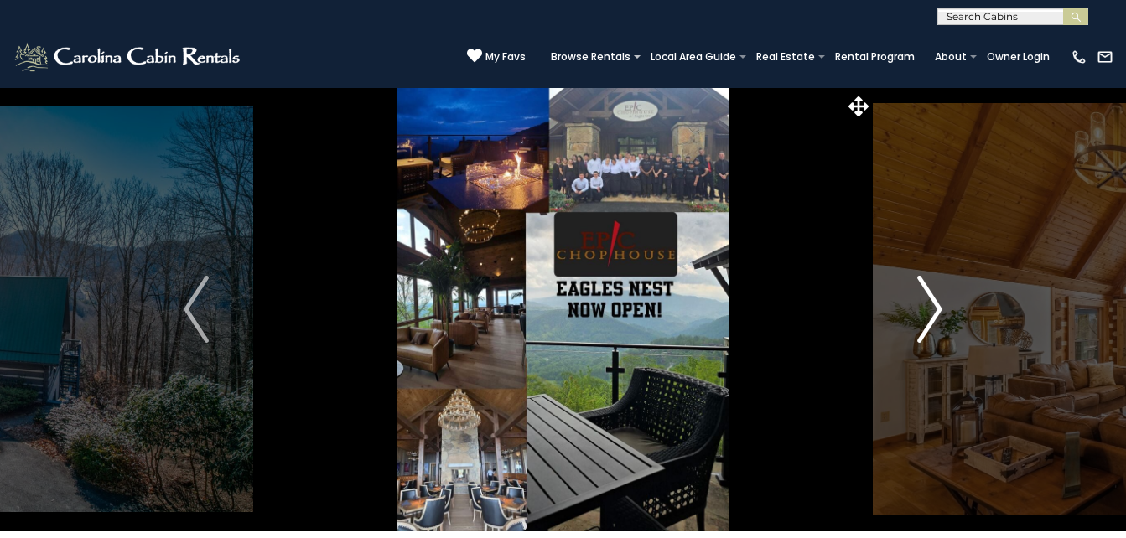
click at [930, 305] on img "Next" at bounding box center [930, 309] width 25 height 67
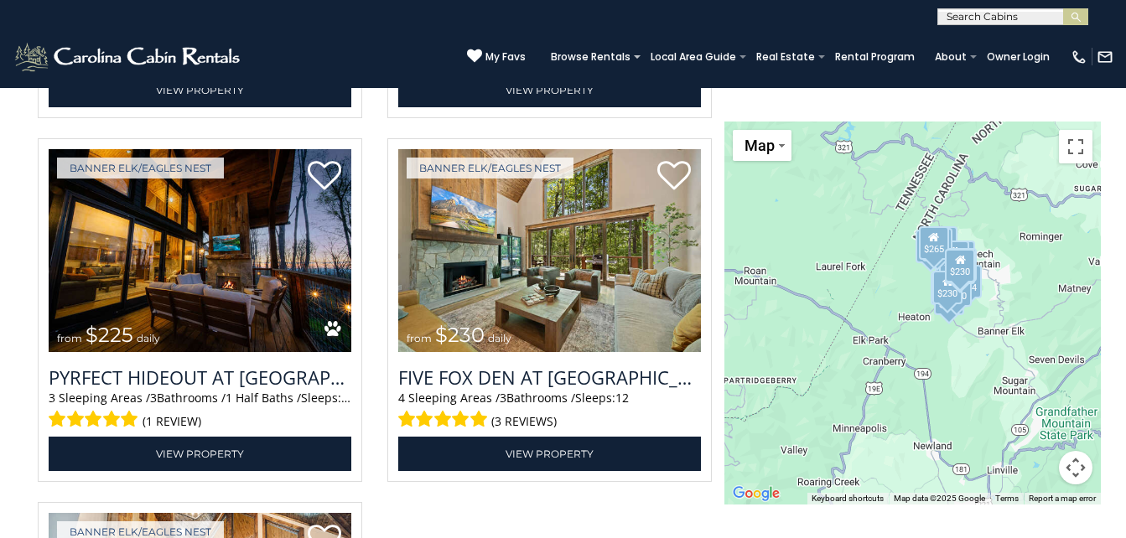
scroll to position [4655, 0]
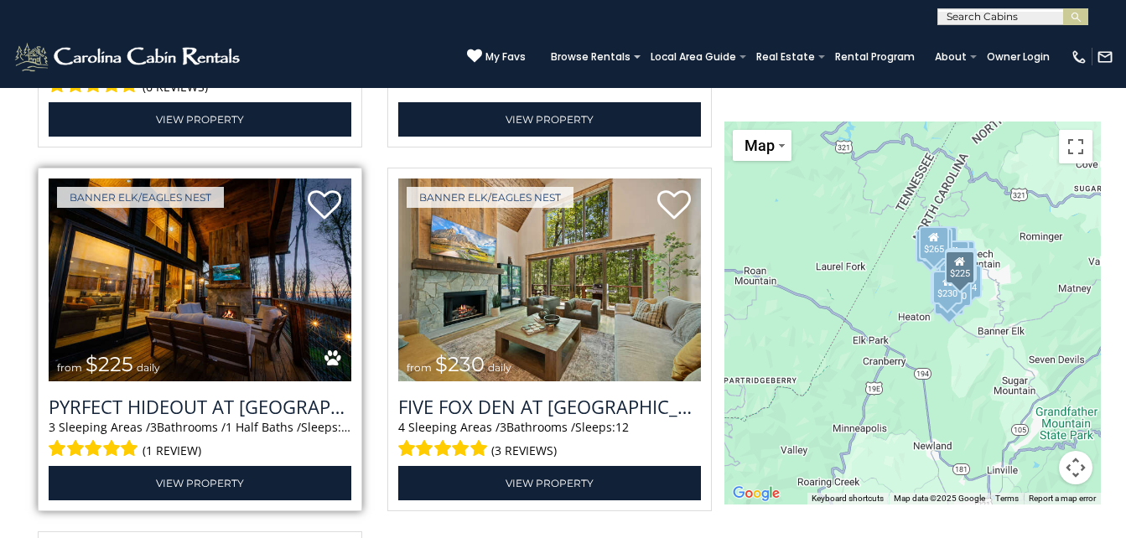
click at [219, 338] on img at bounding box center [200, 280] width 303 height 203
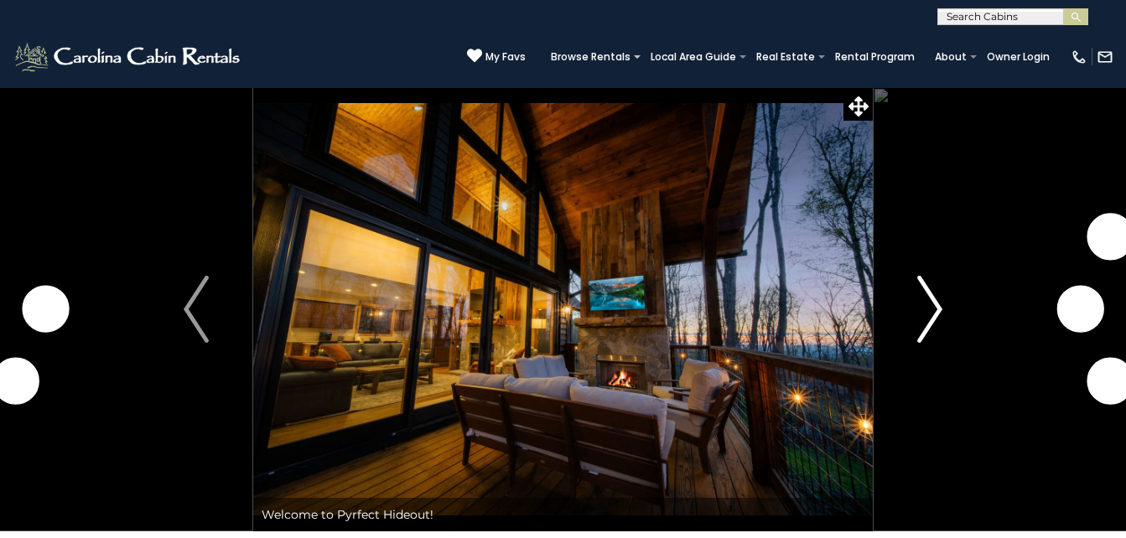
click at [929, 316] on img "Next" at bounding box center [930, 309] width 25 height 67
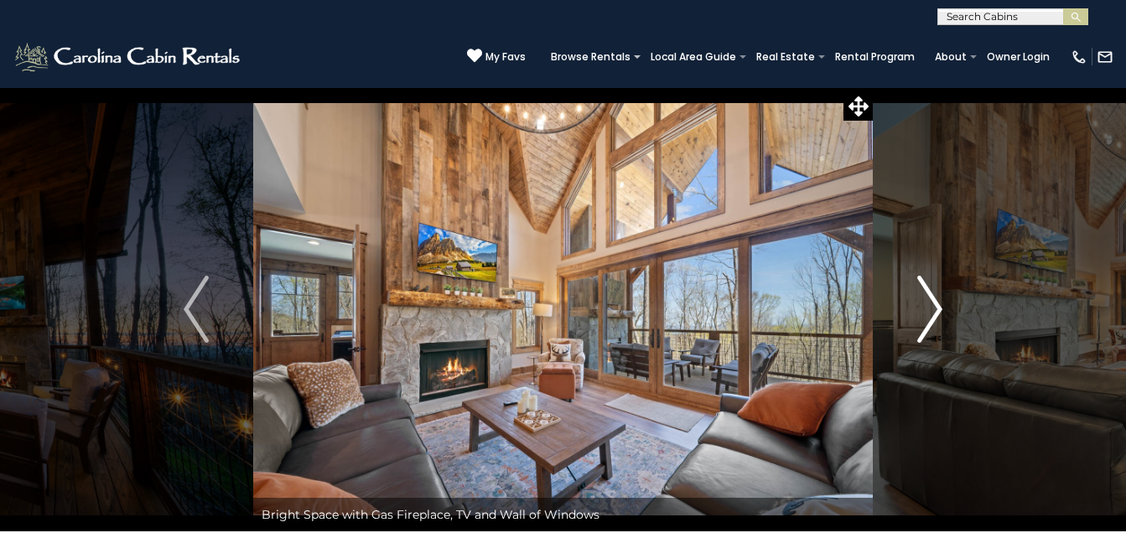
click at [930, 313] on img "Next" at bounding box center [930, 309] width 25 height 67
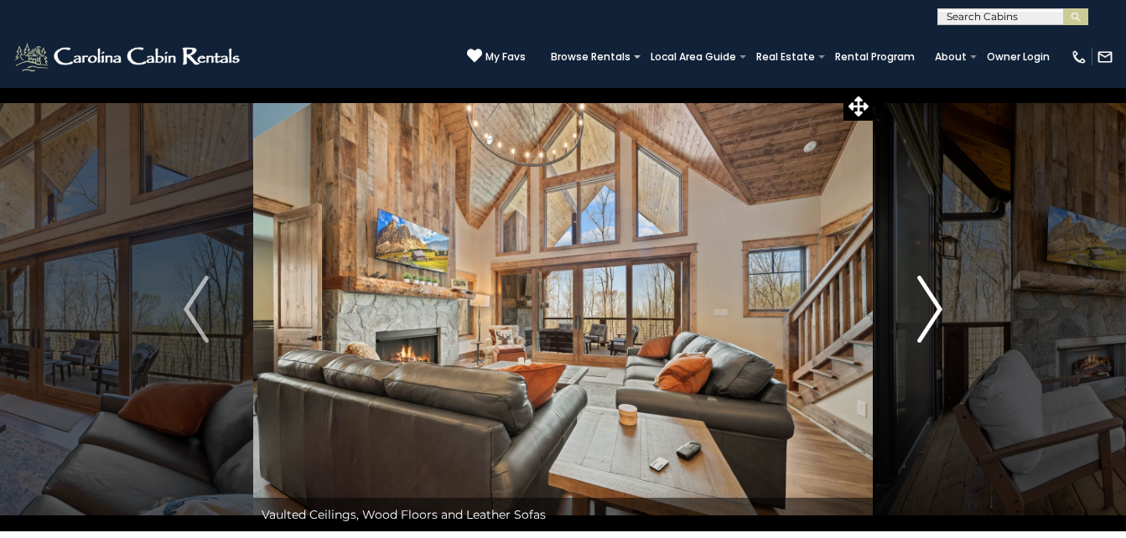
click at [930, 313] on img "Next" at bounding box center [930, 309] width 25 height 67
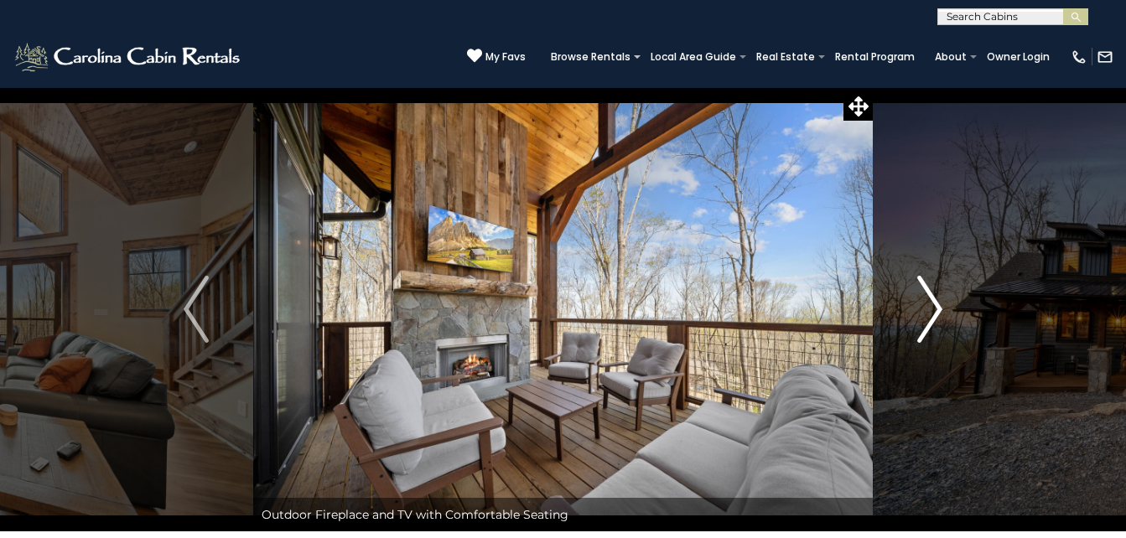
click at [930, 313] on img "Next" at bounding box center [930, 309] width 25 height 67
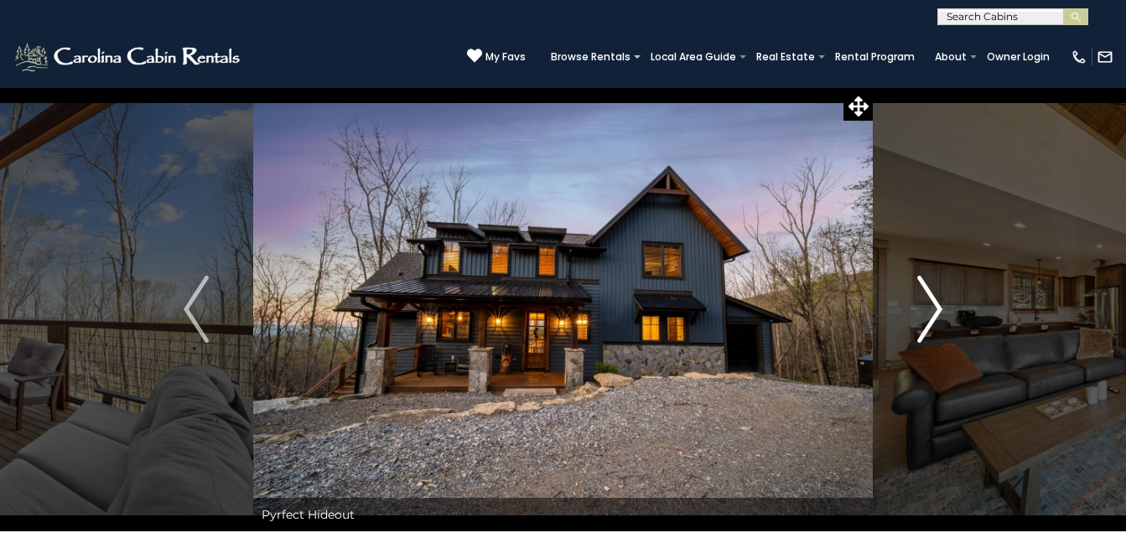
click at [930, 313] on img "Next" at bounding box center [930, 309] width 25 height 67
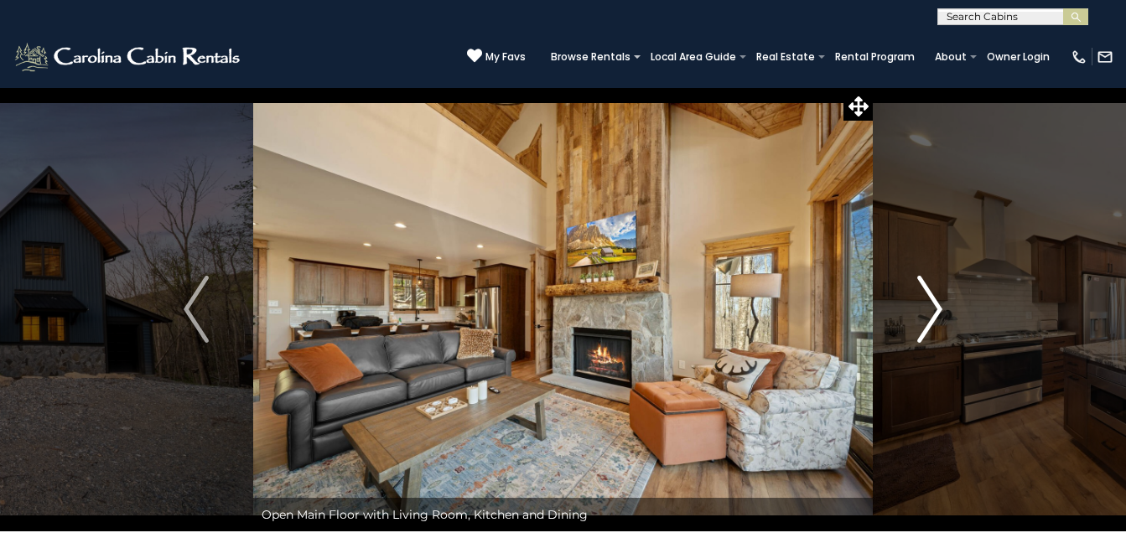
click at [930, 313] on img "Next" at bounding box center [930, 309] width 25 height 67
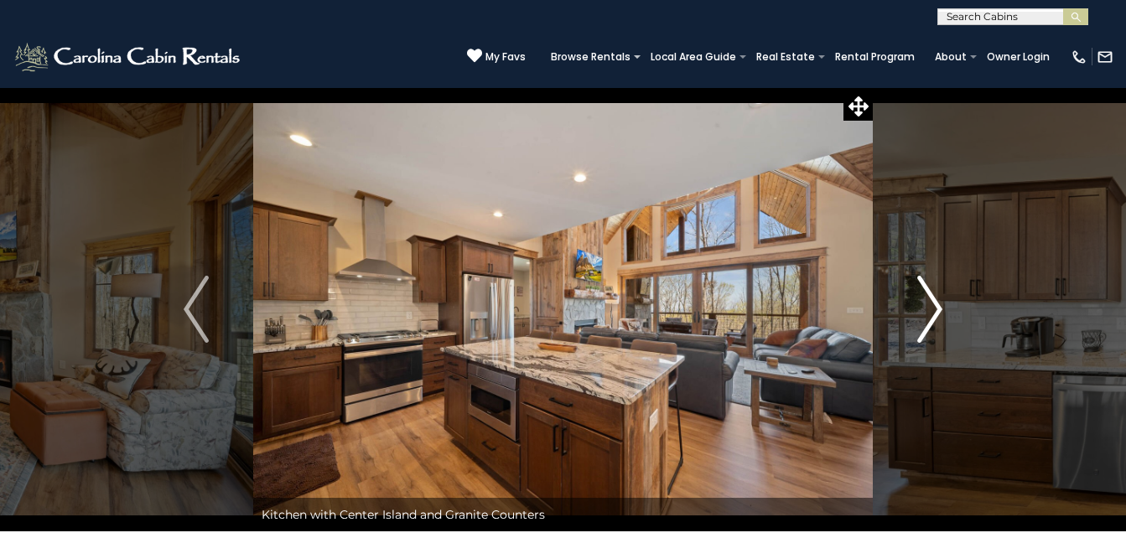
click at [930, 313] on img "Next" at bounding box center [930, 309] width 25 height 67
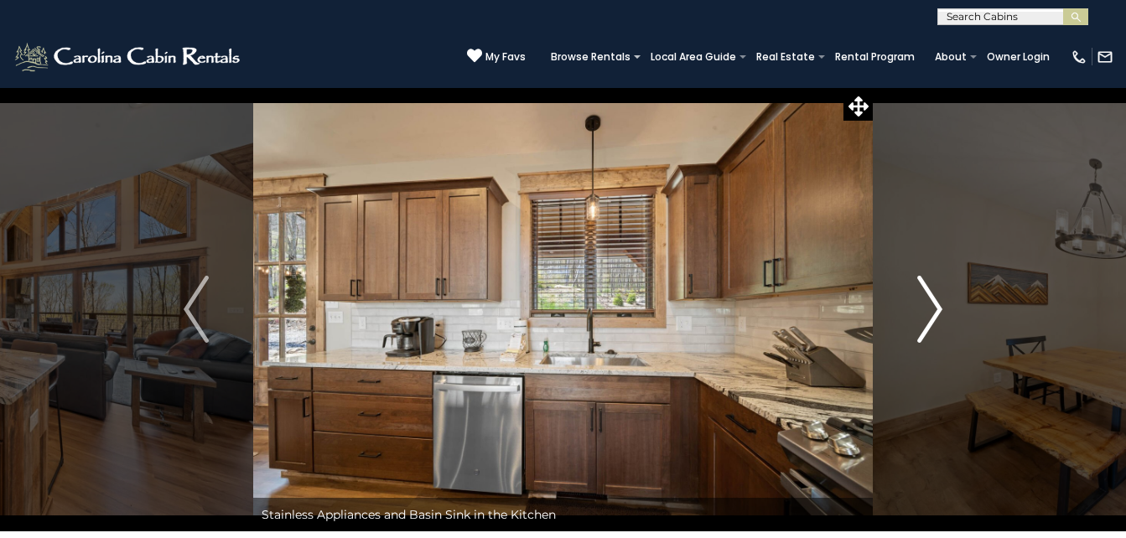
click at [930, 313] on img "Next" at bounding box center [930, 309] width 25 height 67
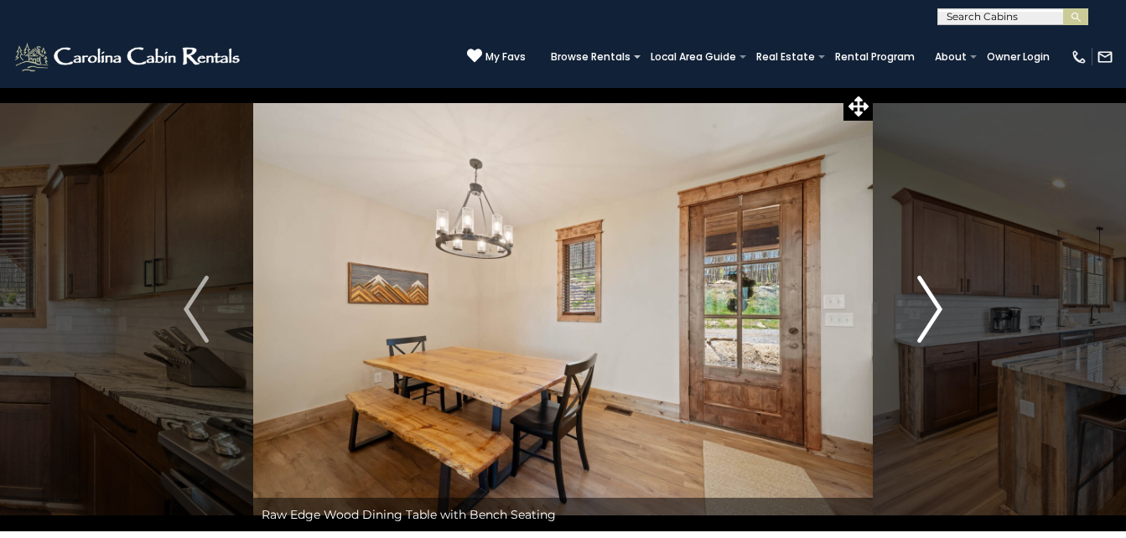
click at [930, 313] on img "Next" at bounding box center [930, 309] width 25 height 67
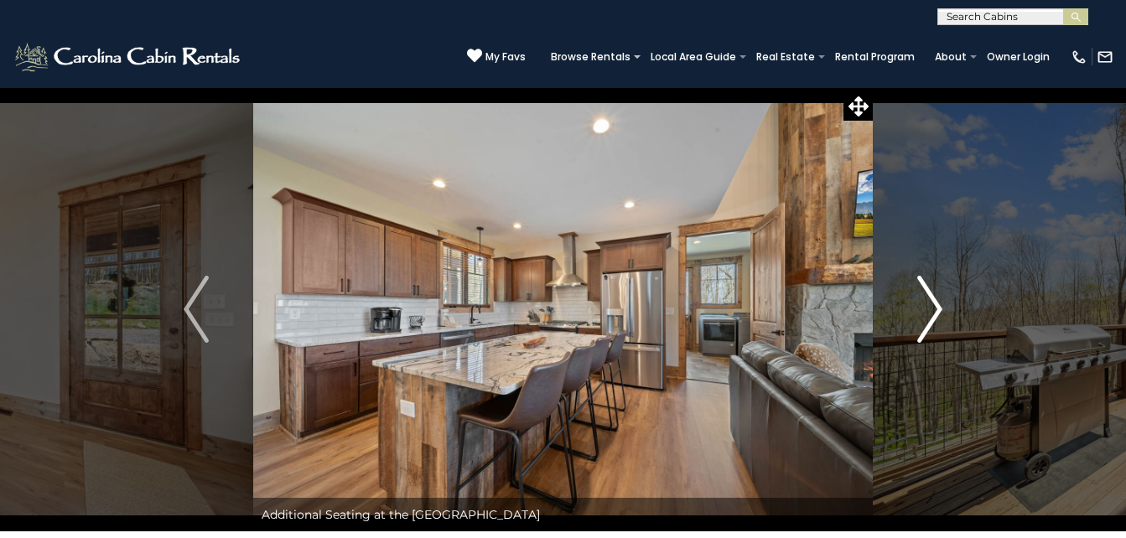
click at [930, 313] on img "Next" at bounding box center [930, 309] width 25 height 67
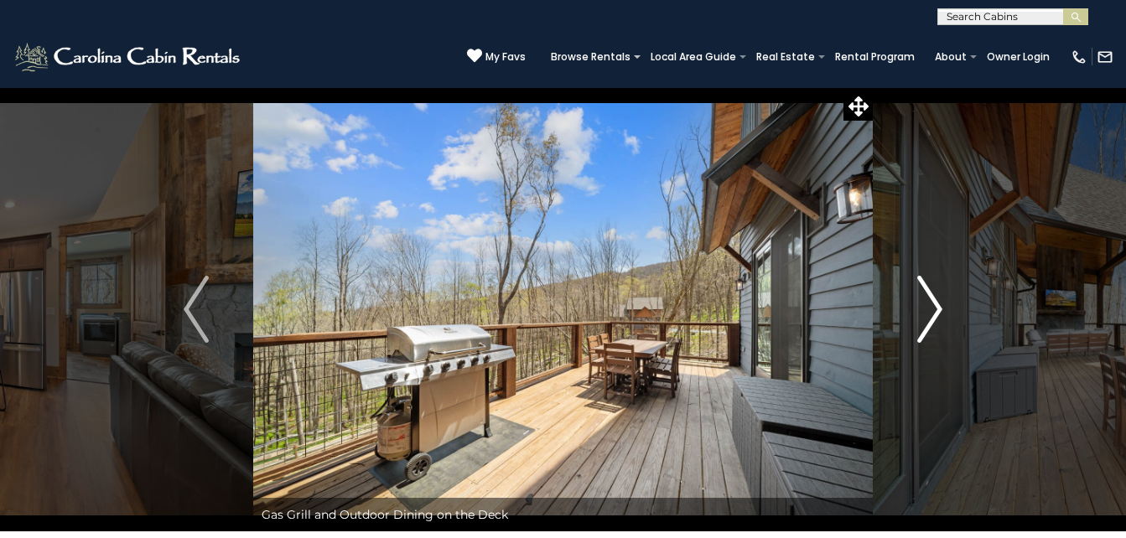
click at [930, 313] on img "Next" at bounding box center [930, 309] width 25 height 67
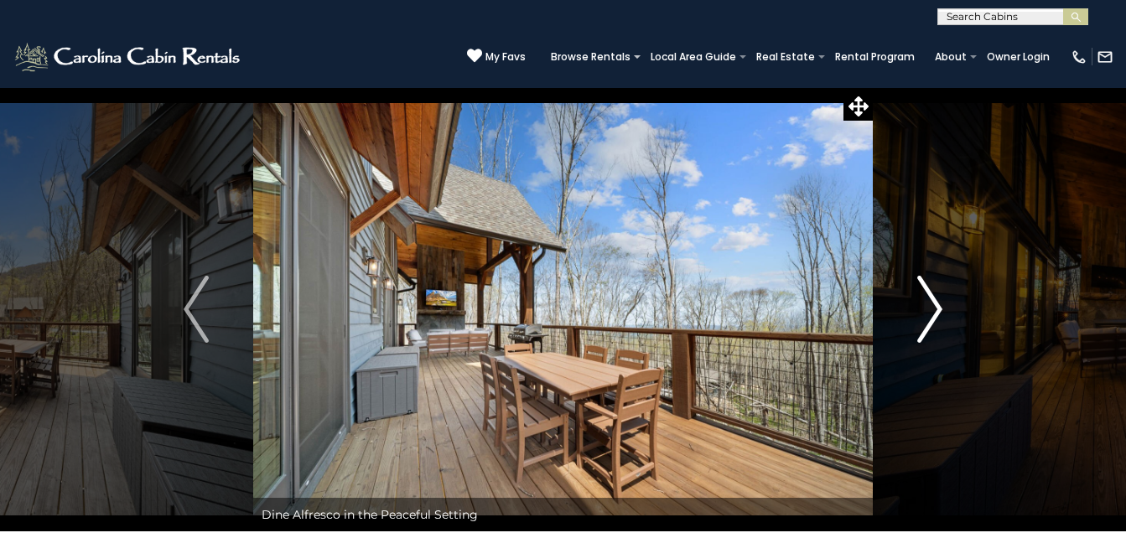
click at [930, 313] on img "Next" at bounding box center [930, 309] width 25 height 67
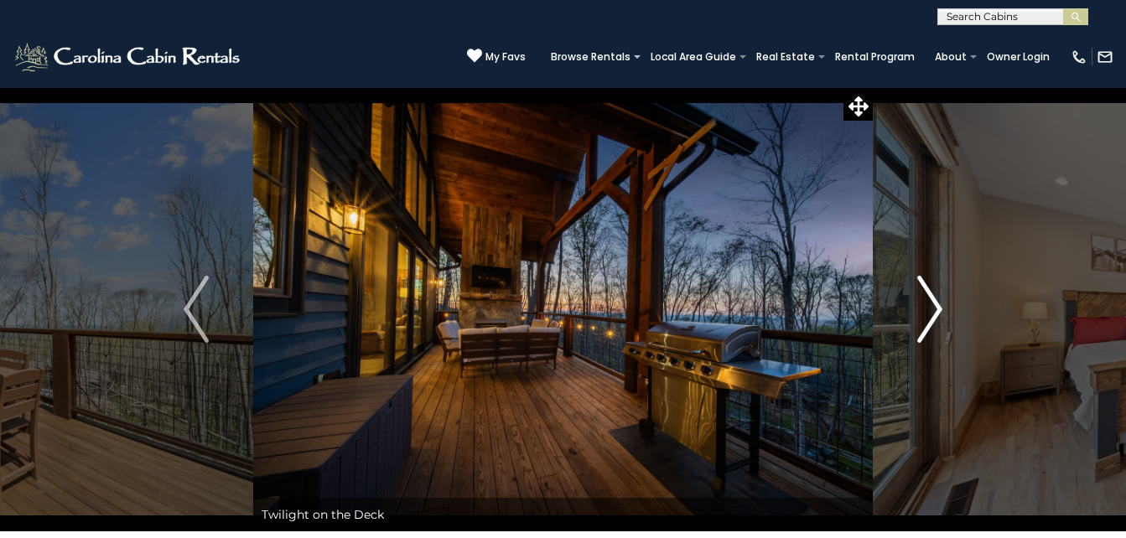
click at [930, 313] on img "Next" at bounding box center [930, 309] width 25 height 67
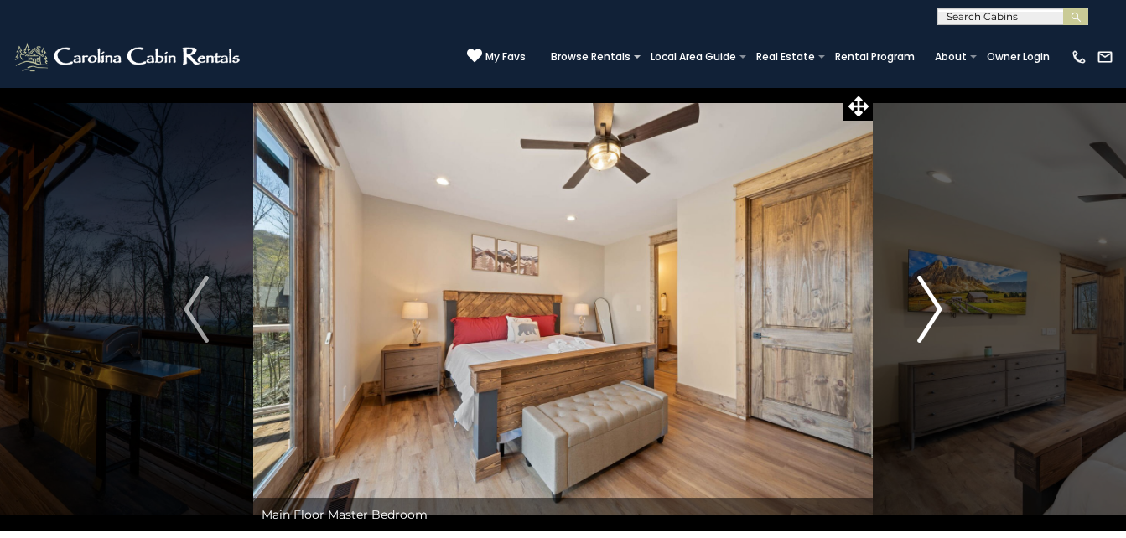
click at [930, 313] on img "Next" at bounding box center [930, 309] width 25 height 67
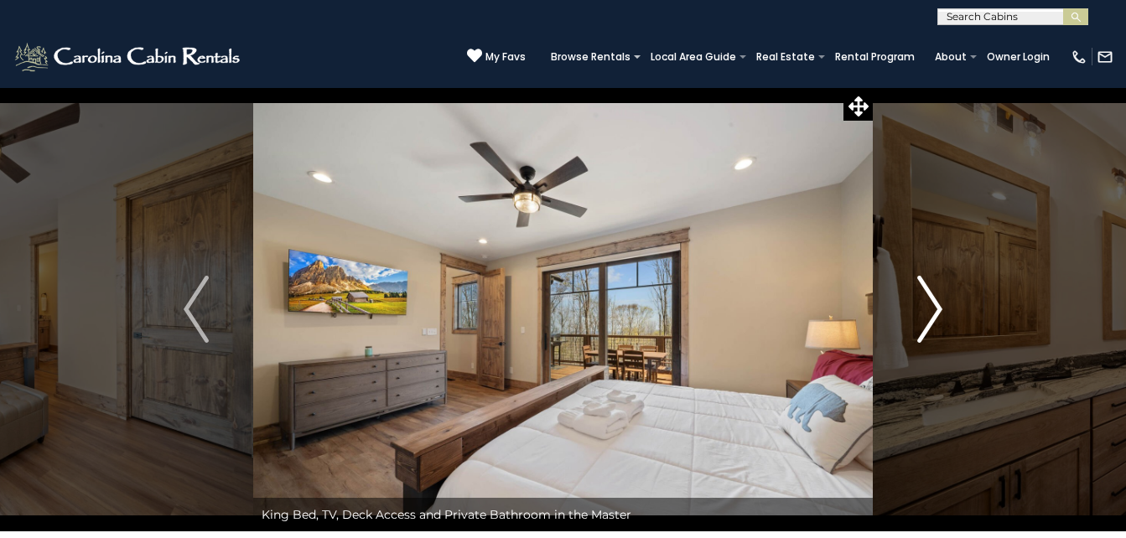
click at [930, 313] on img "Next" at bounding box center [930, 309] width 25 height 67
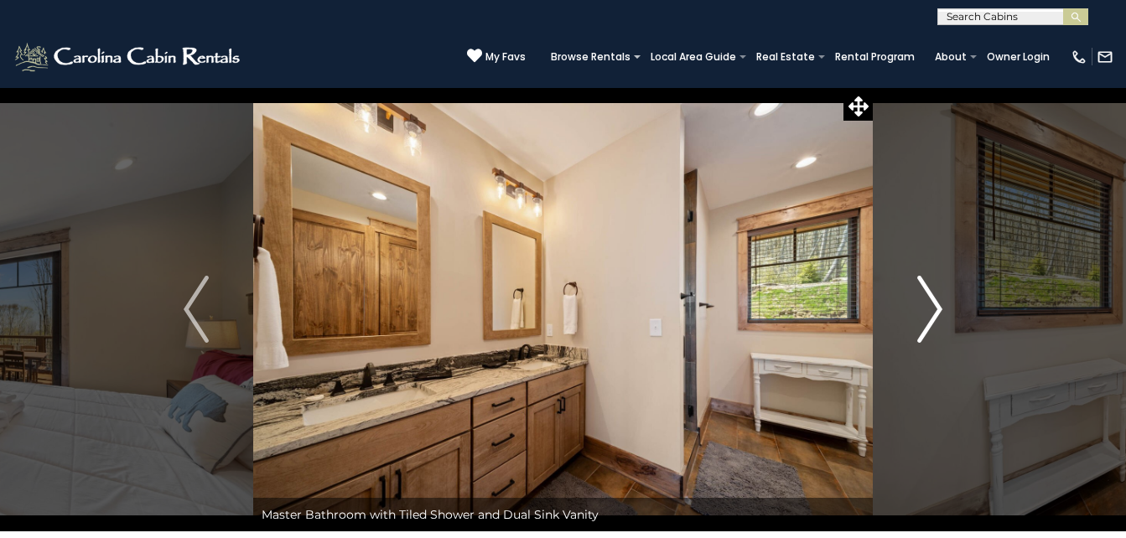
click at [930, 313] on img "Next" at bounding box center [930, 309] width 25 height 67
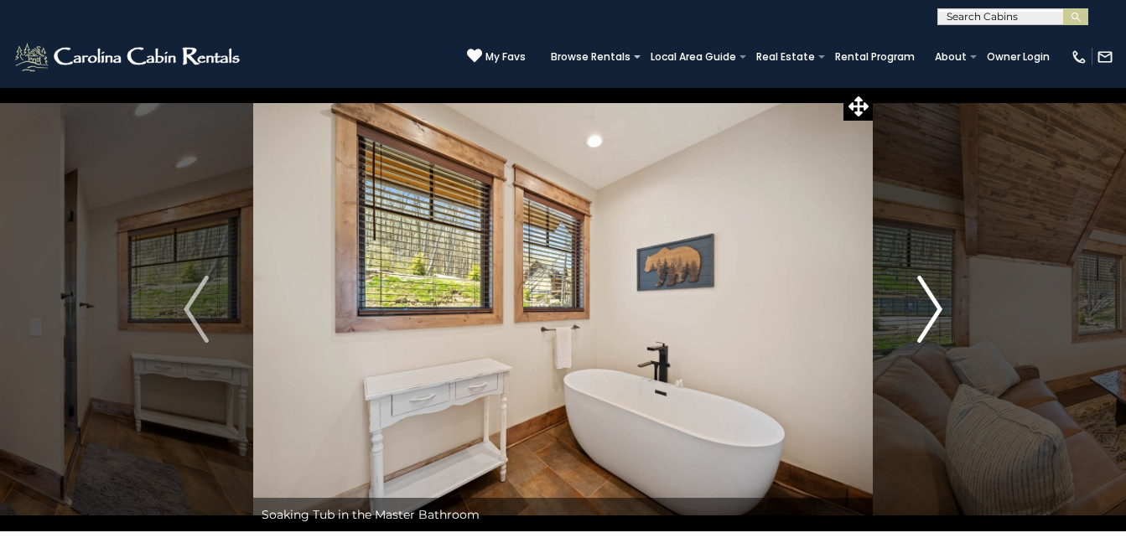
click at [930, 313] on img "Next" at bounding box center [930, 309] width 25 height 67
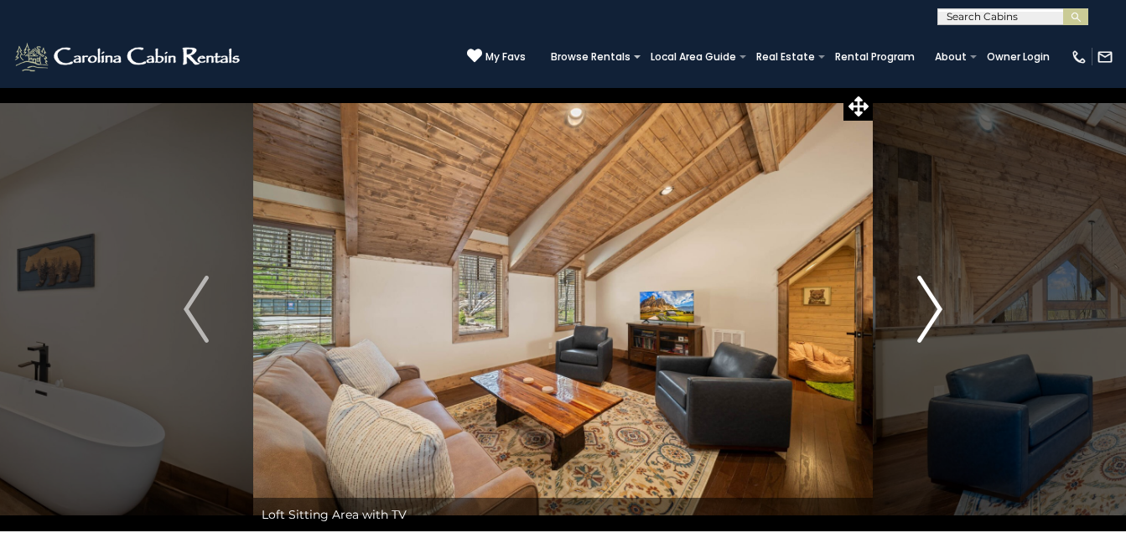
click at [930, 313] on img "Next" at bounding box center [930, 309] width 25 height 67
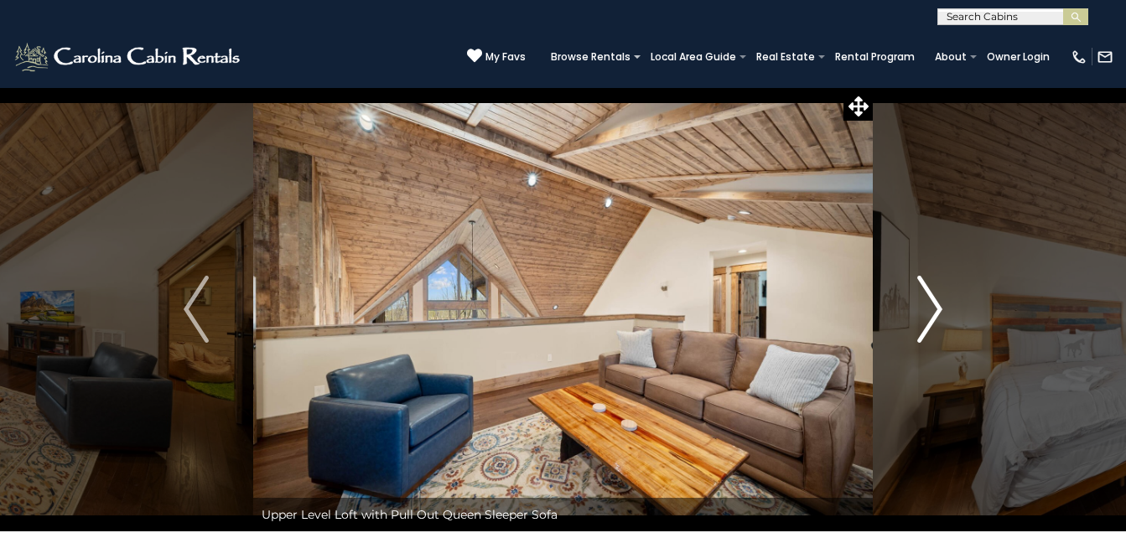
click at [937, 309] on img "Next" at bounding box center [930, 309] width 25 height 67
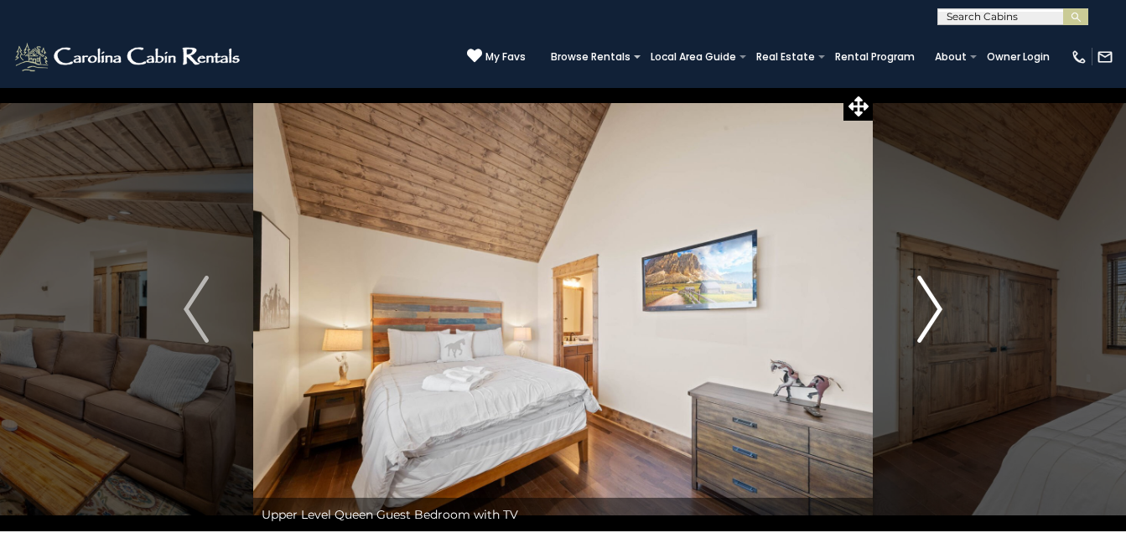
click at [937, 309] on img "Next" at bounding box center [930, 309] width 25 height 67
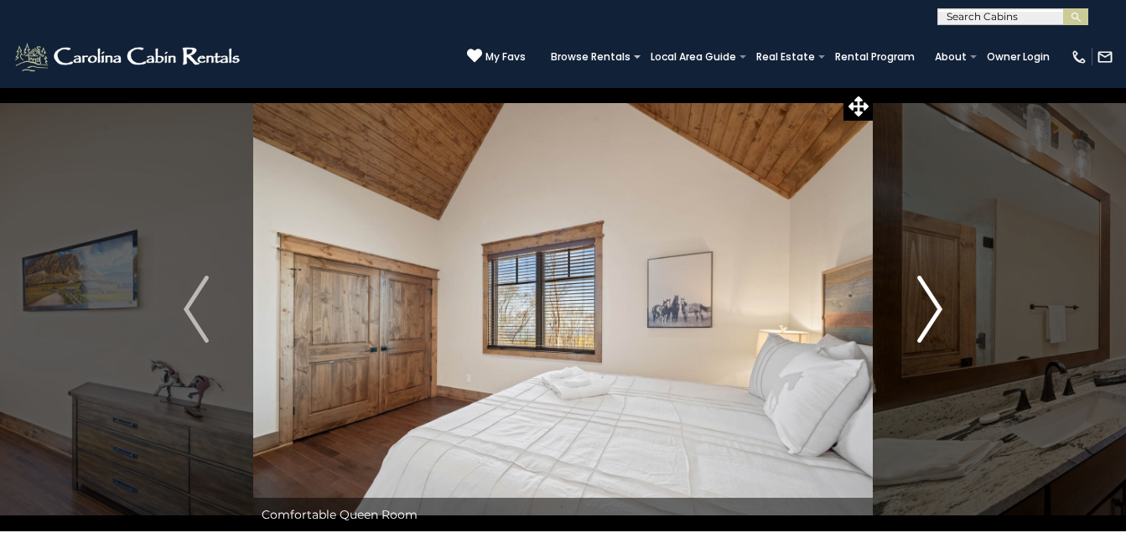
click at [937, 309] on img "Next" at bounding box center [930, 309] width 25 height 67
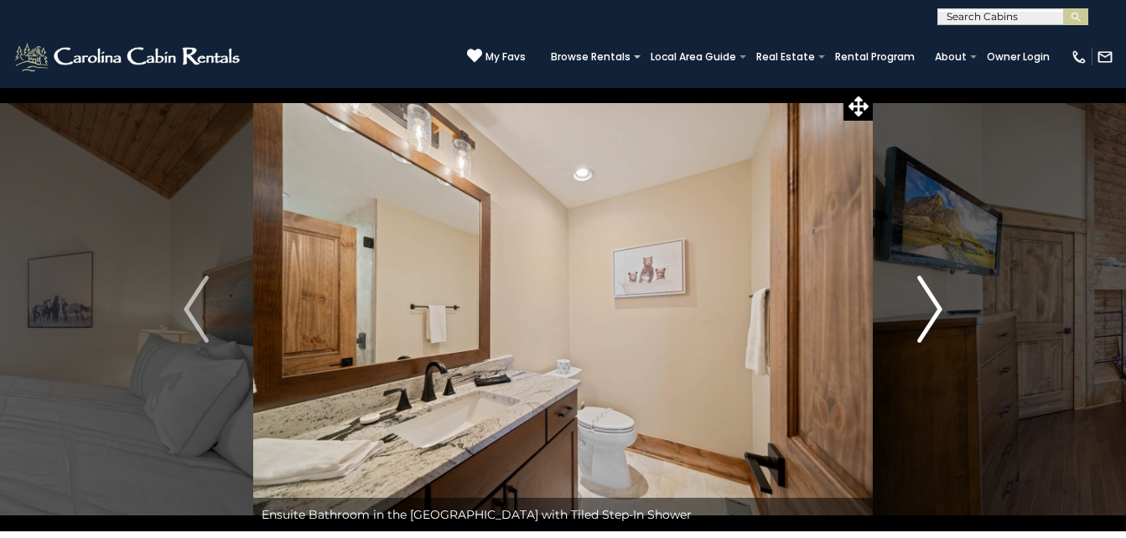
click at [937, 309] on img "Next" at bounding box center [930, 309] width 25 height 67
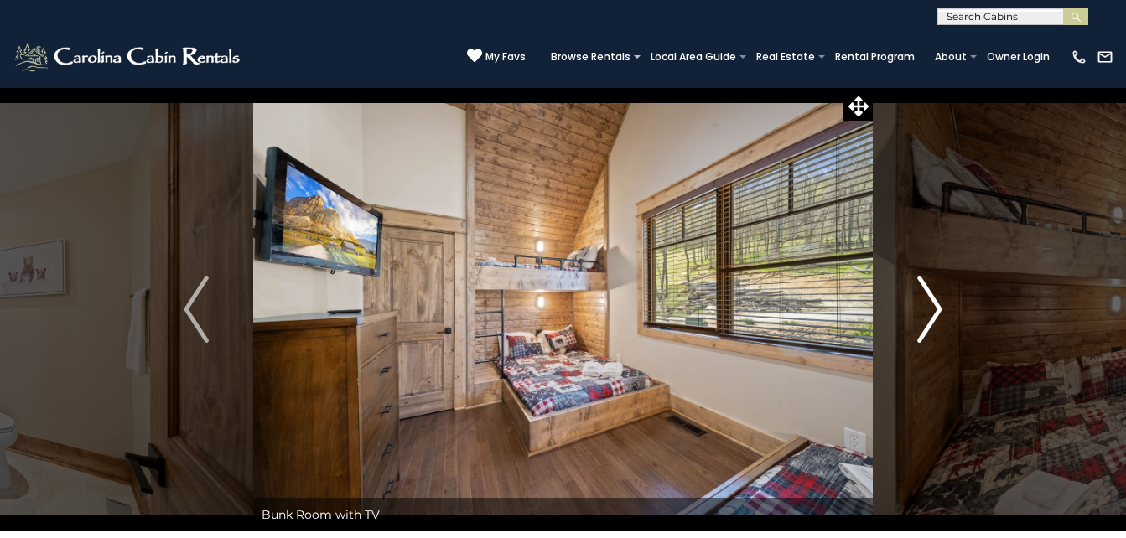
click at [937, 309] on img "Next" at bounding box center [930, 309] width 25 height 67
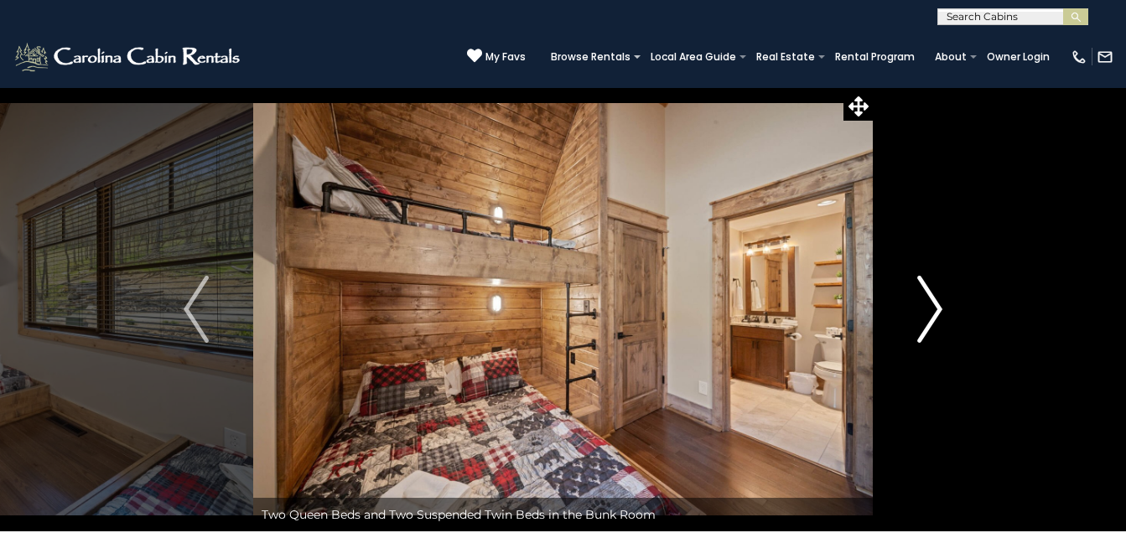
click at [937, 309] on img "Next" at bounding box center [930, 309] width 25 height 67
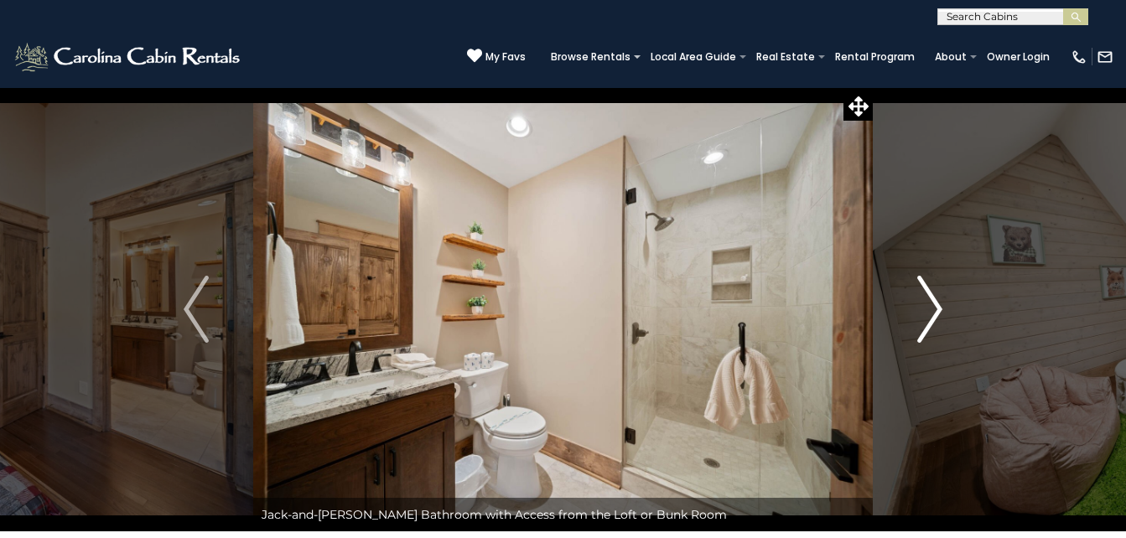
click at [937, 309] on img "Next" at bounding box center [930, 309] width 25 height 67
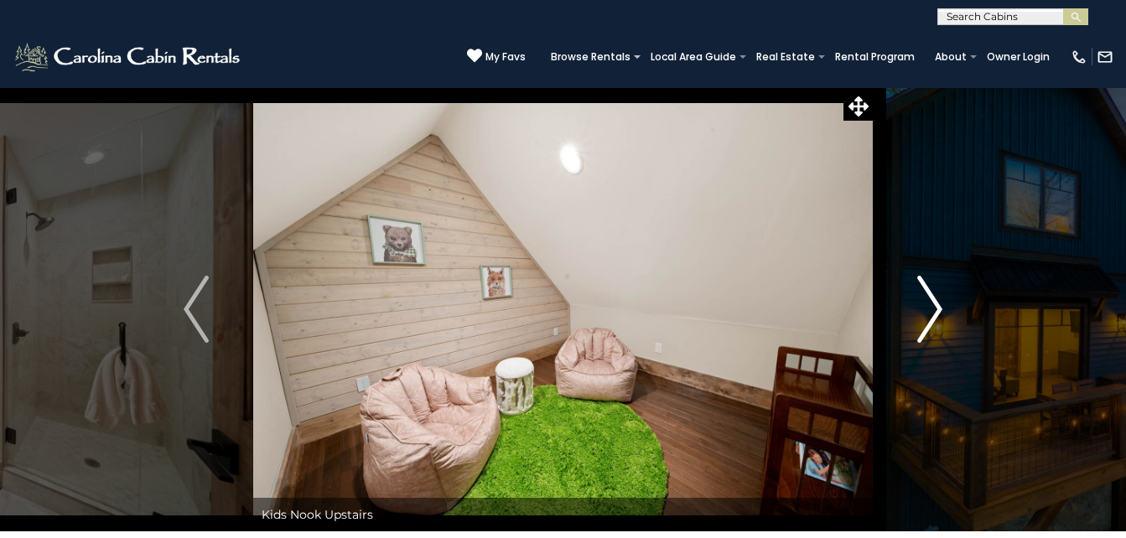
click at [937, 309] on img "Next" at bounding box center [930, 309] width 25 height 67
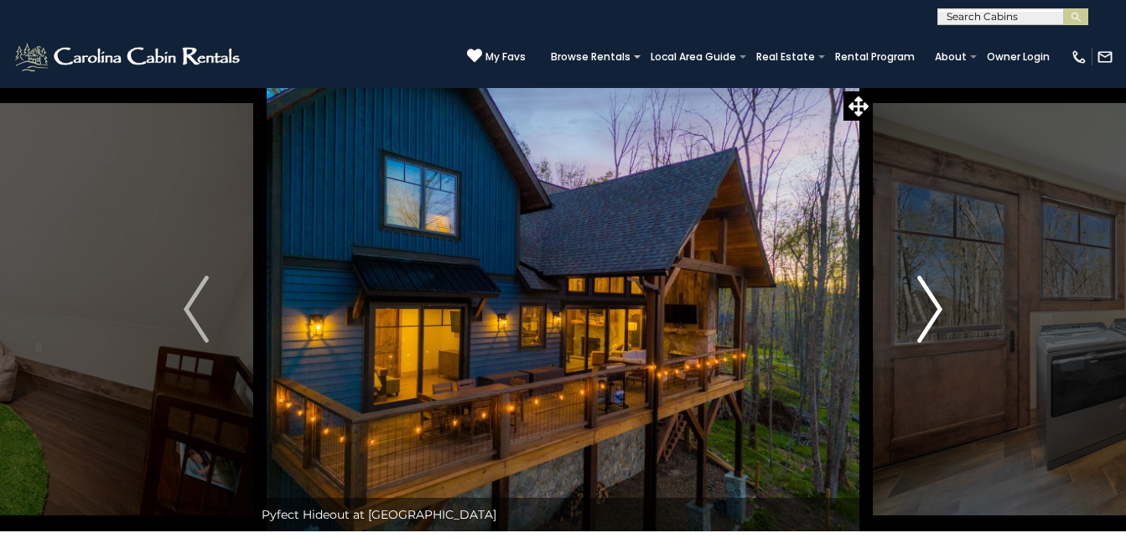
click at [930, 301] on img "Next" at bounding box center [930, 309] width 25 height 67
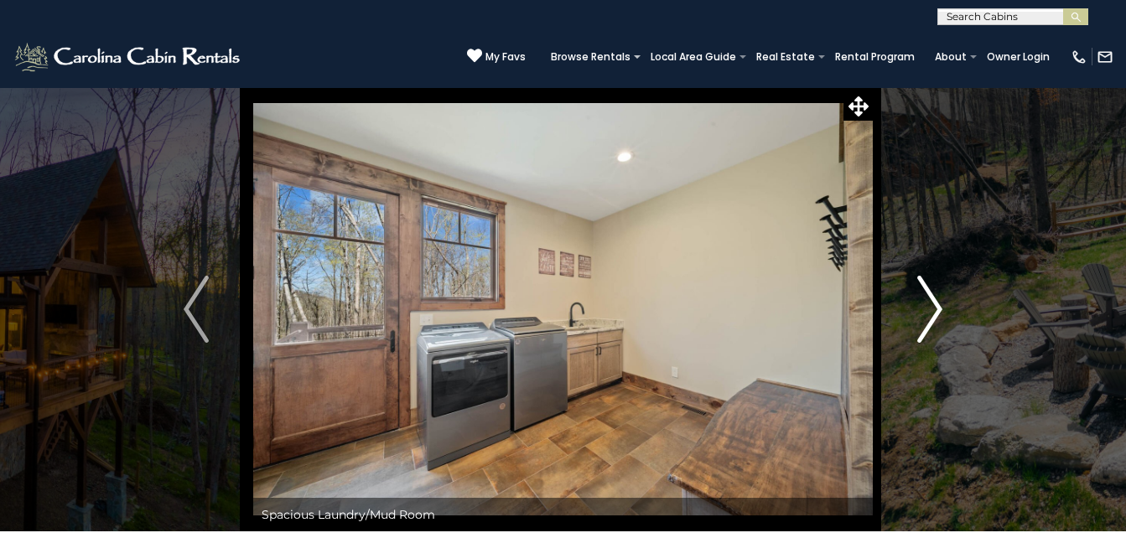
click at [930, 301] on img "Next" at bounding box center [930, 309] width 25 height 67
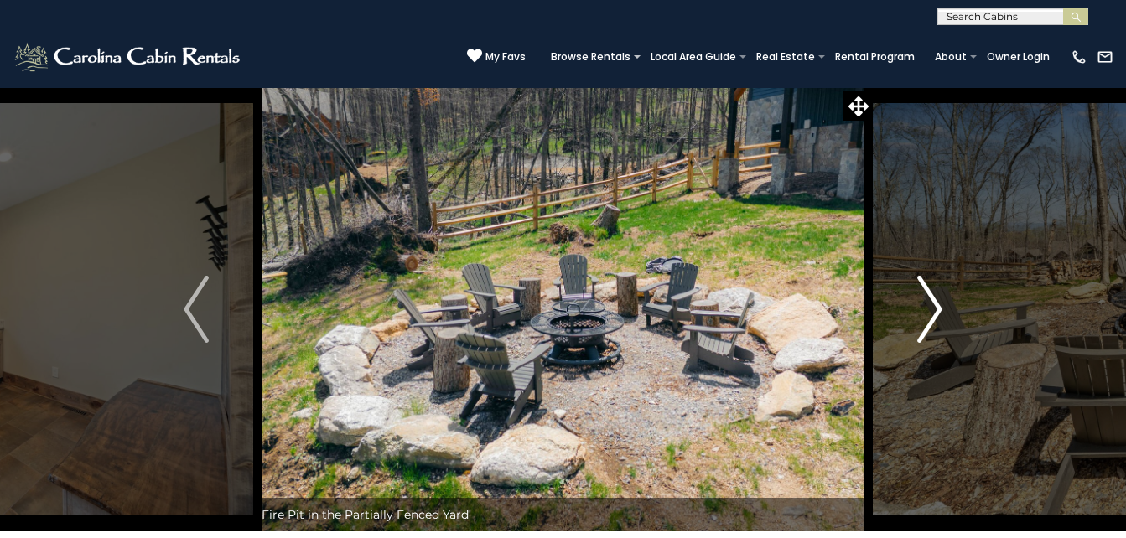
click at [930, 301] on img "Next" at bounding box center [930, 309] width 25 height 67
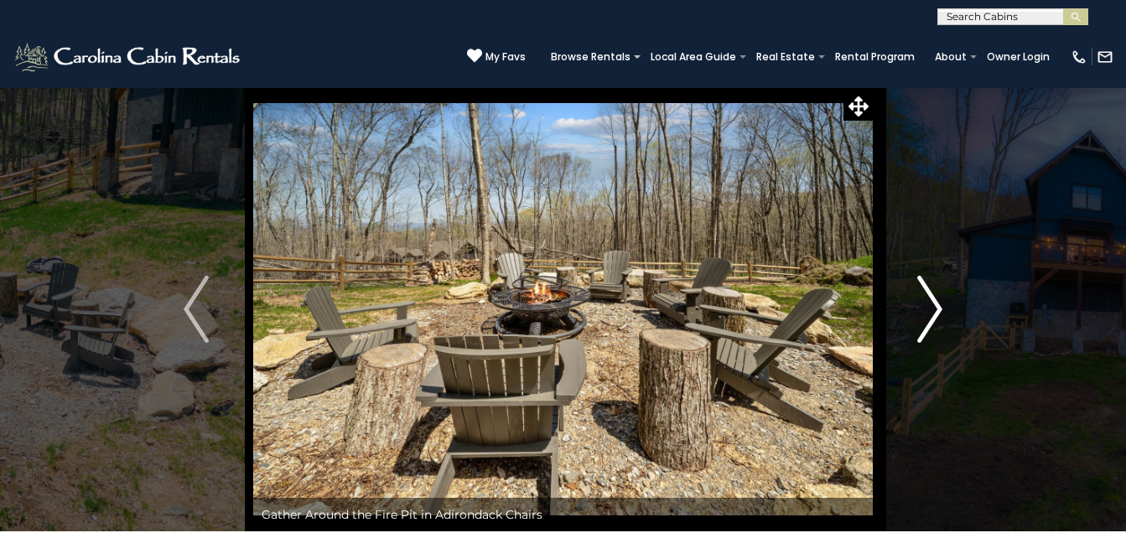
click at [930, 301] on img "Next" at bounding box center [930, 309] width 25 height 67
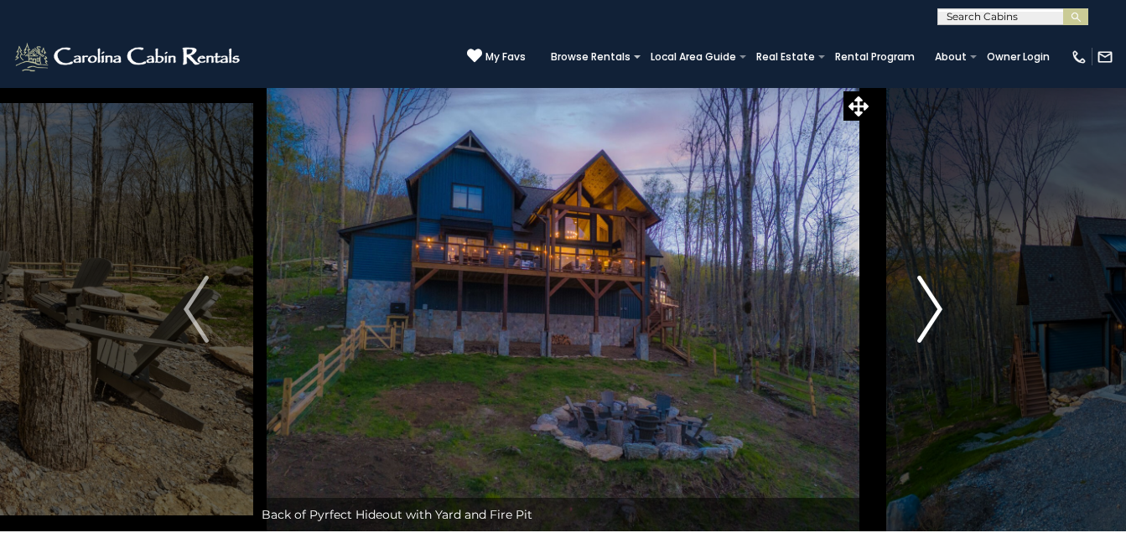
click at [930, 301] on img "Next" at bounding box center [930, 309] width 25 height 67
